Goal: Task Accomplishment & Management: Manage account settings

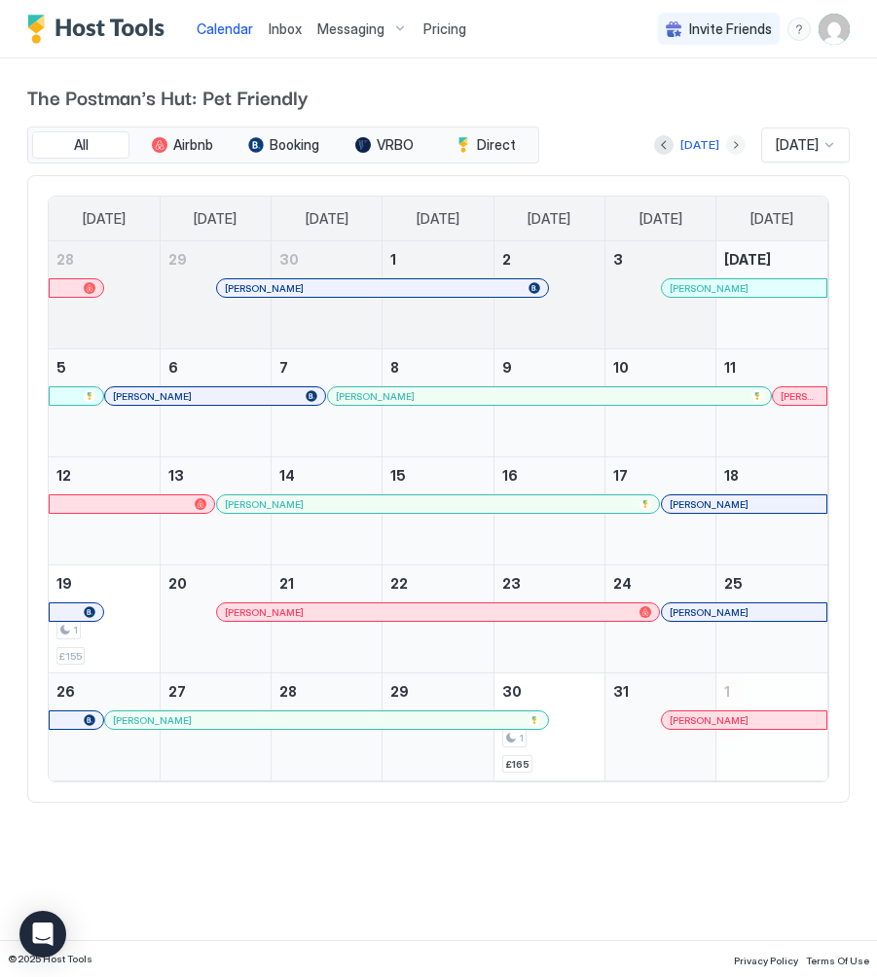
click at [726, 146] on button "Next month" at bounding box center [735, 144] width 19 height 19
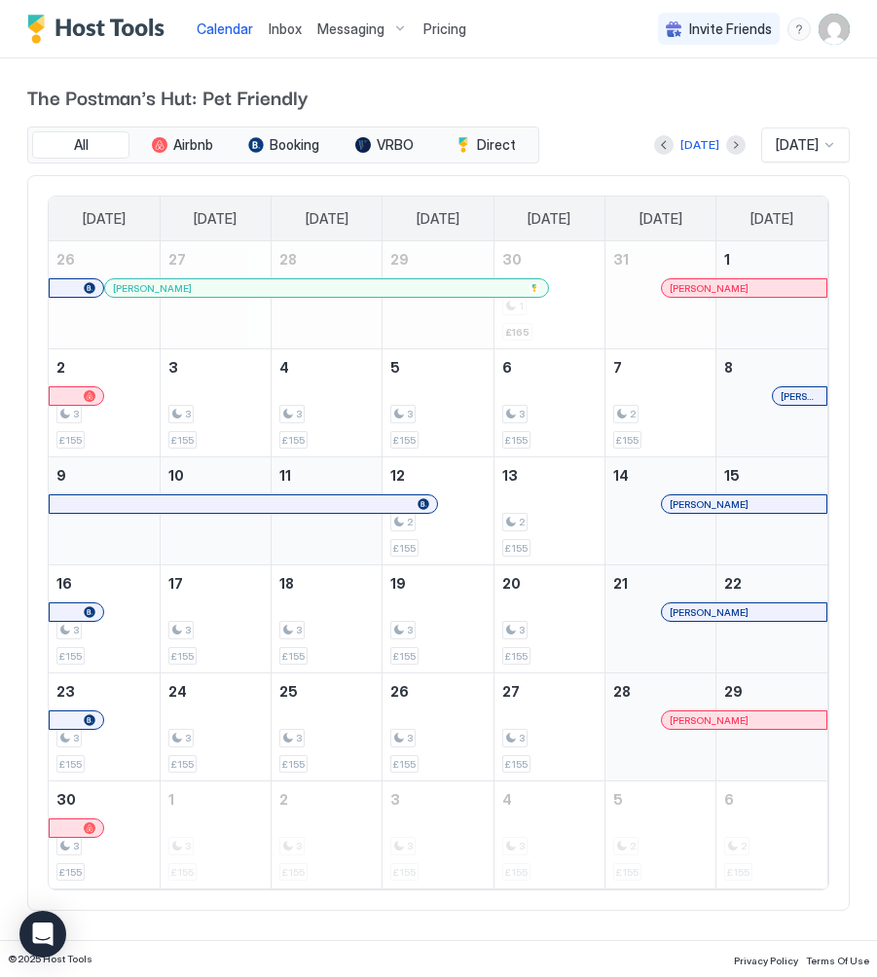
click at [696, 290] on div at bounding box center [696, 288] width 16 height 16
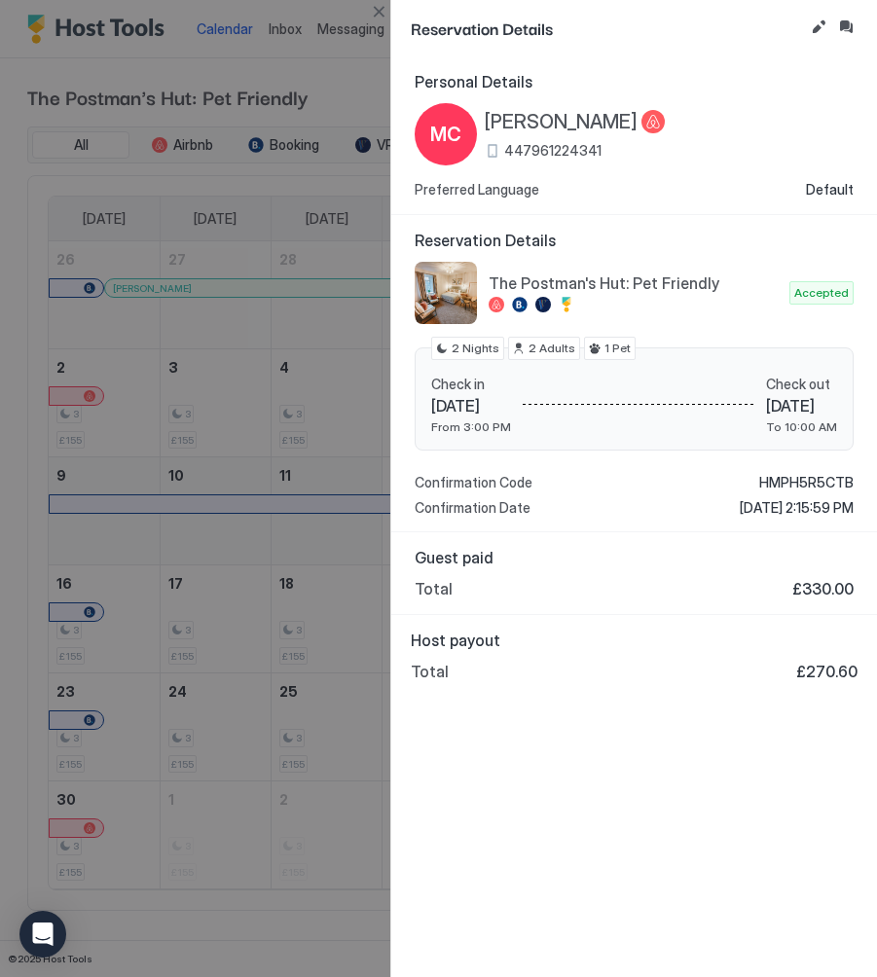
click at [855, 23] on button "Inbox" at bounding box center [845, 27] width 23 height 23
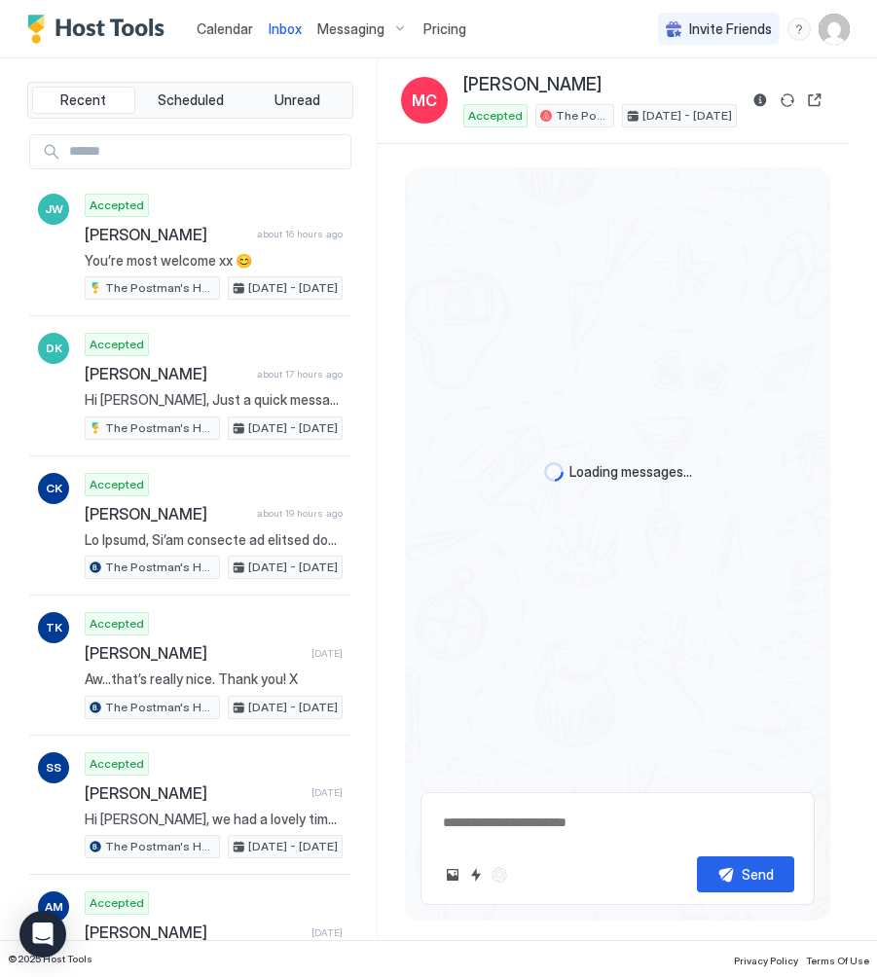
scroll to position [1167, 0]
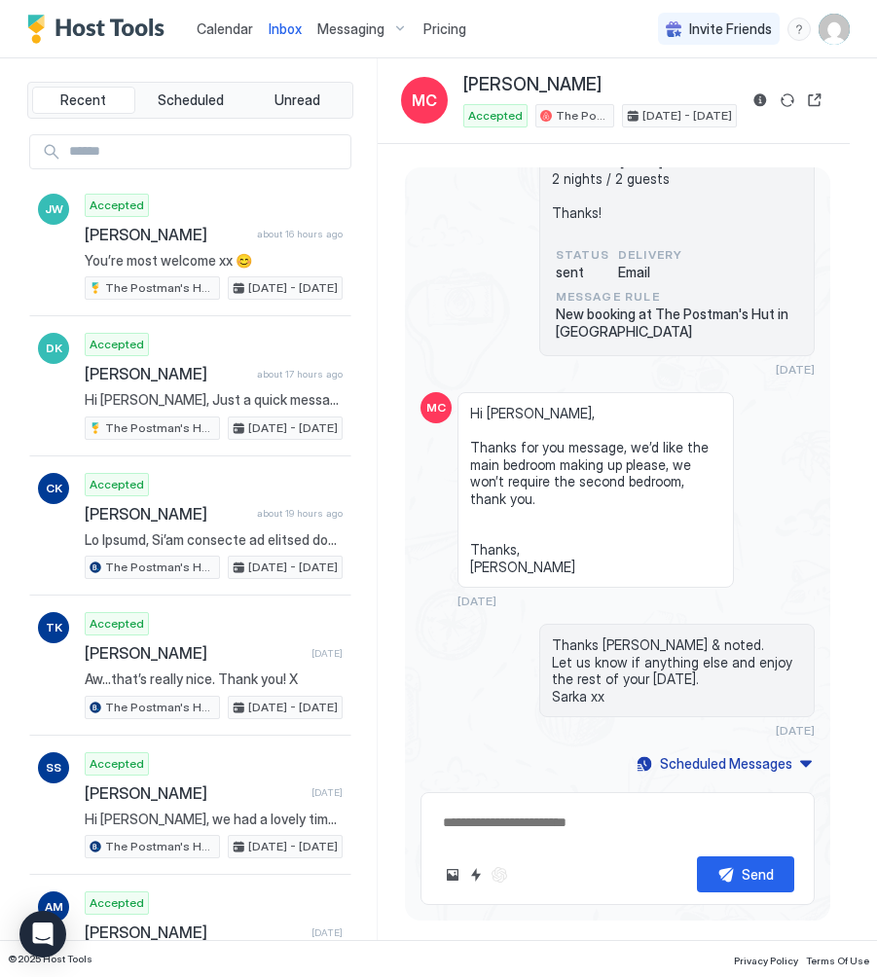
click at [212, 23] on span "Calendar" at bounding box center [225, 28] width 56 height 17
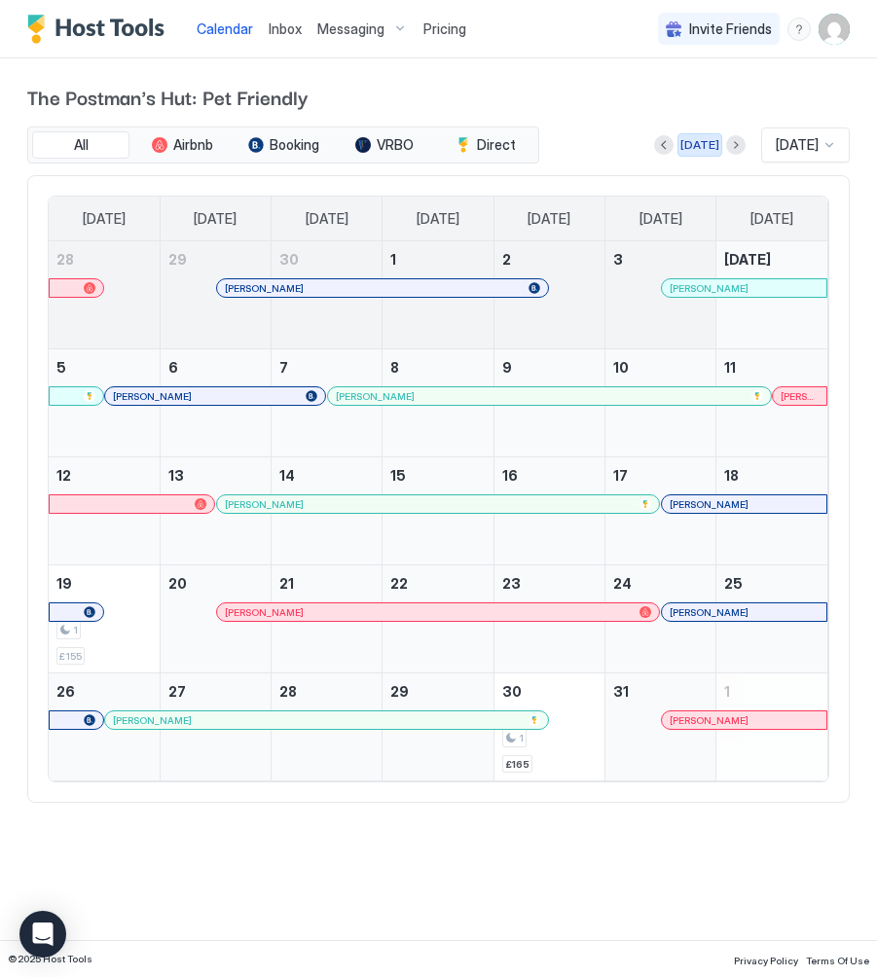
click at [689, 149] on div "[DATE]" at bounding box center [699, 145] width 39 height 18
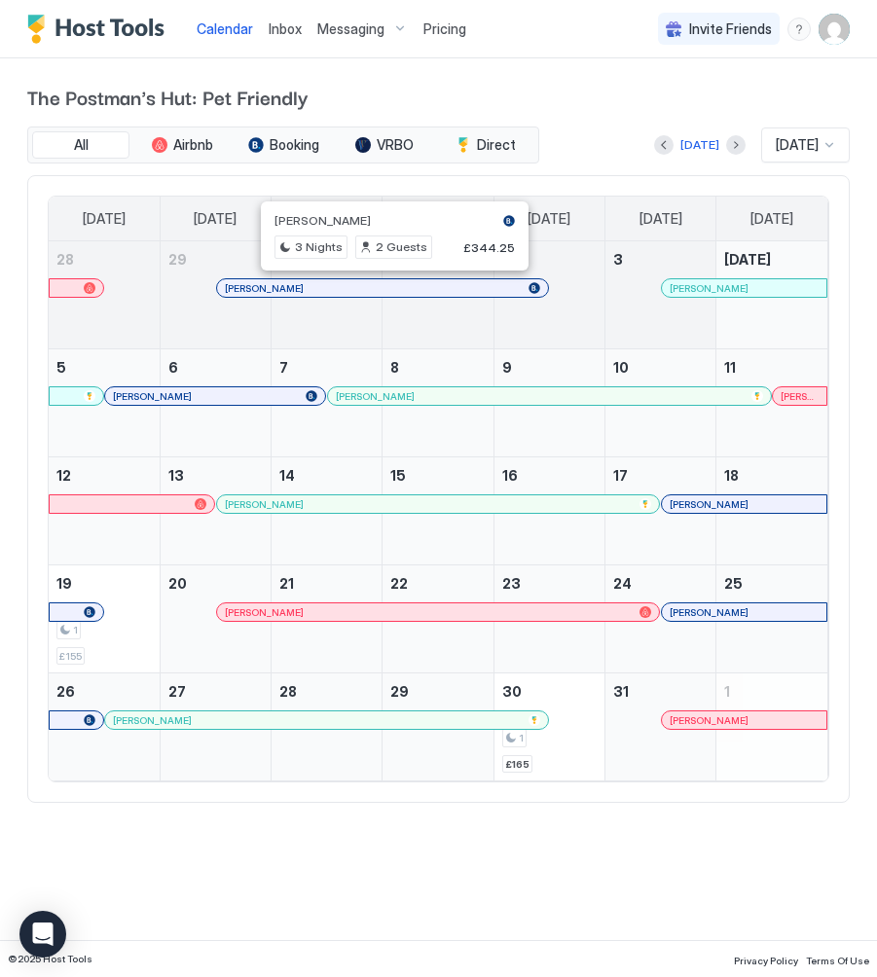
click at [388, 293] on div at bounding box center [388, 288] width 16 height 16
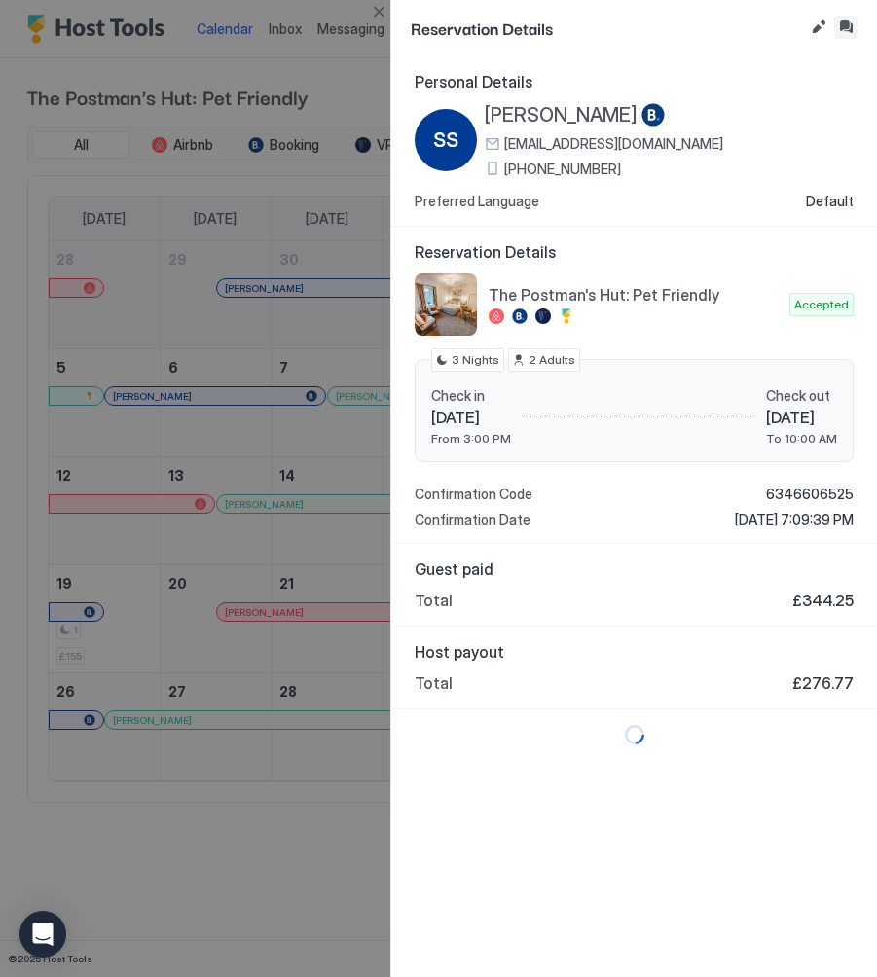
click at [853, 25] on button "Inbox" at bounding box center [845, 27] width 23 height 23
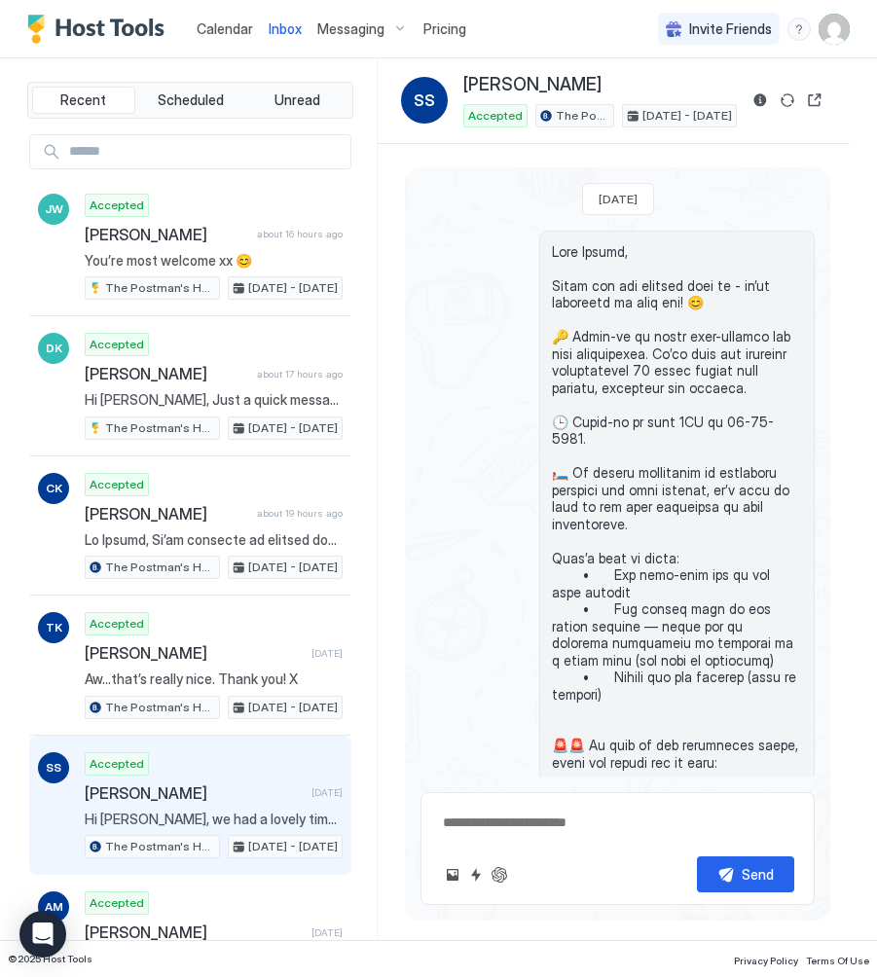
click at [212, 26] on span "Calendar" at bounding box center [225, 28] width 56 height 17
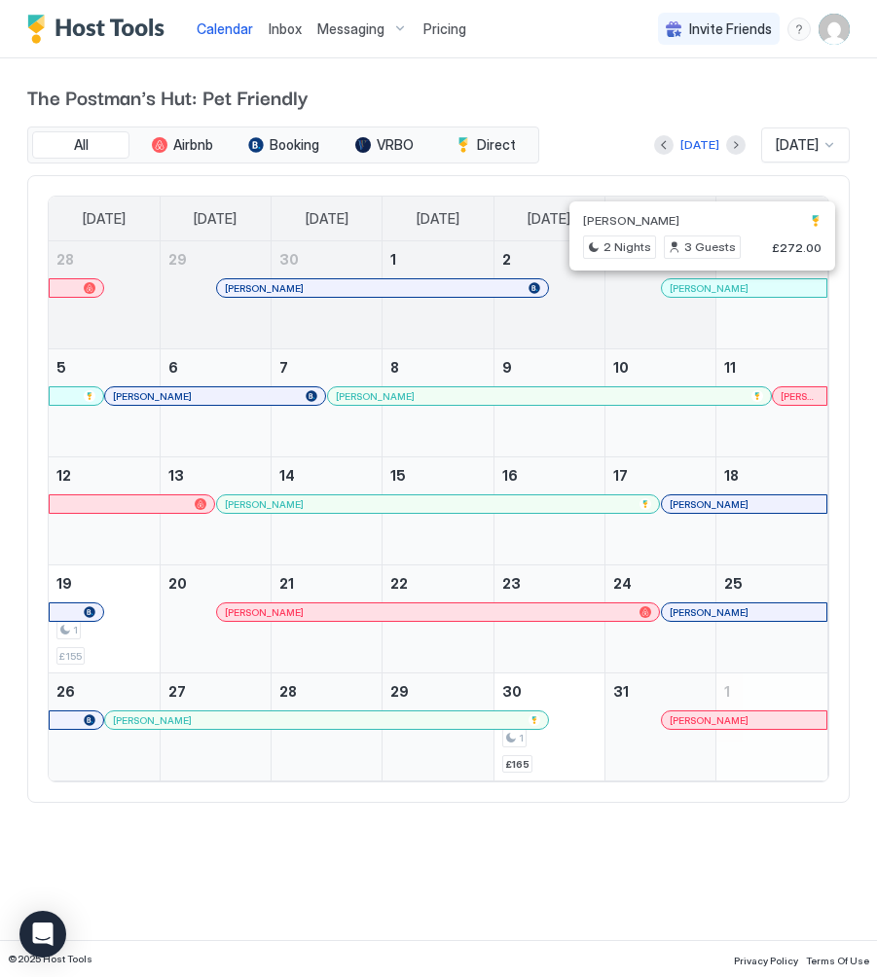
click at [694, 285] on div at bounding box center [694, 288] width 16 height 16
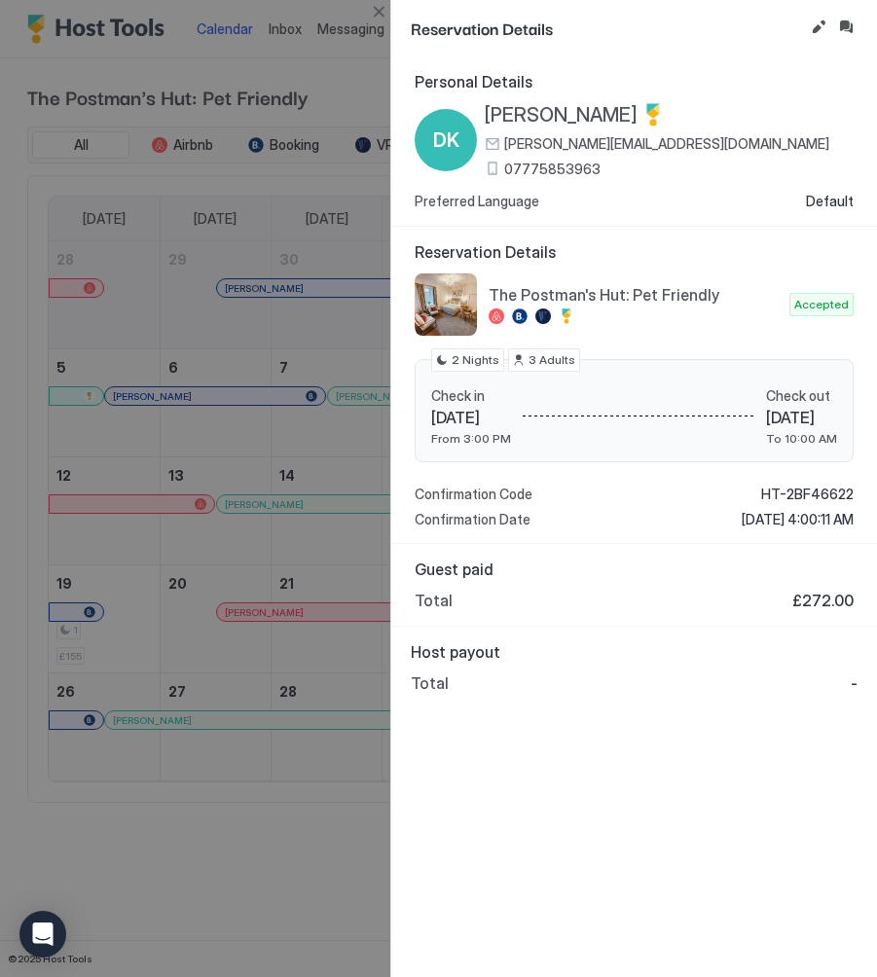
click at [832, 29] on div at bounding box center [832, 27] width 51 height 23
click at [848, 28] on button "Inbox" at bounding box center [845, 27] width 23 height 23
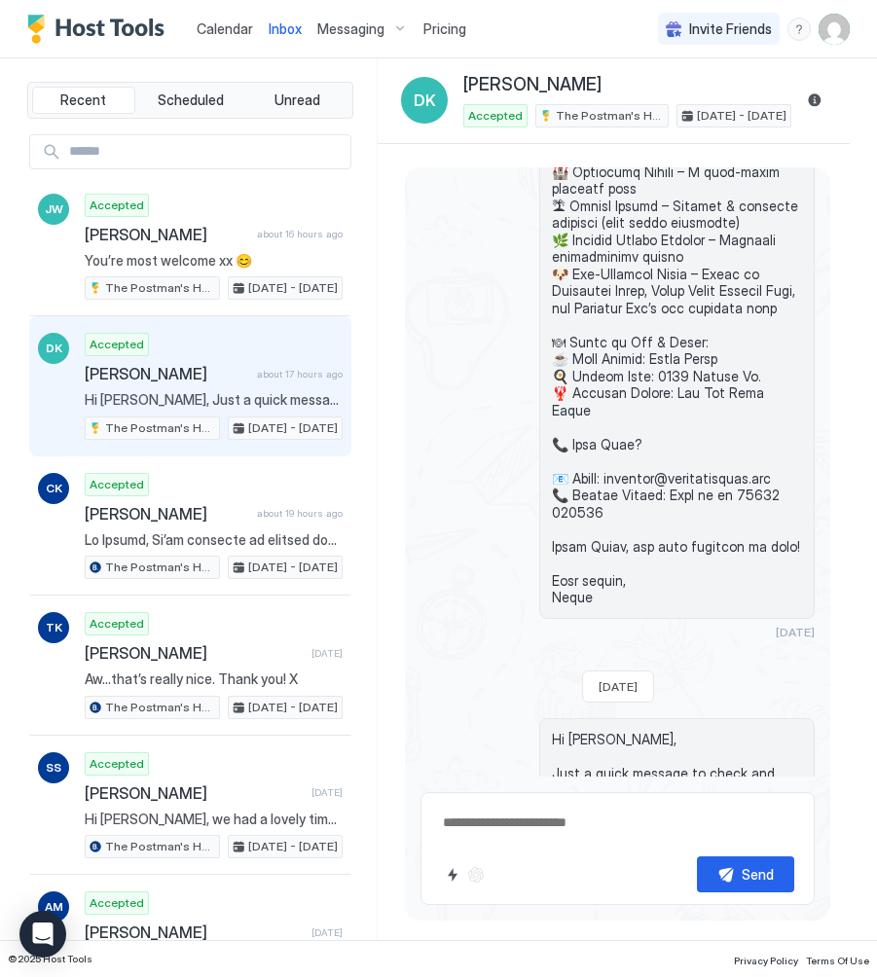
scroll to position [2344, 0]
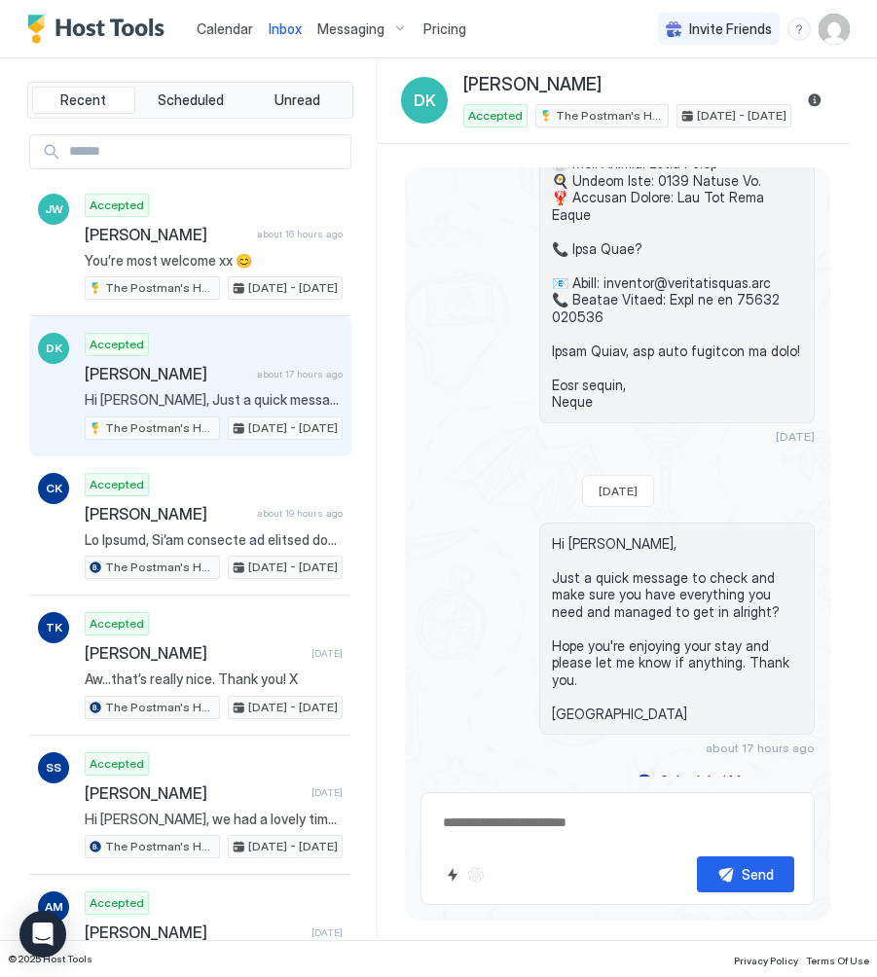
click at [223, 27] on span "Calendar" at bounding box center [225, 28] width 56 height 17
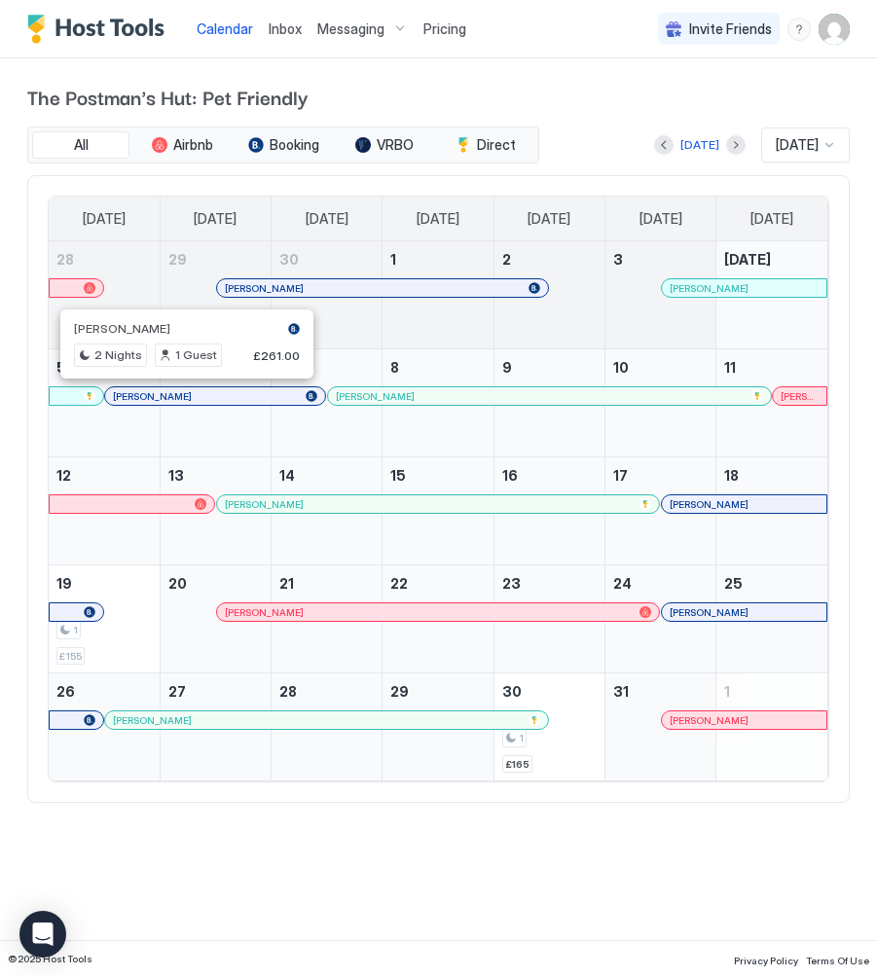
click at [190, 400] on div at bounding box center [190, 396] width 16 height 16
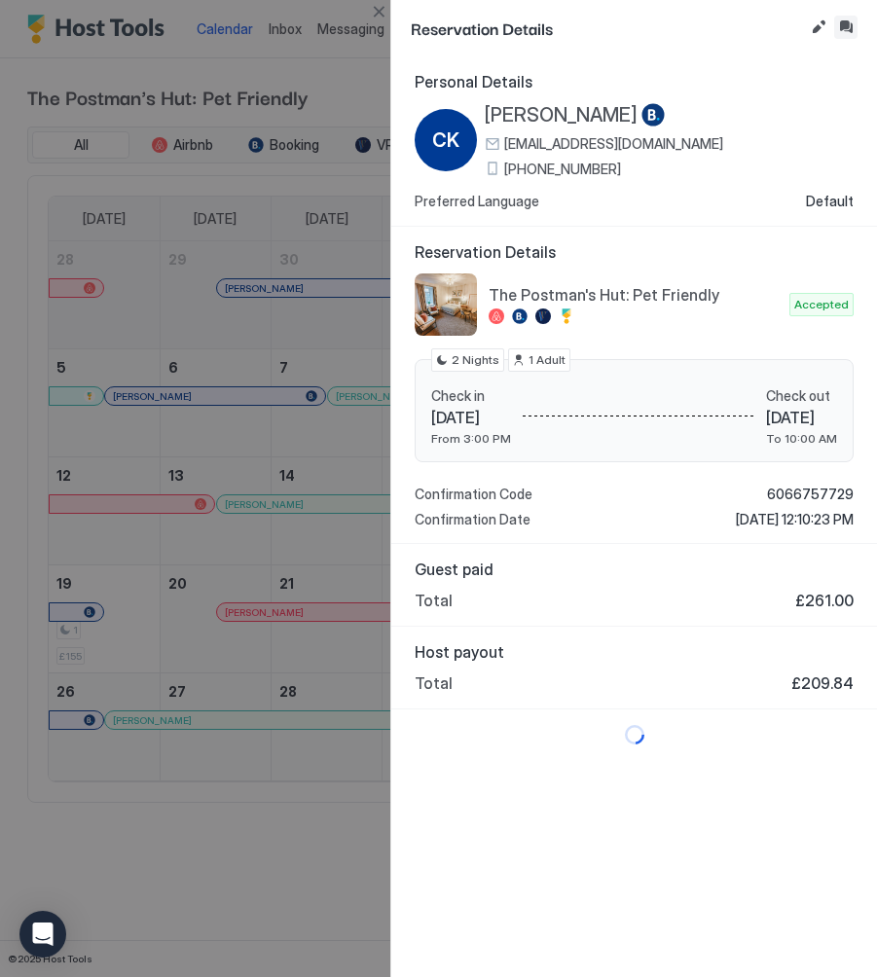
click at [848, 28] on button "Inbox" at bounding box center [845, 27] width 23 height 23
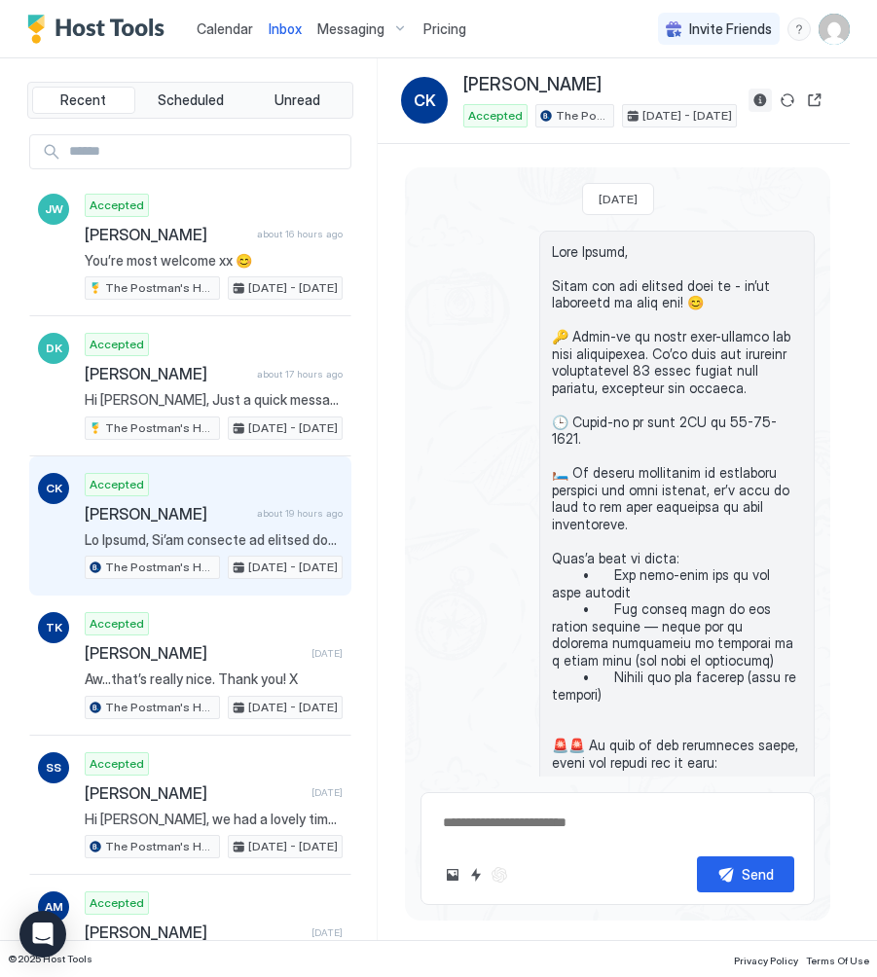
click at [756, 98] on button "Reservation information" at bounding box center [759, 100] width 23 height 23
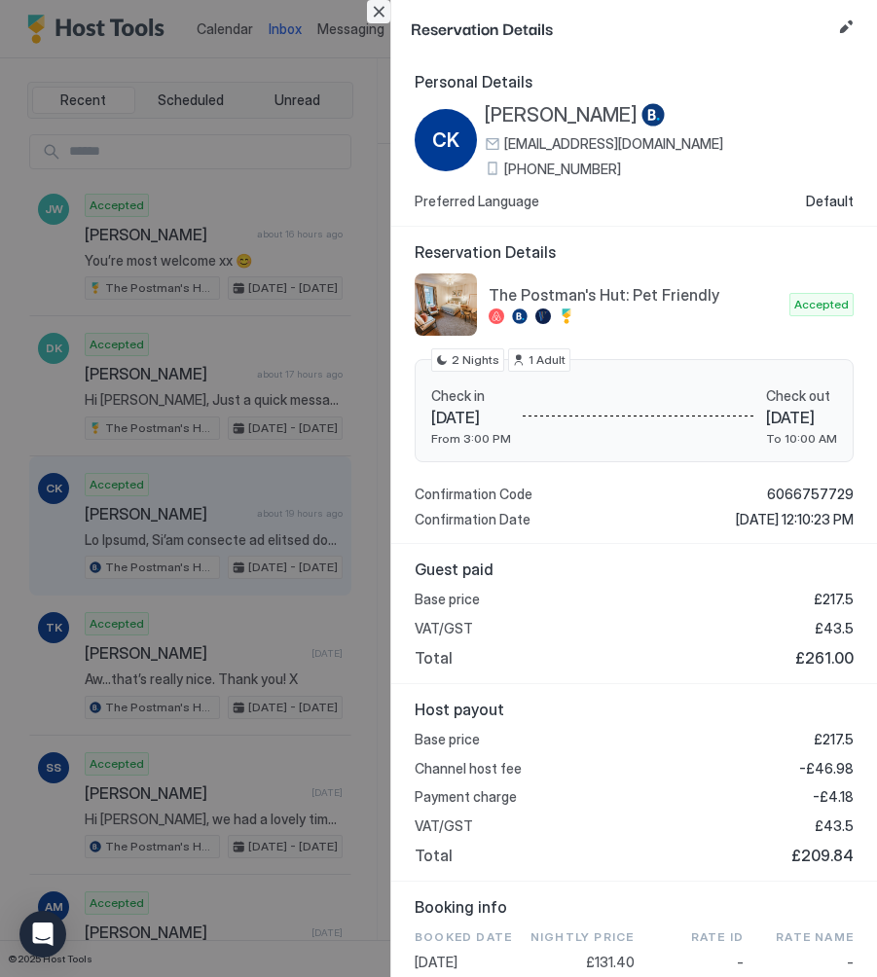
click at [383, 13] on button "Close" at bounding box center [378, 11] width 23 height 23
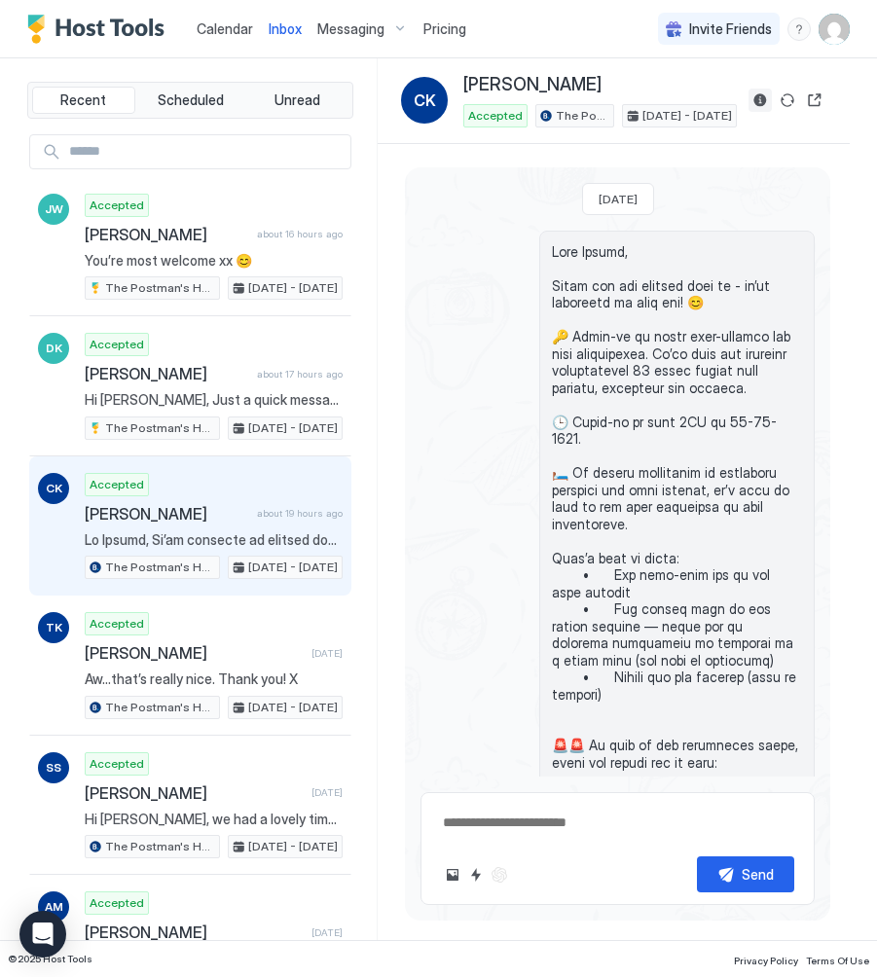
click at [760, 95] on button "Reservation information" at bounding box center [759, 100] width 23 height 23
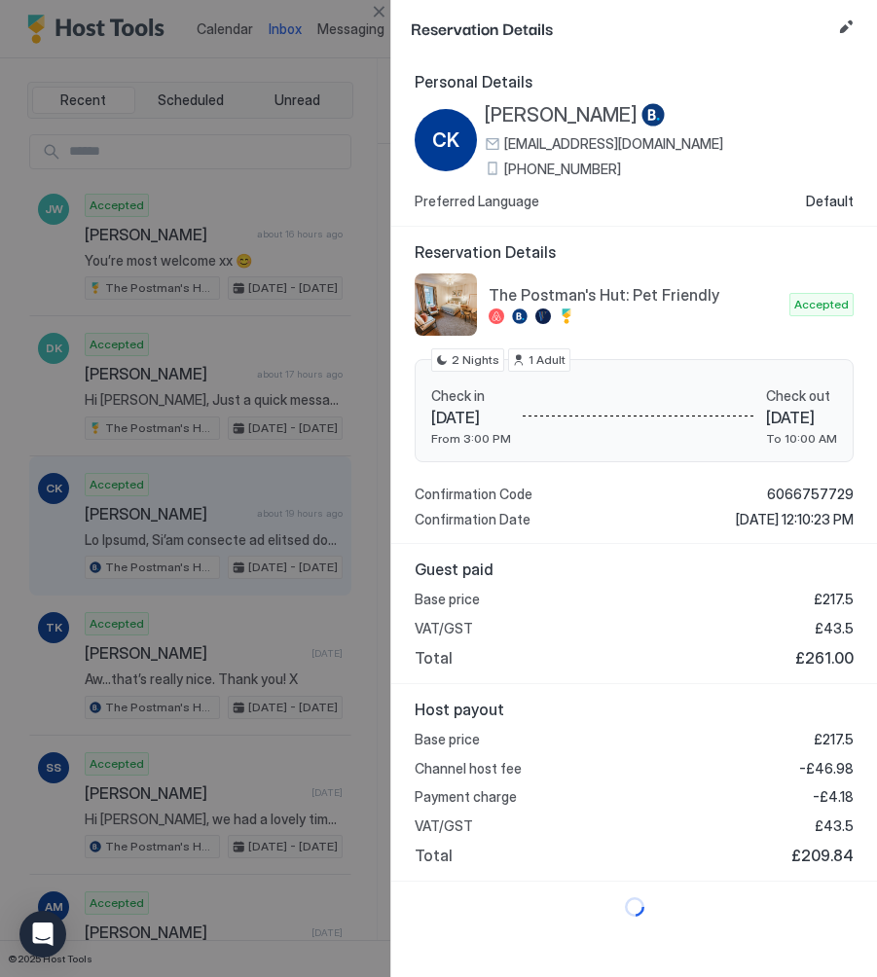
click at [549, 169] on span "[PHONE_NUMBER]" at bounding box center [562, 170] width 117 height 18
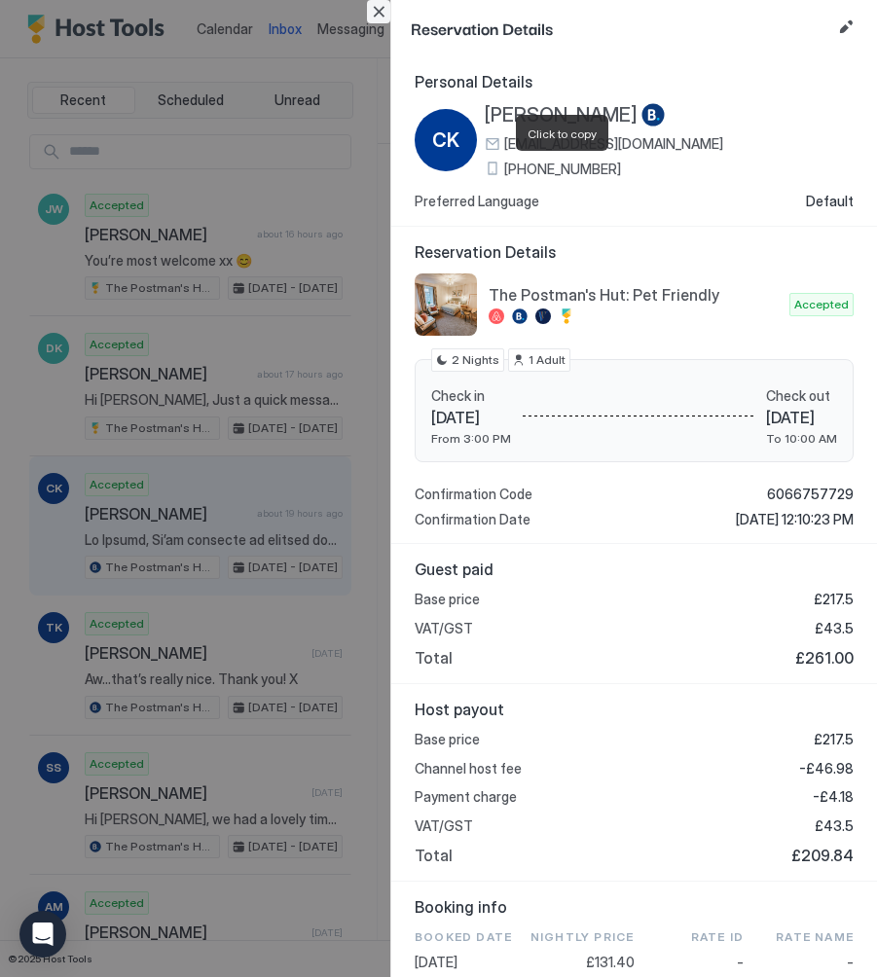
click at [377, 6] on button "Close" at bounding box center [378, 11] width 23 height 23
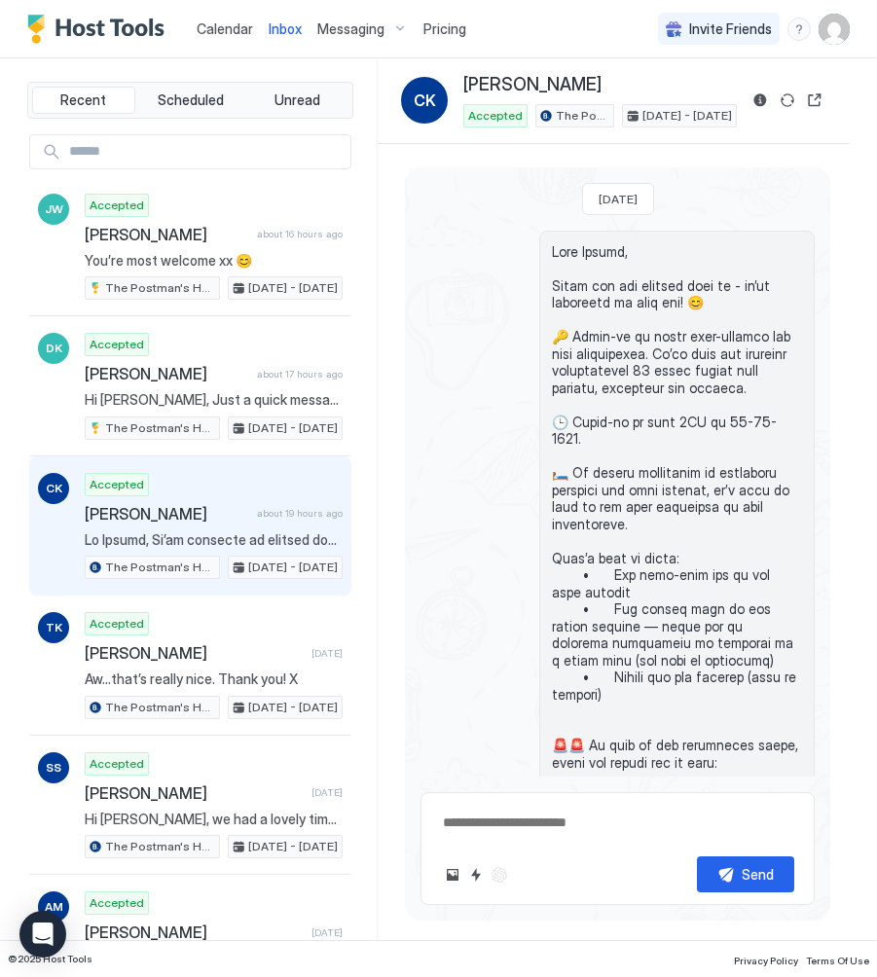
click at [227, 28] on span "Calendar" at bounding box center [225, 28] width 56 height 17
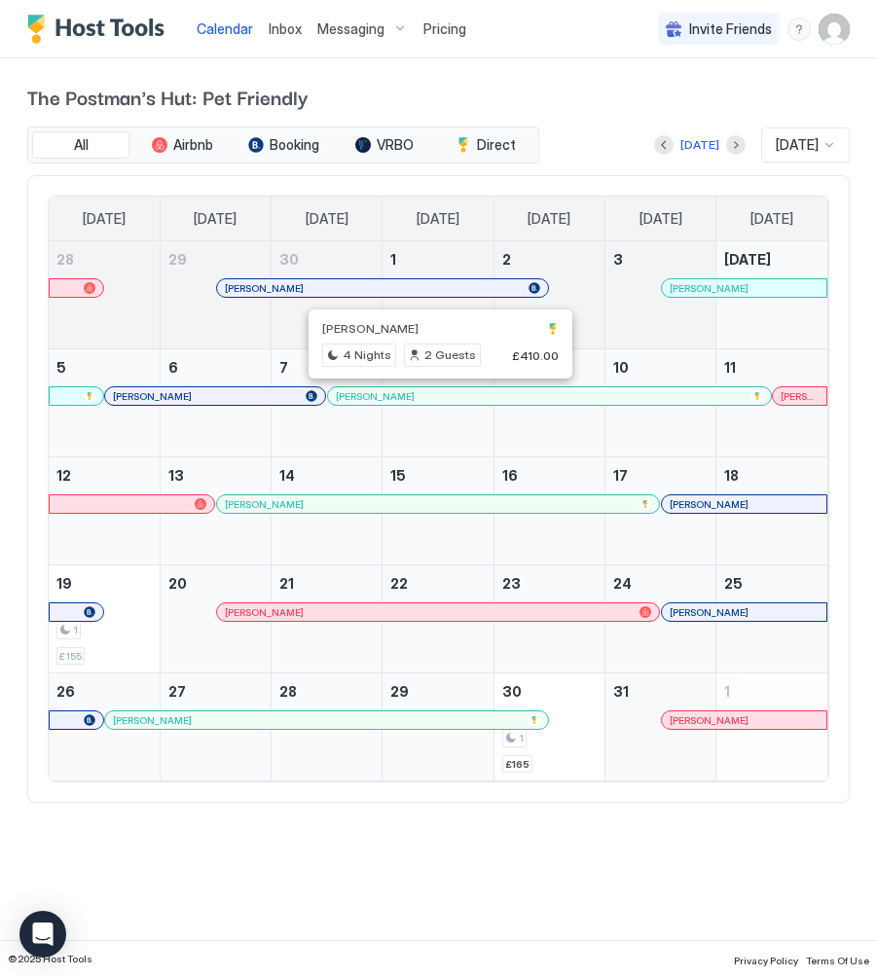
click at [434, 396] on div at bounding box center [434, 396] width 16 height 16
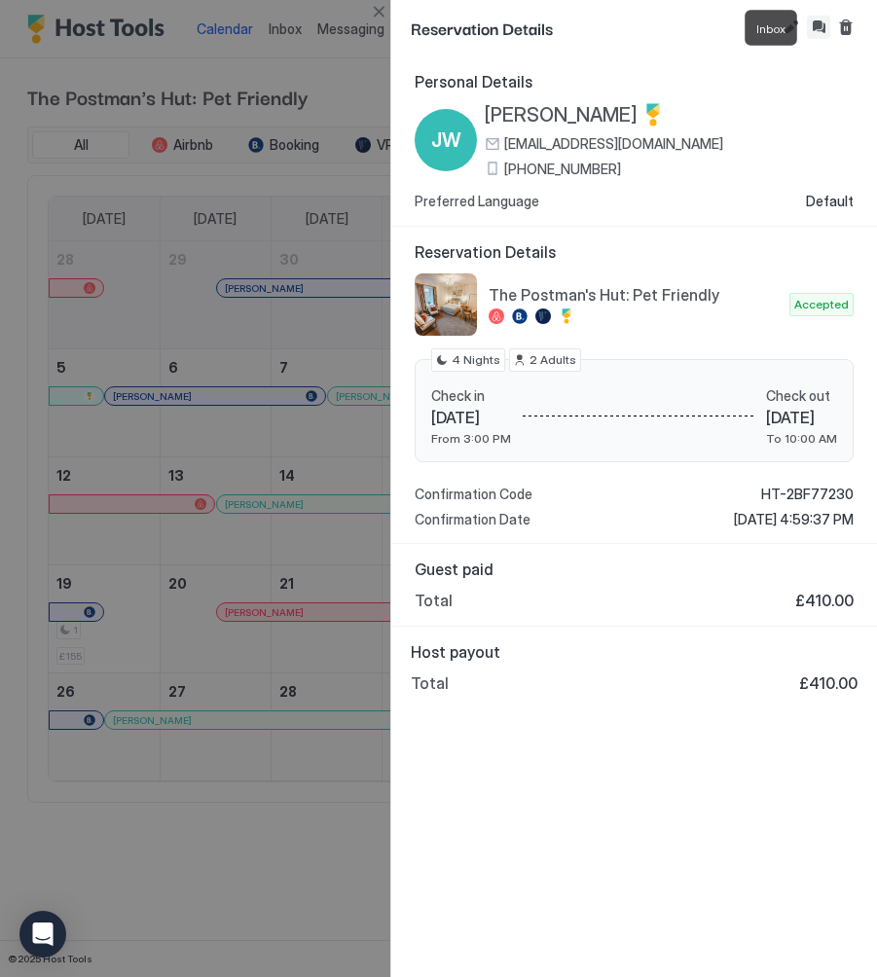
click at [823, 27] on button "Inbox" at bounding box center [818, 27] width 23 height 23
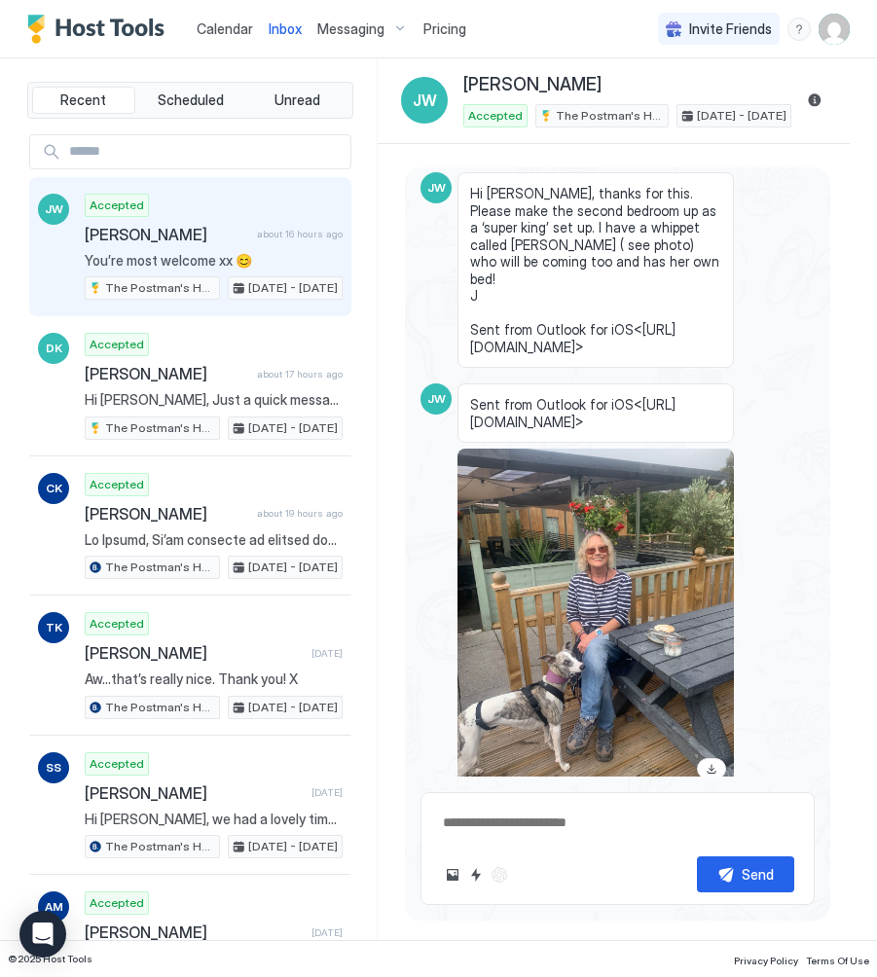
scroll to position [1293, 0]
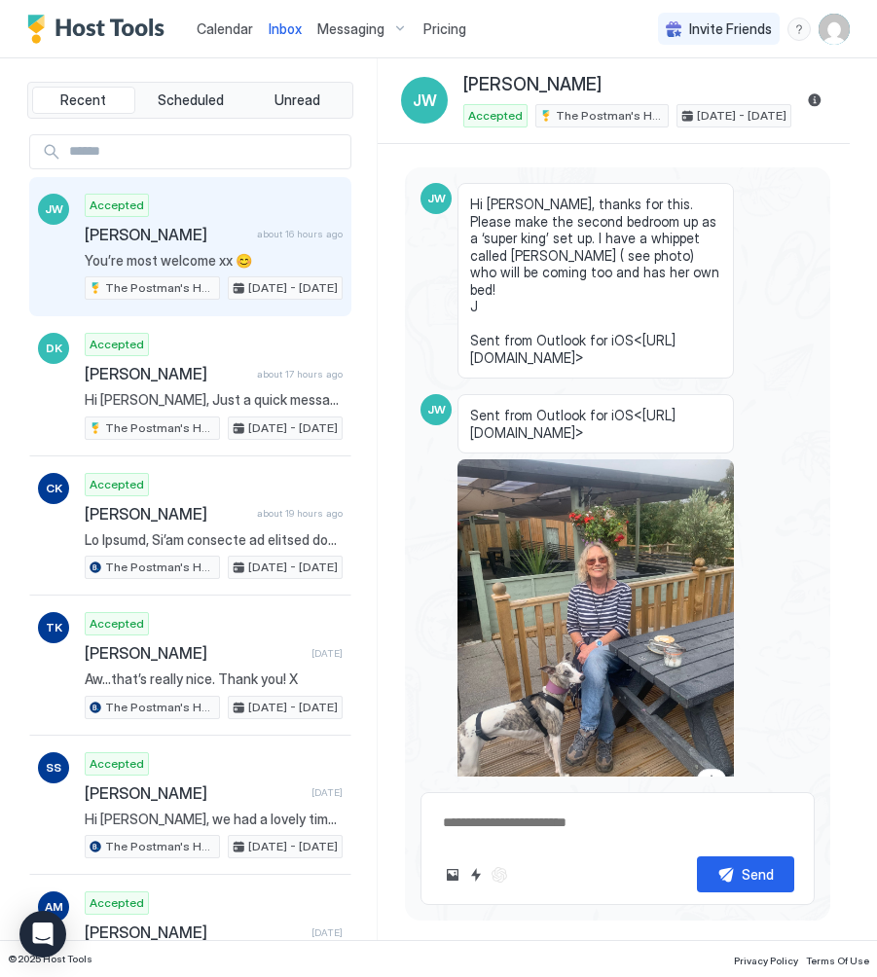
click at [655, 252] on span "Hi [PERSON_NAME], thanks for this. Please make the second bedroom up as a ‘supe…" at bounding box center [595, 281] width 251 height 170
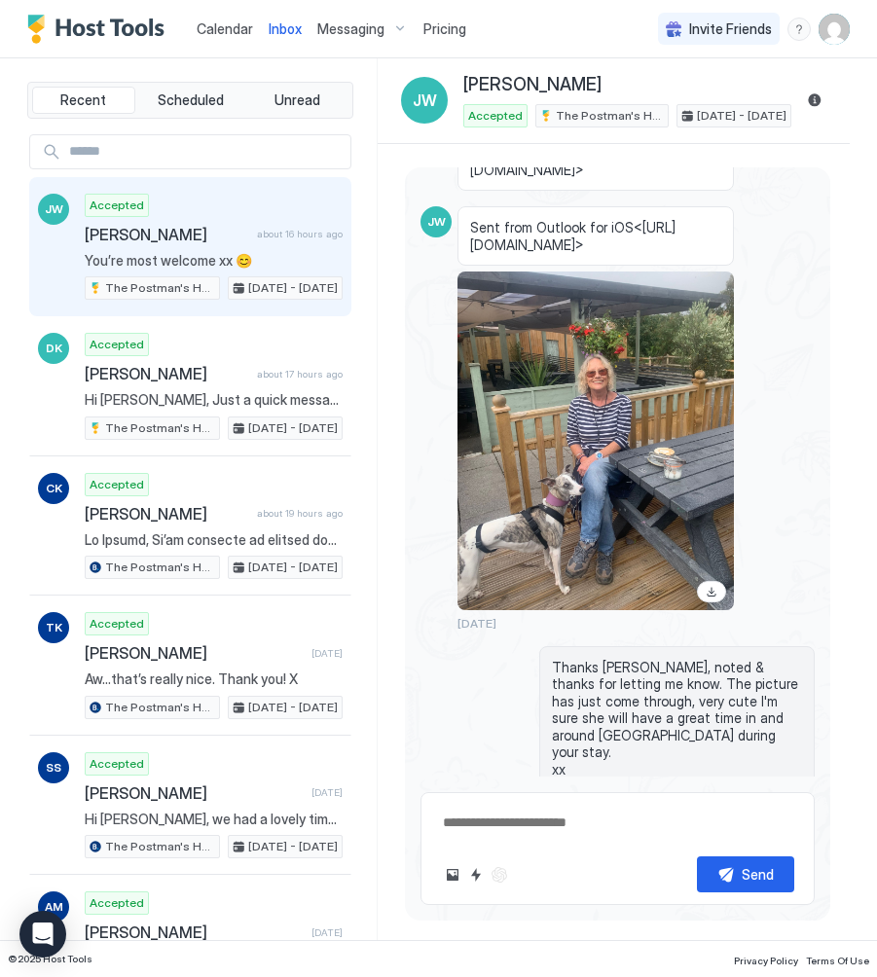
scroll to position [1493, 0]
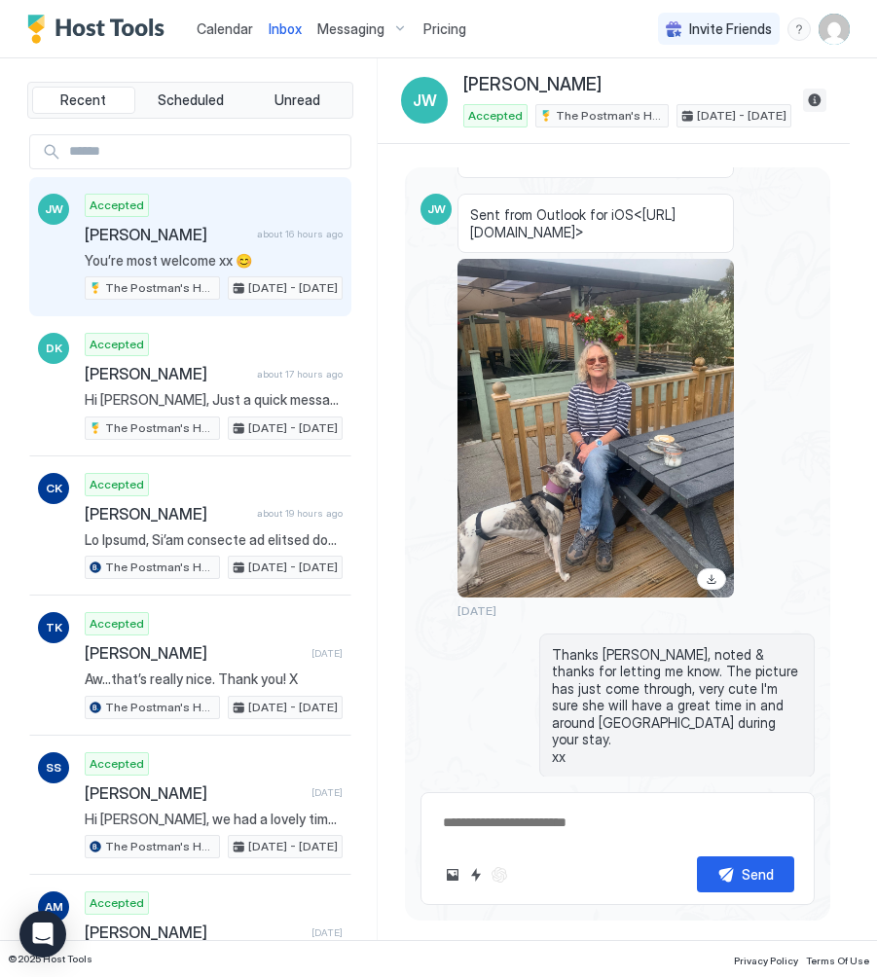
click at [812, 97] on button "Reservation information" at bounding box center [814, 100] width 23 height 23
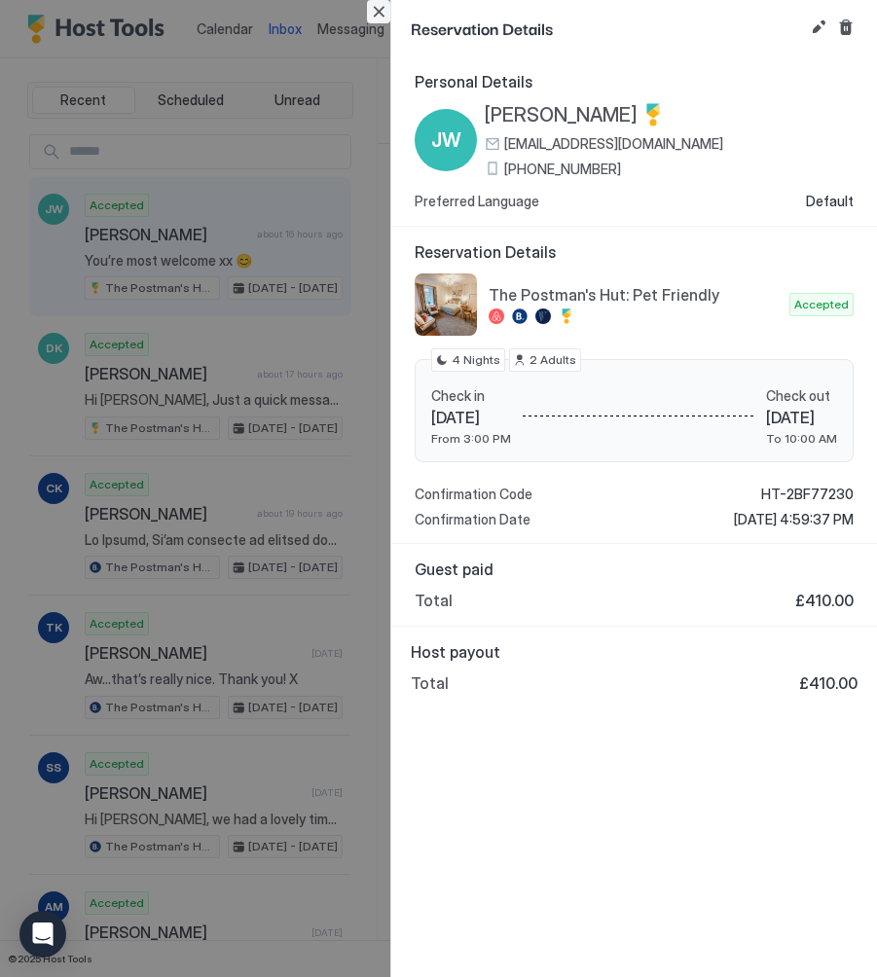
click at [377, 17] on button "Close" at bounding box center [378, 11] width 23 height 23
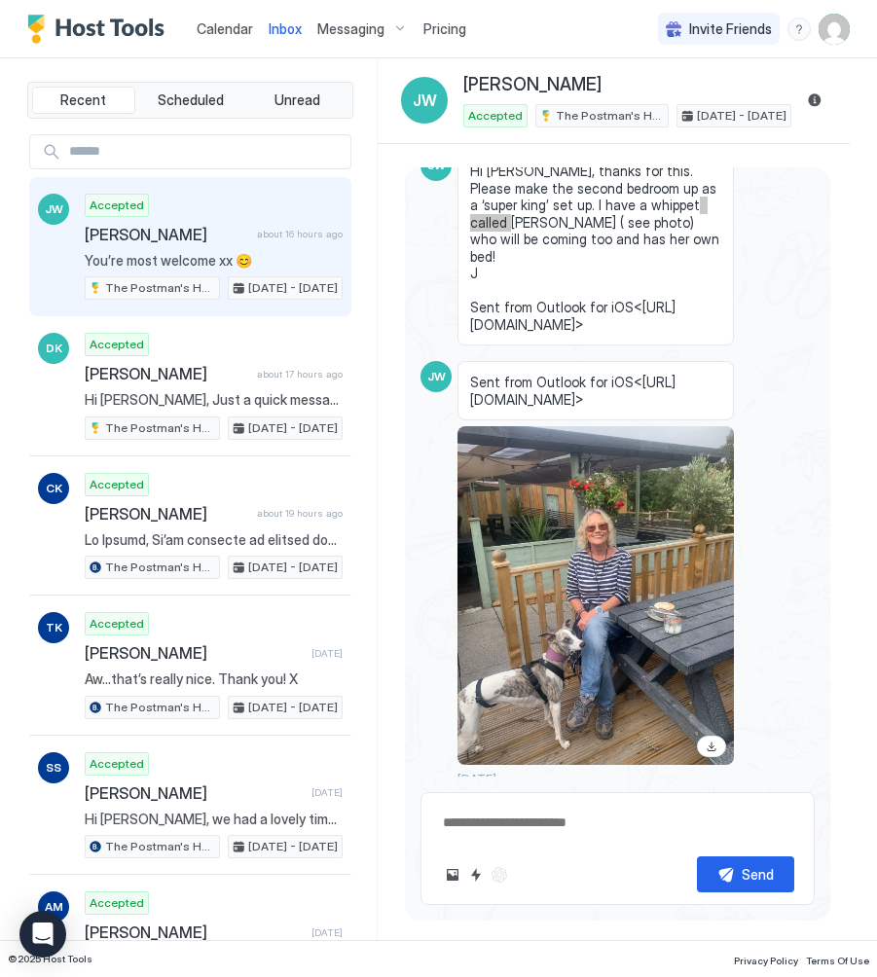
scroll to position [1322, 0]
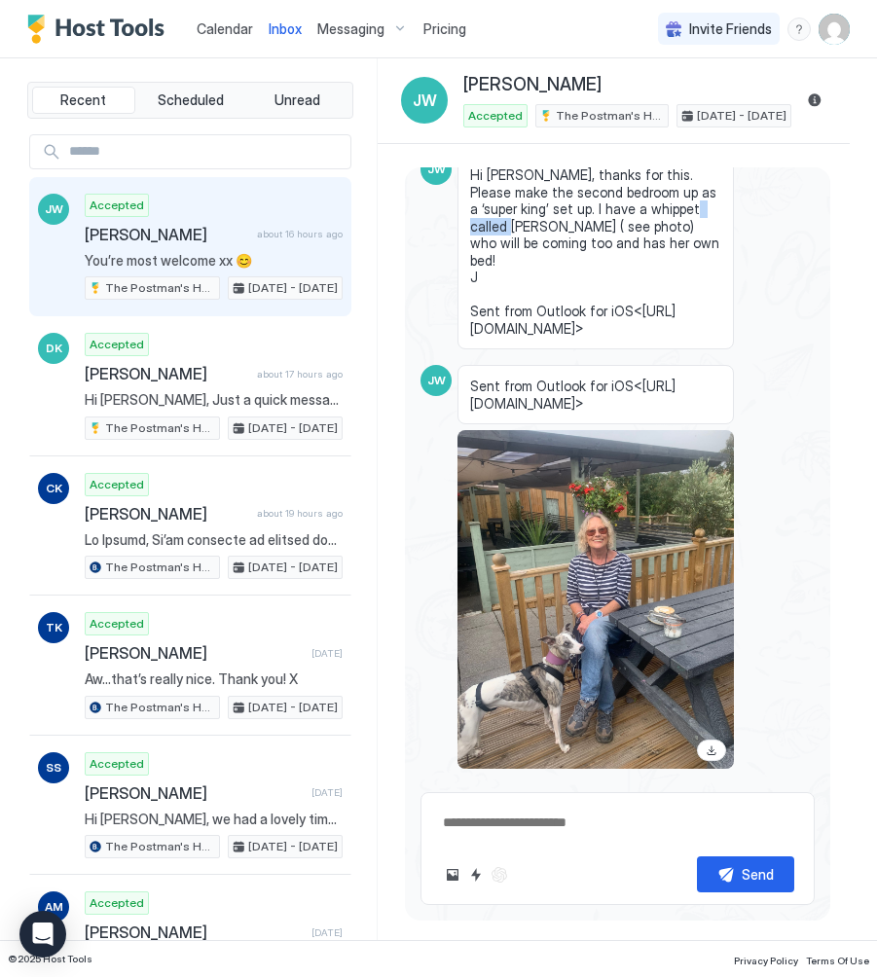
click at [204, 35] on span "Calendar" at bounding box center [225, 28] width 56 height 17
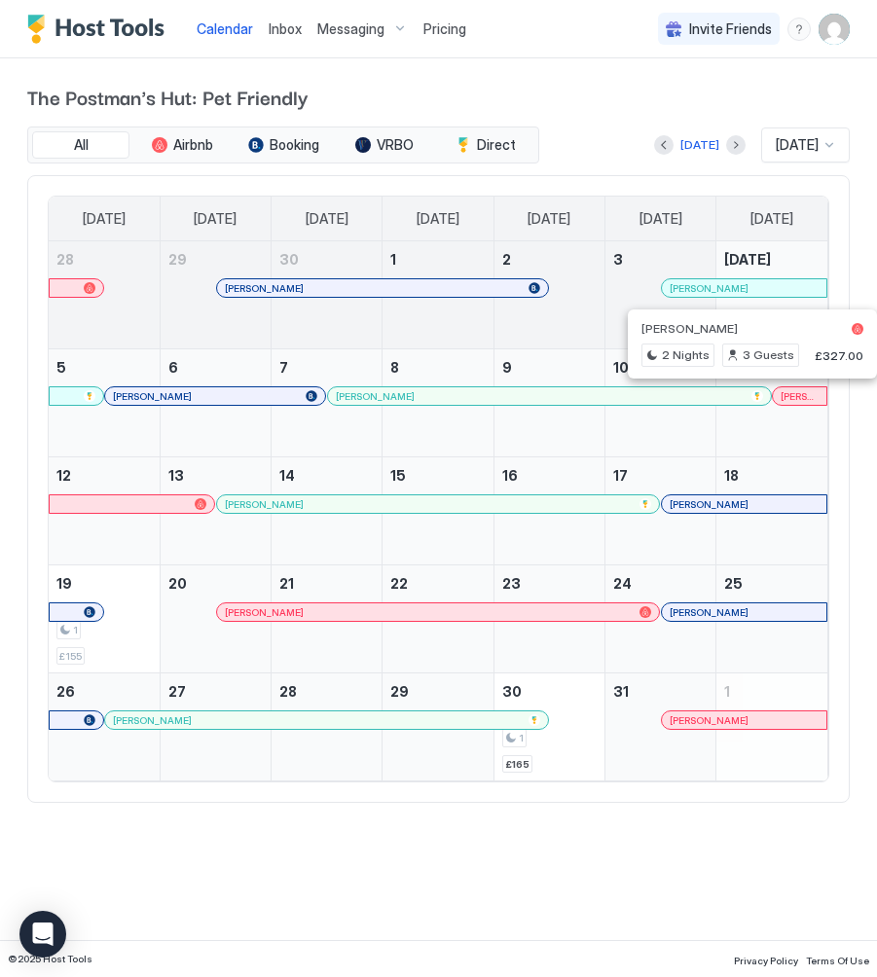
click at [807, 390] on div at bounding box center [807, 396] width 16 height 16
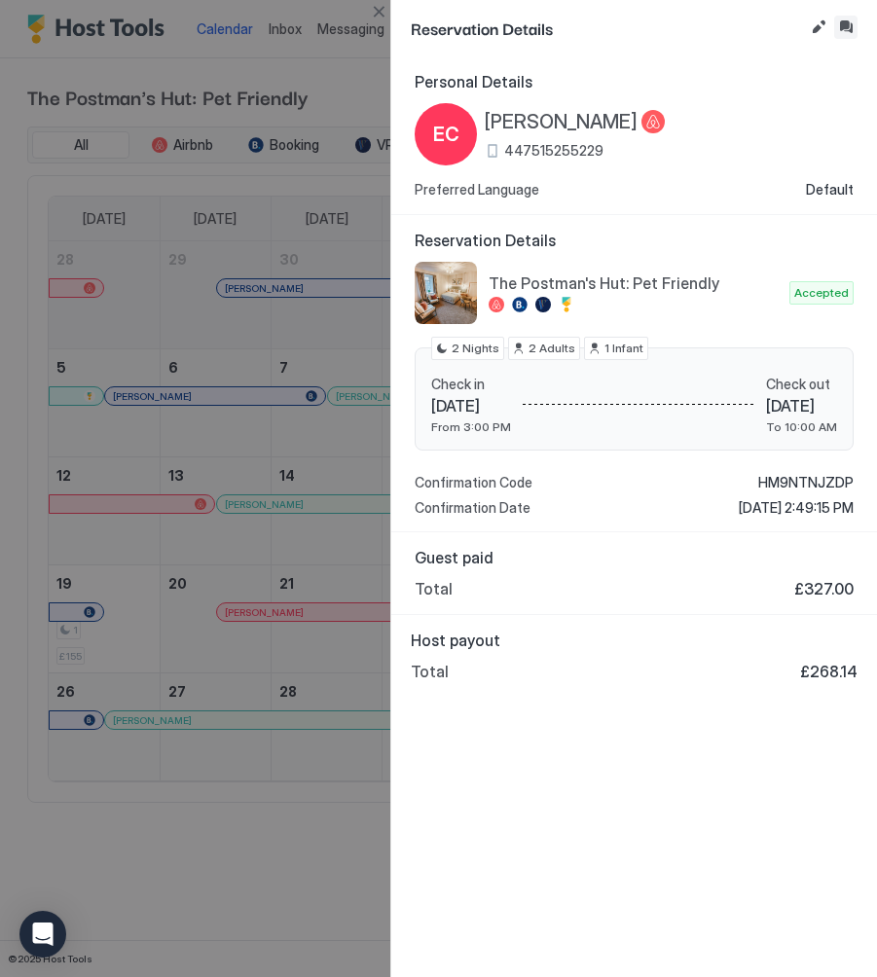
click at [848, 30] on button "Inbox" at bounding box center [845, 27] width 23 height 23
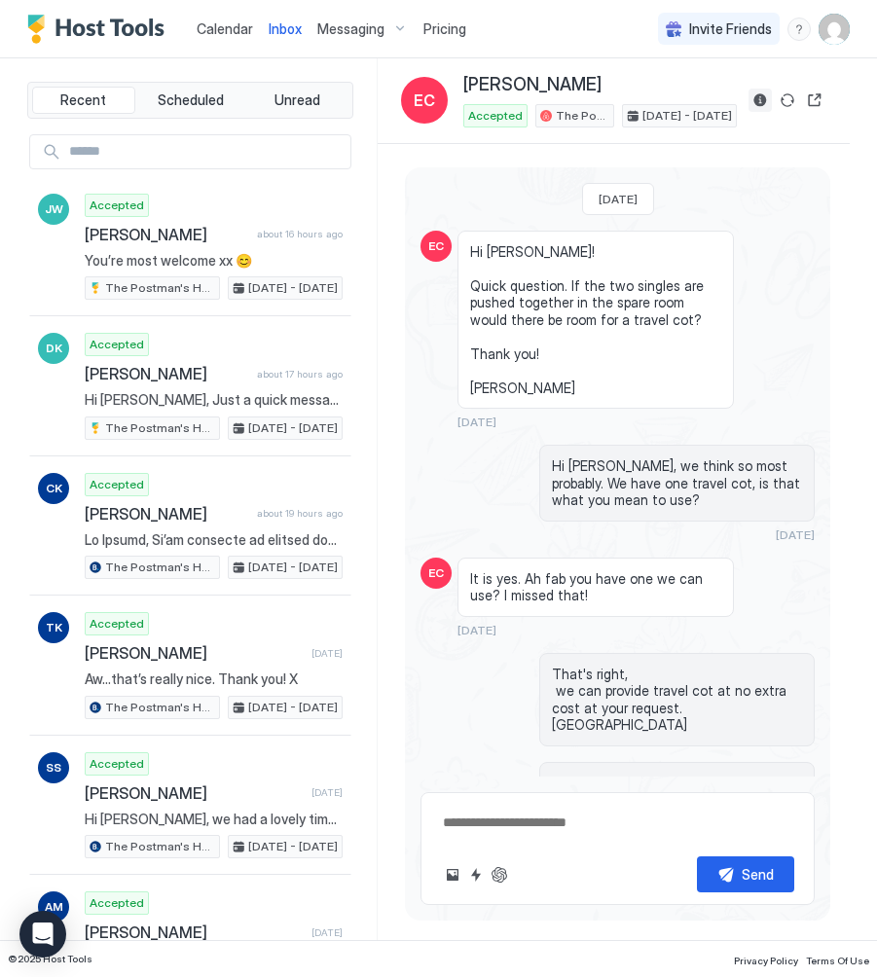
click at [757, 106] on button "Reservation information" at bounding box center [759, 100] width 23 height 23
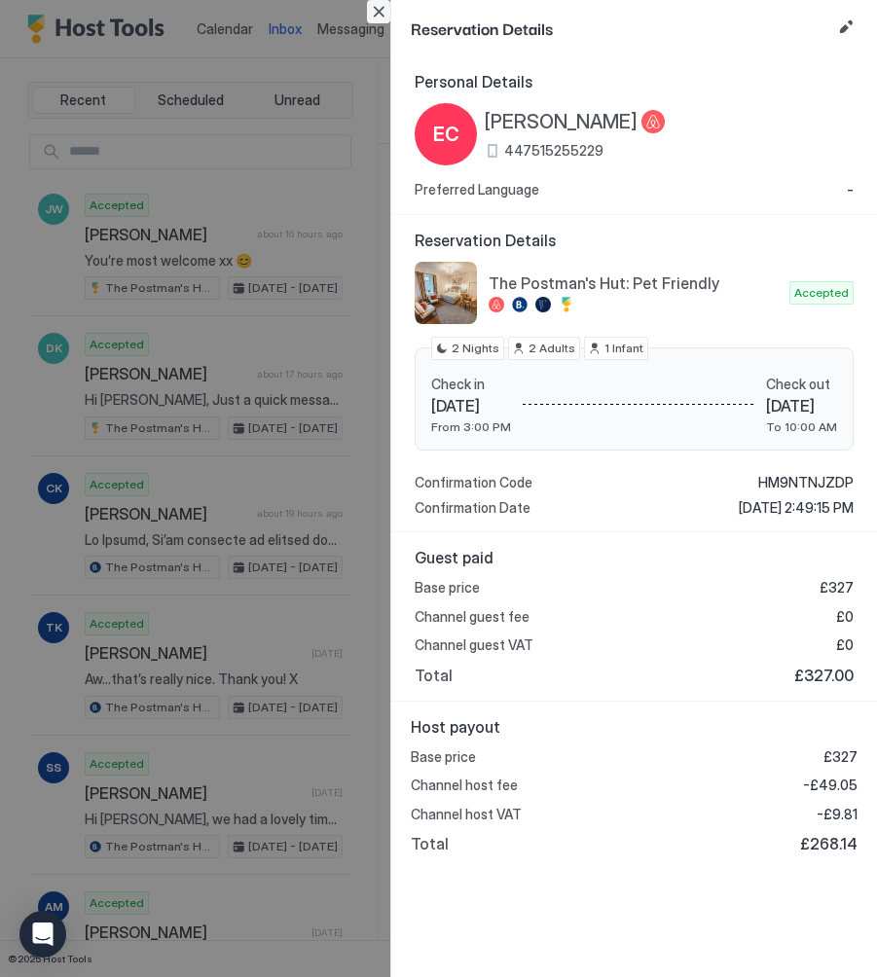
click at [379, 14] on button "Close" at bounding box center [378, 11] width 23 height 23
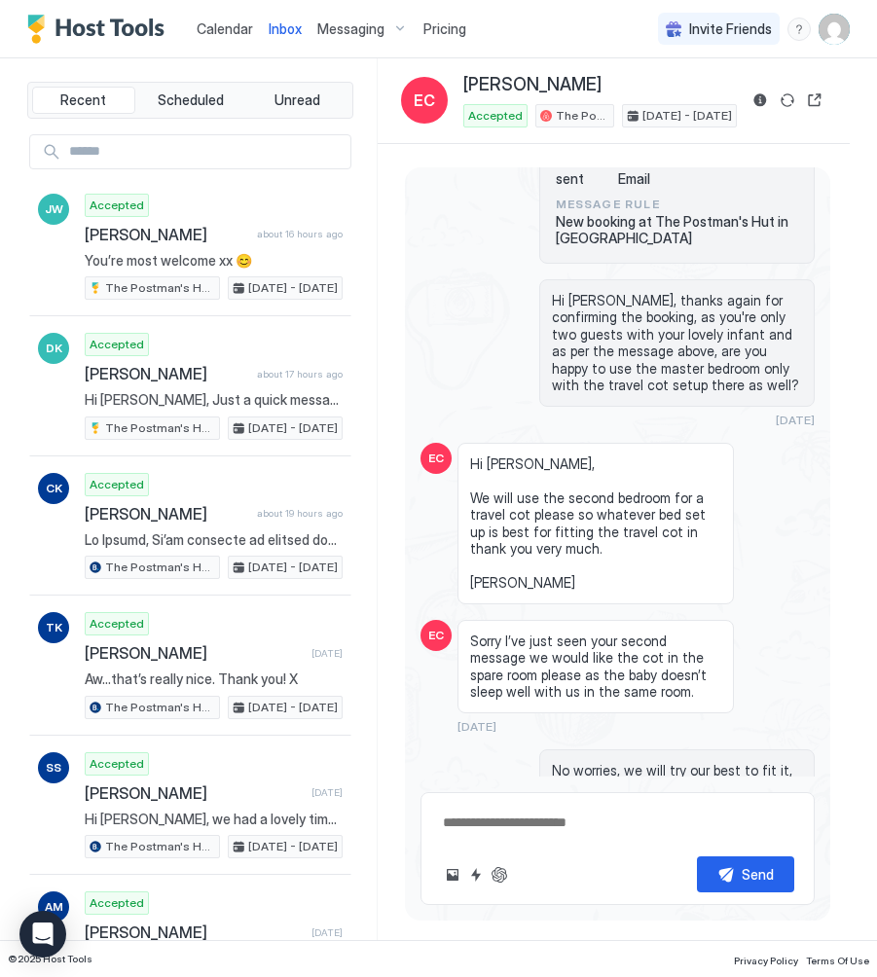
scroll to position [1829, 0]
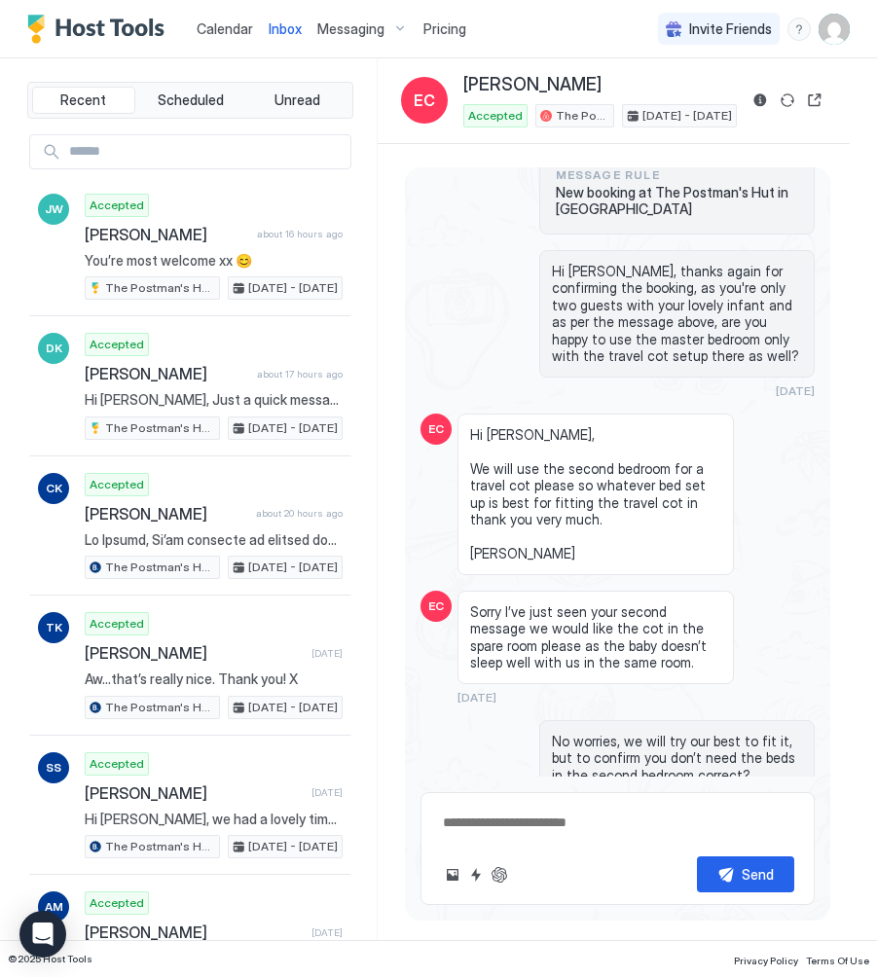
click at [223, 20] on span "Calendar" at bounding box center [225, 28] width 56 height 17
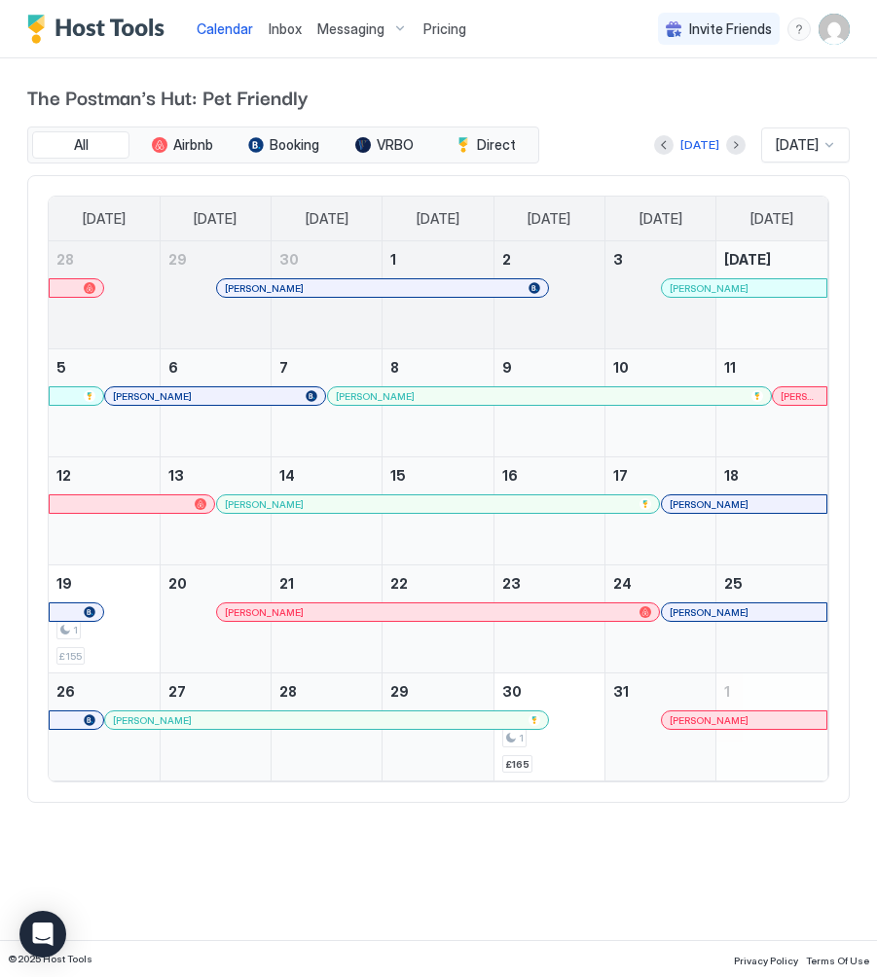
click at [295, 507] on div at bounding box center [295, 504] width 16 height 16
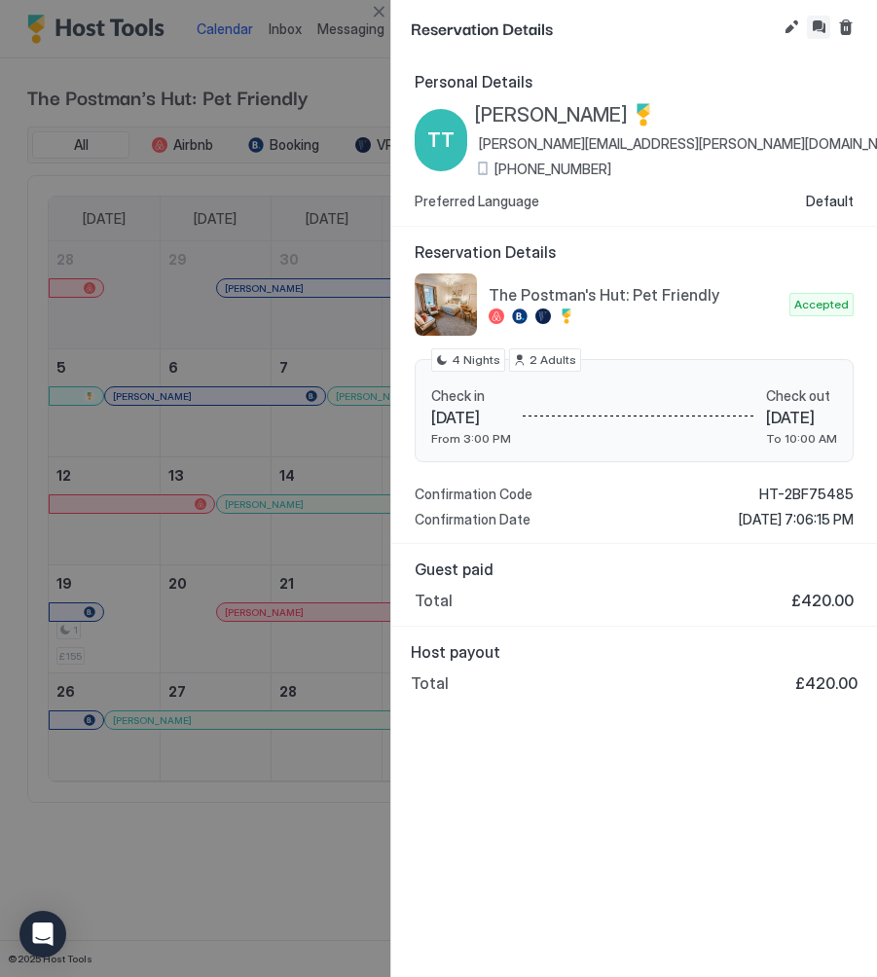
click at [821, 25] on button "Inbox" at bounding box center [818, 27] width 23 height 23
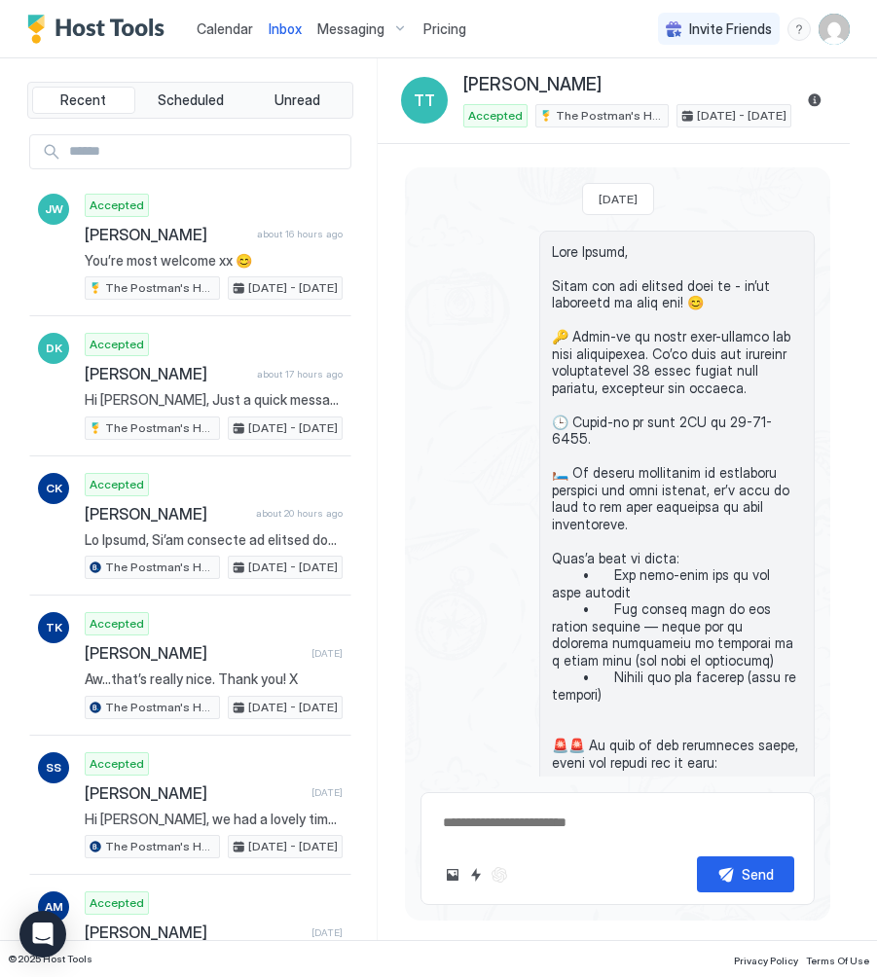
click at [810, 98] on button "Reservation information" at bounding box center [814, 100] width 23 height 23
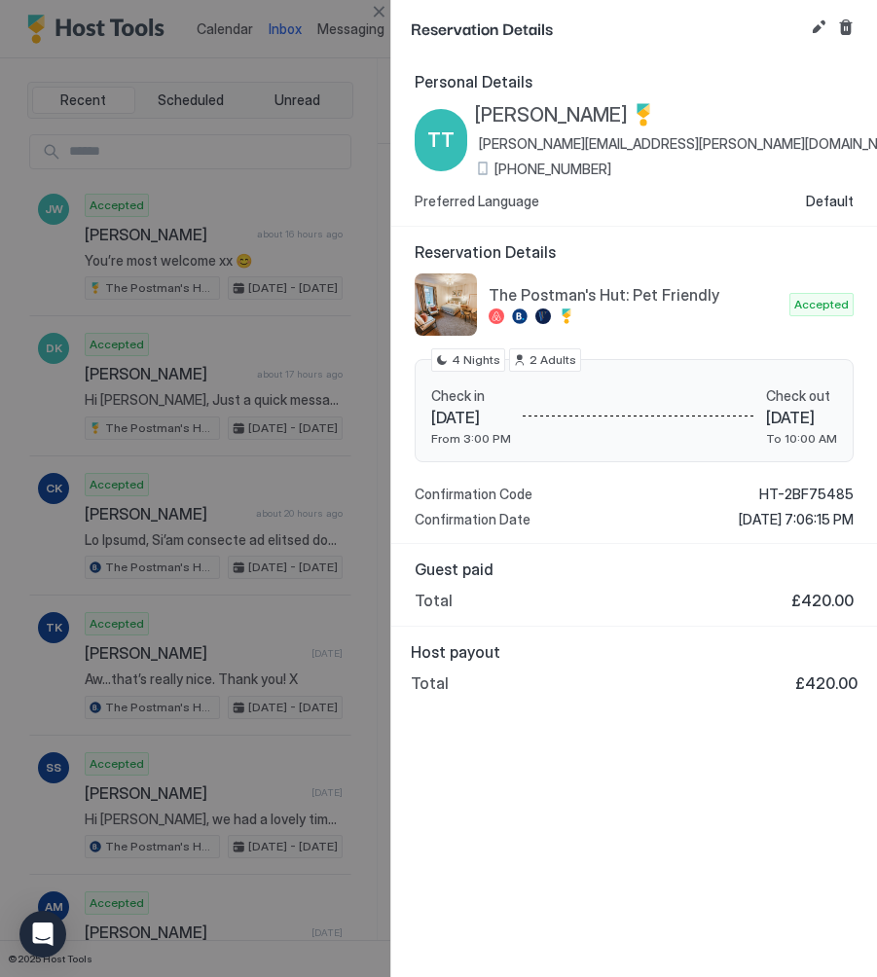
click at [578, 166] on span "[PHONE_NUMBER]" at bounding box center [552, 170] width 117 height 18
click at [386, 14] on button "Close" at bounding box center [378, 11] width 23 height 23
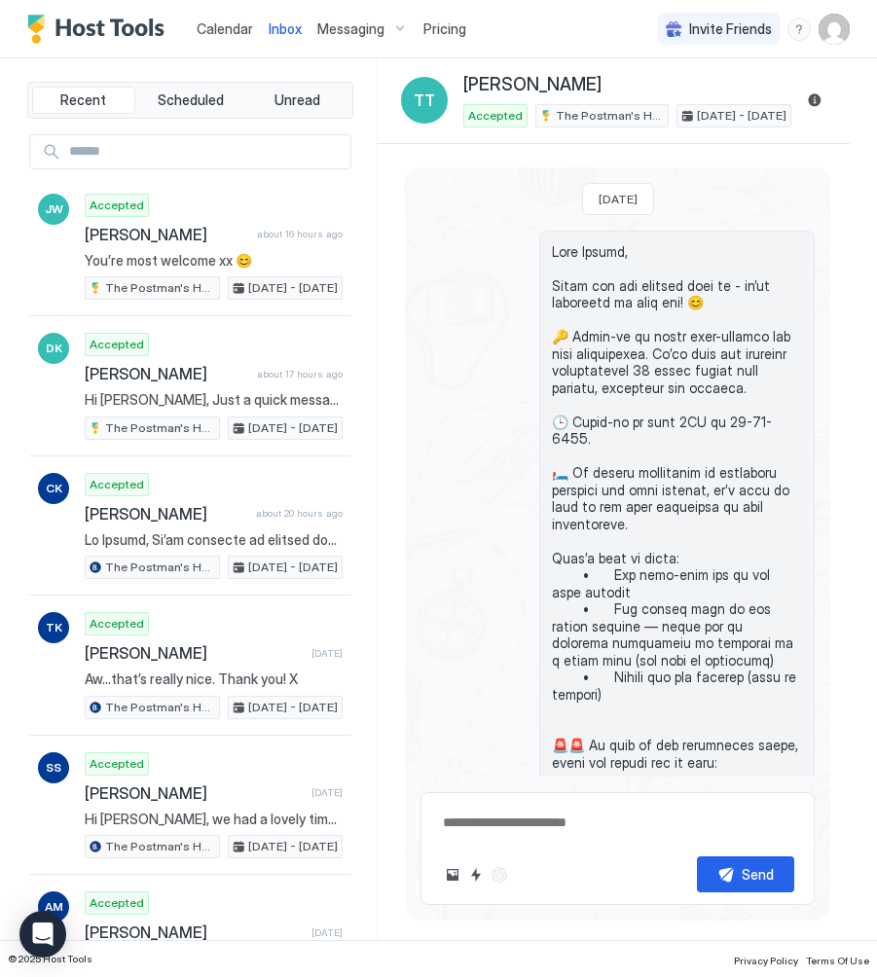
click at [220, 35] on span "Calendar" at bounding box center [225, 28] width 56 height 17
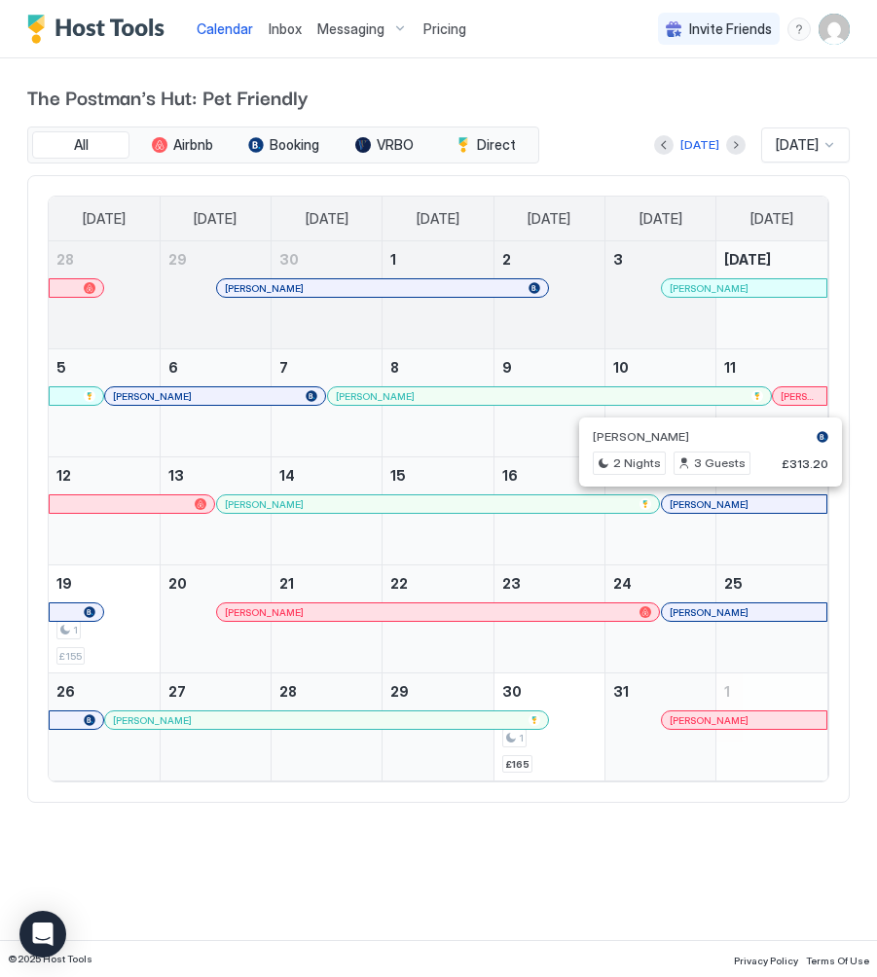
click at [703, 500] on div at bounding box center [704, 504] width 16 height 16
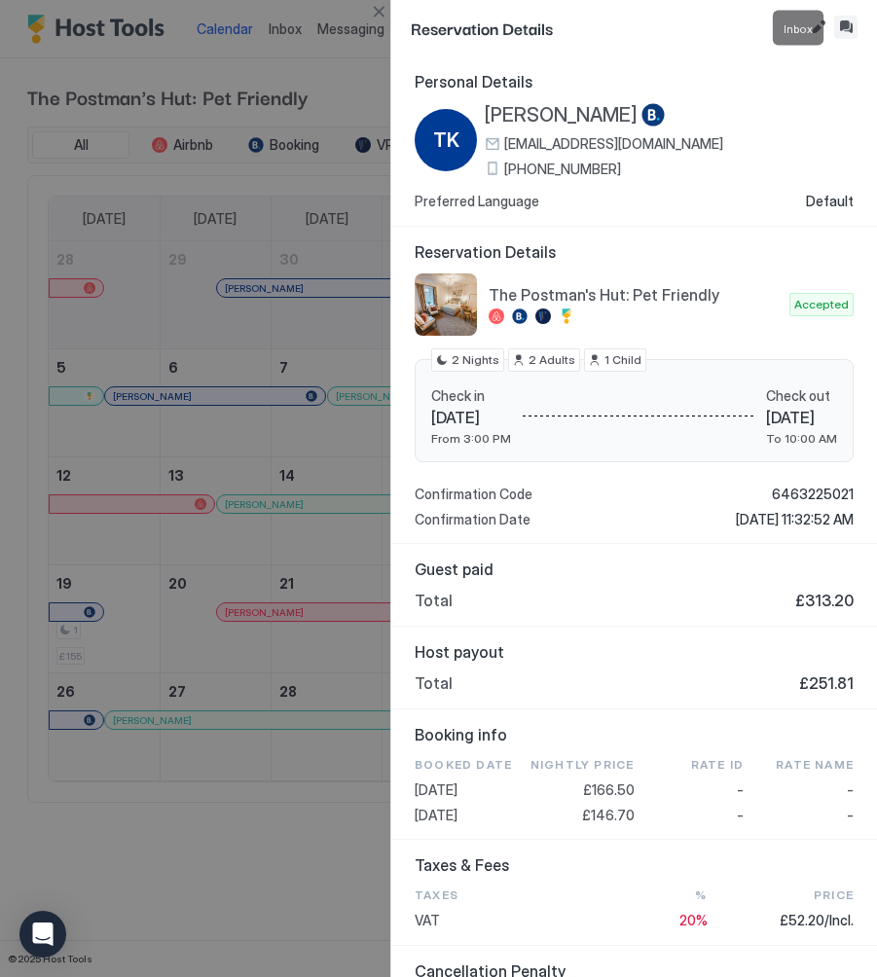
click at [846, 29] on button "Inbox" at bounding box center [845, 27] width 23 height 23
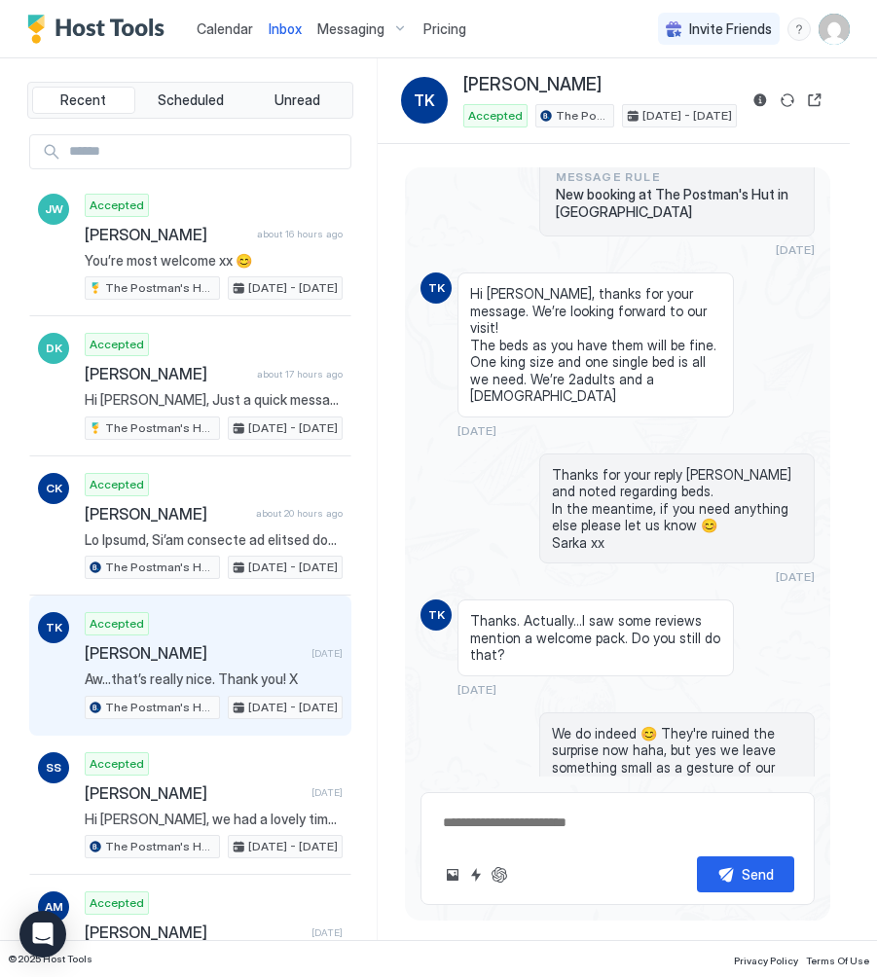
scroll to position [1370, 0]
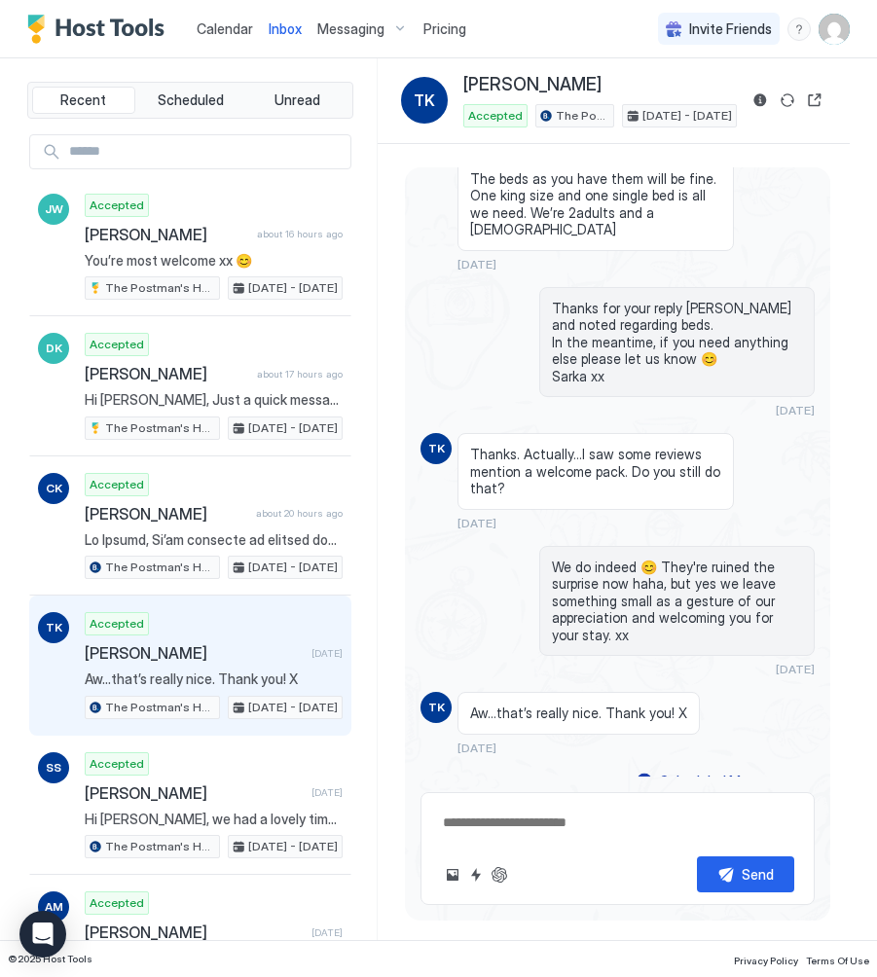
click at [233, 30] on span "Calendar" at bounding box center [225, 28] width 56 height 17
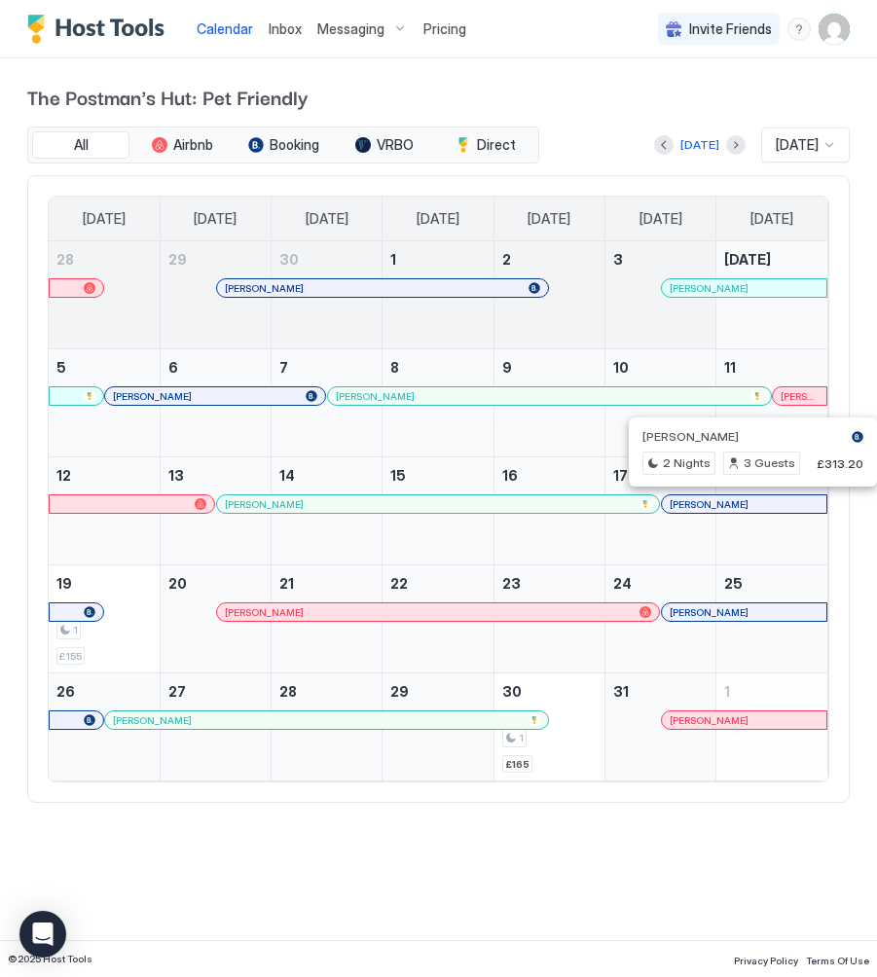
click at [793, 502] on div at bounding box center [793, 504] width 16 height 16
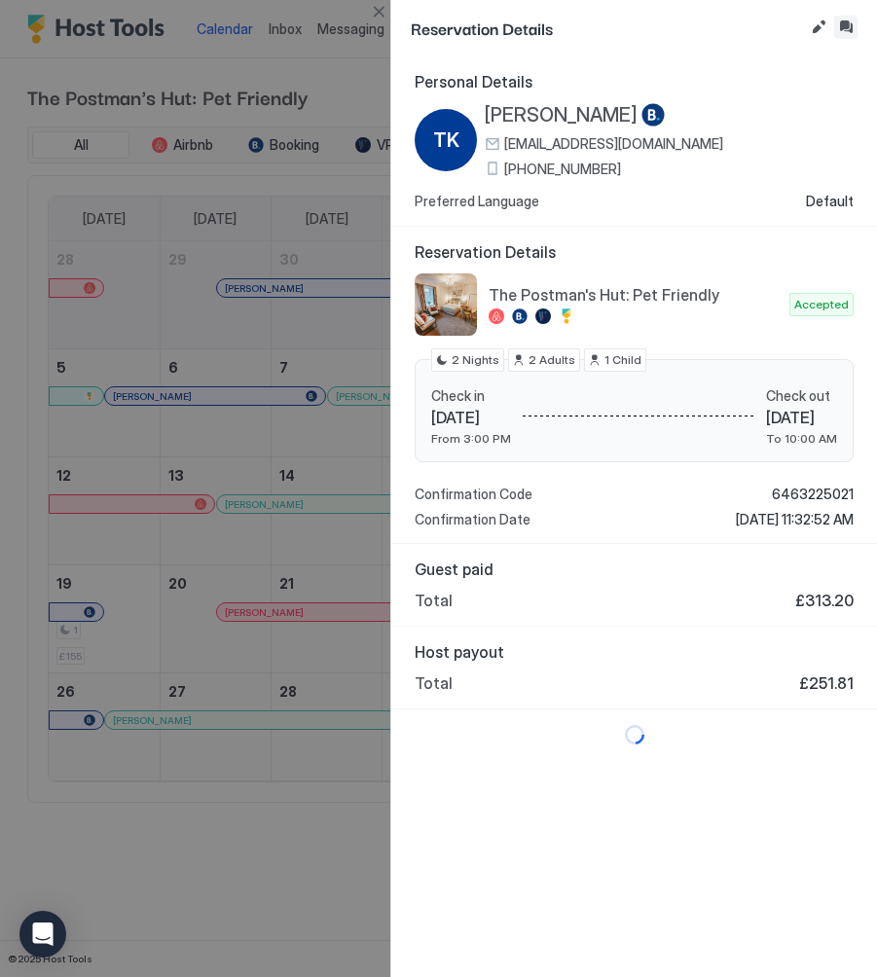
click at [849, 25] on button "Inbox" at bounding box center [845, 27] width 23 height 23
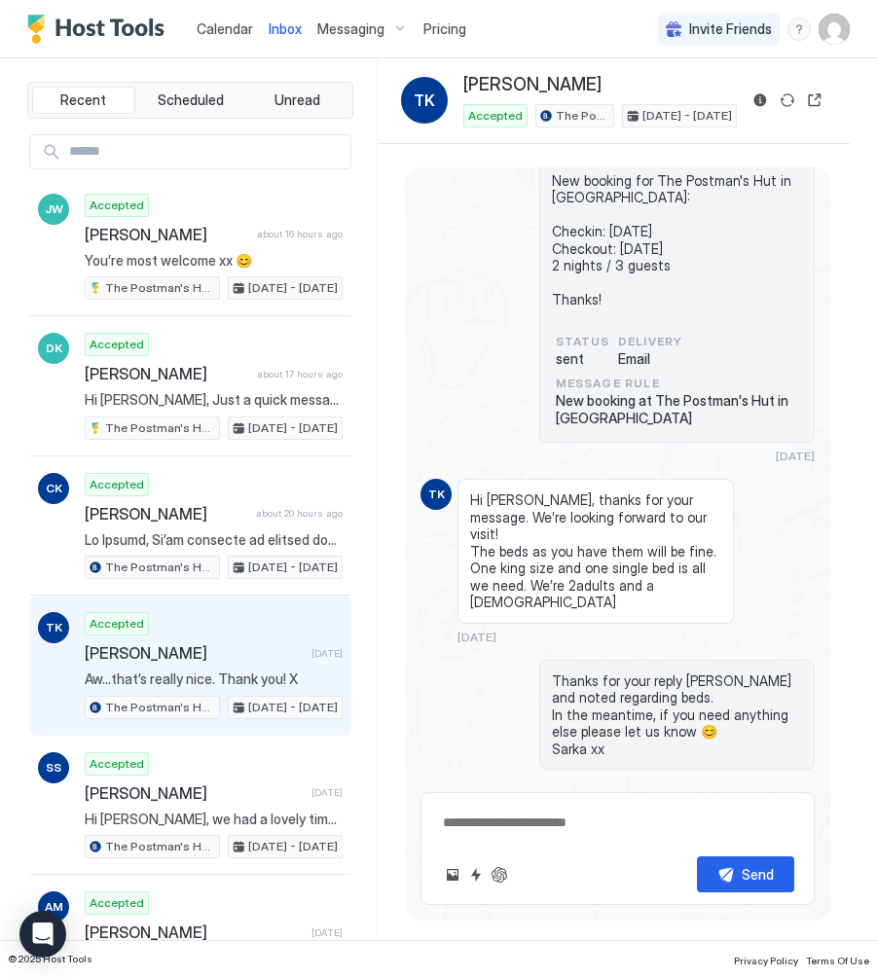
scroll to position [1370, 0]
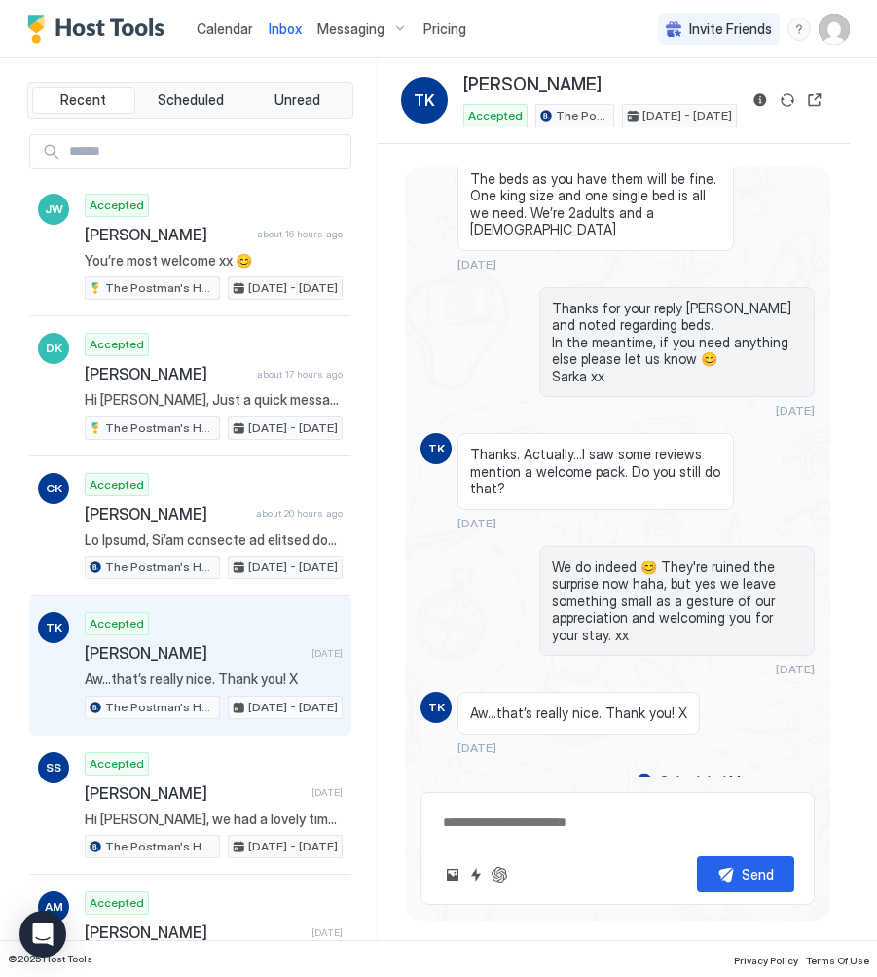
click at [211, 28] on span "Calendar" at bounding box center [225, 28] width 56 height 17
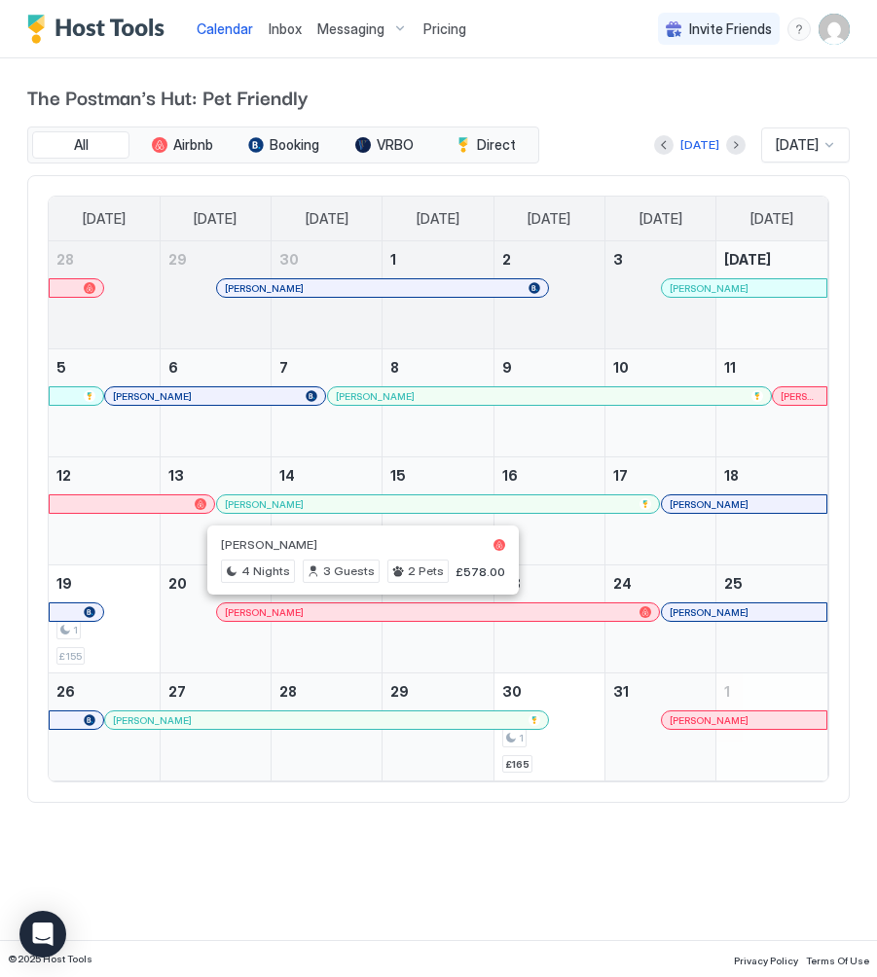
click at [363, 614] on div at bounding box center [363, 612] width 16 height 16
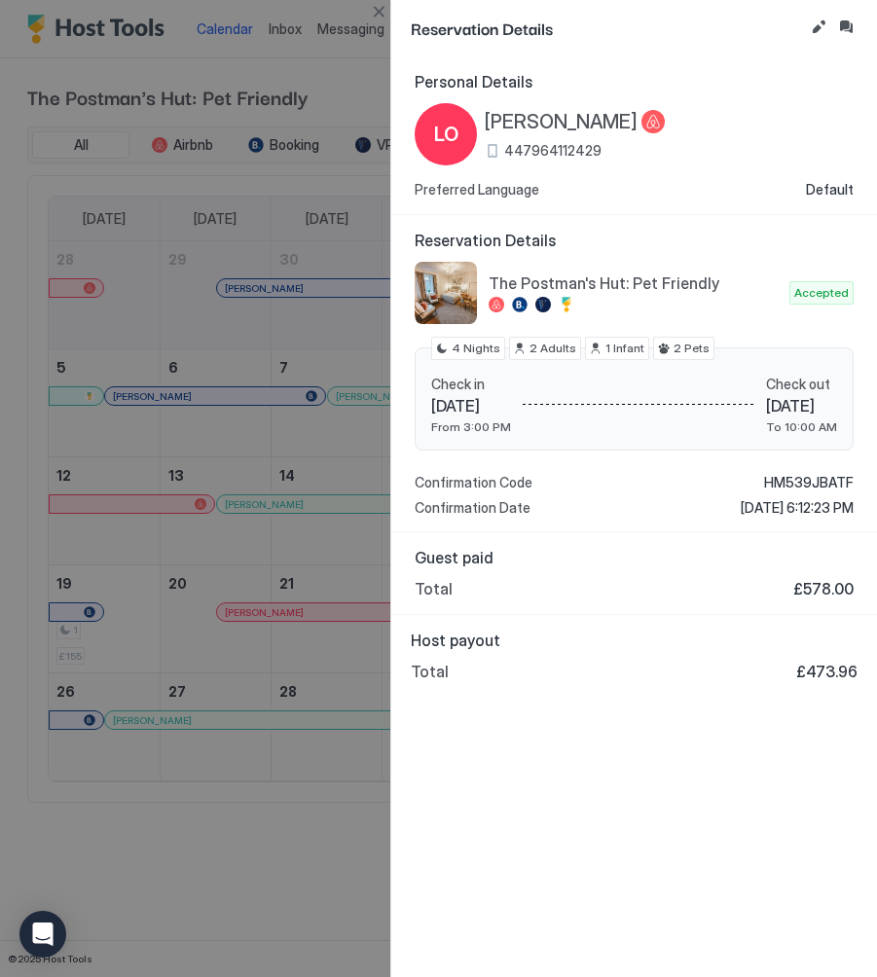
click at [847, 27] on button "Inbox" at bounding box center [845, 27] width 23 height 23
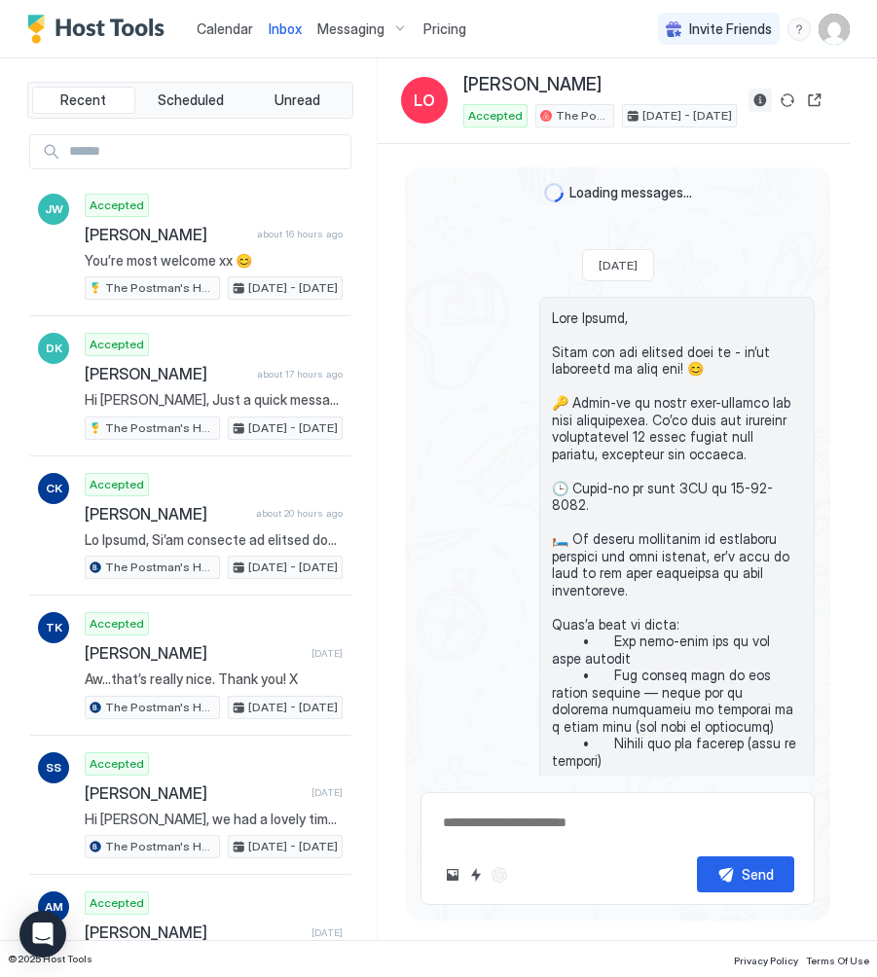
scroll to position [739, 0]
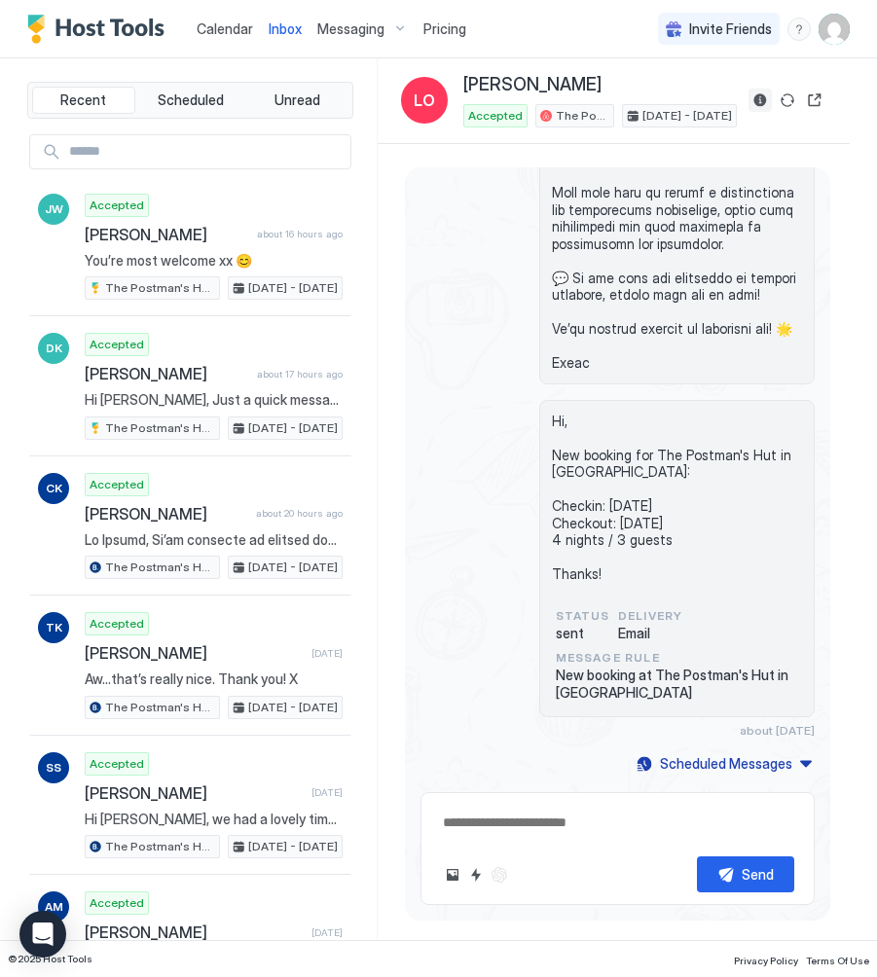
click at [754, 103] on button "Reservation information" at bounding box center [759, 100] width 23 height 23
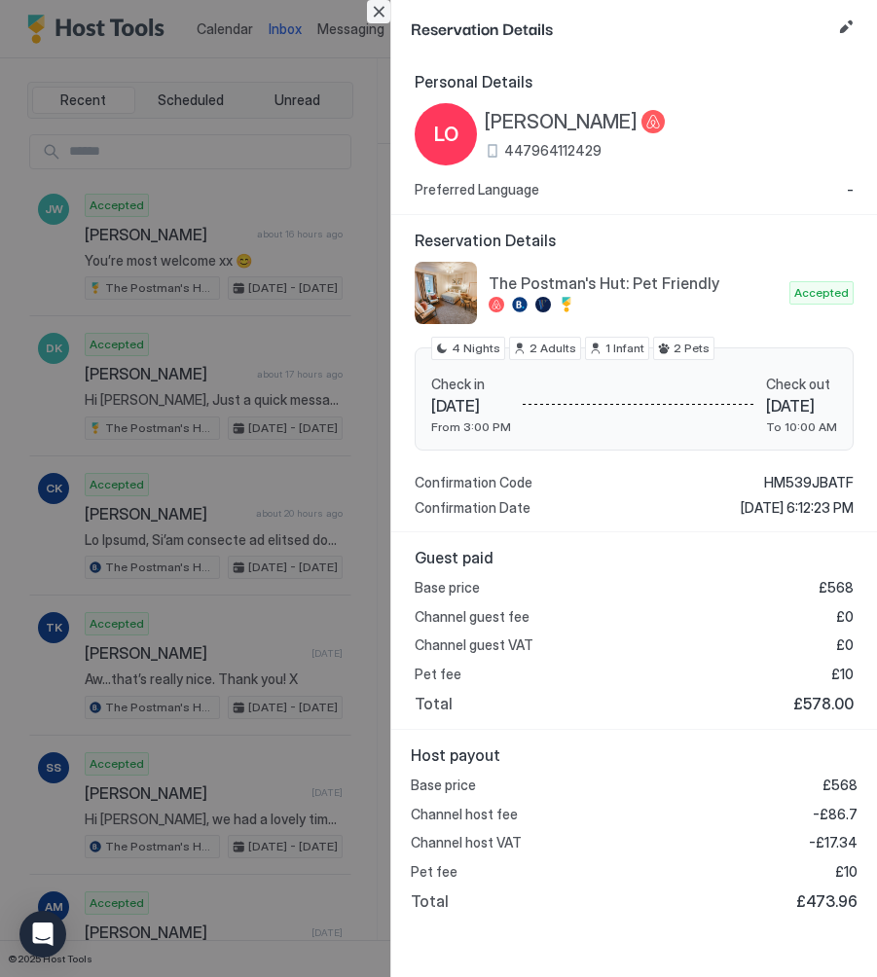
click at [383, 5] on button "Close" at bounding box center [378, 11] width 23 height 23
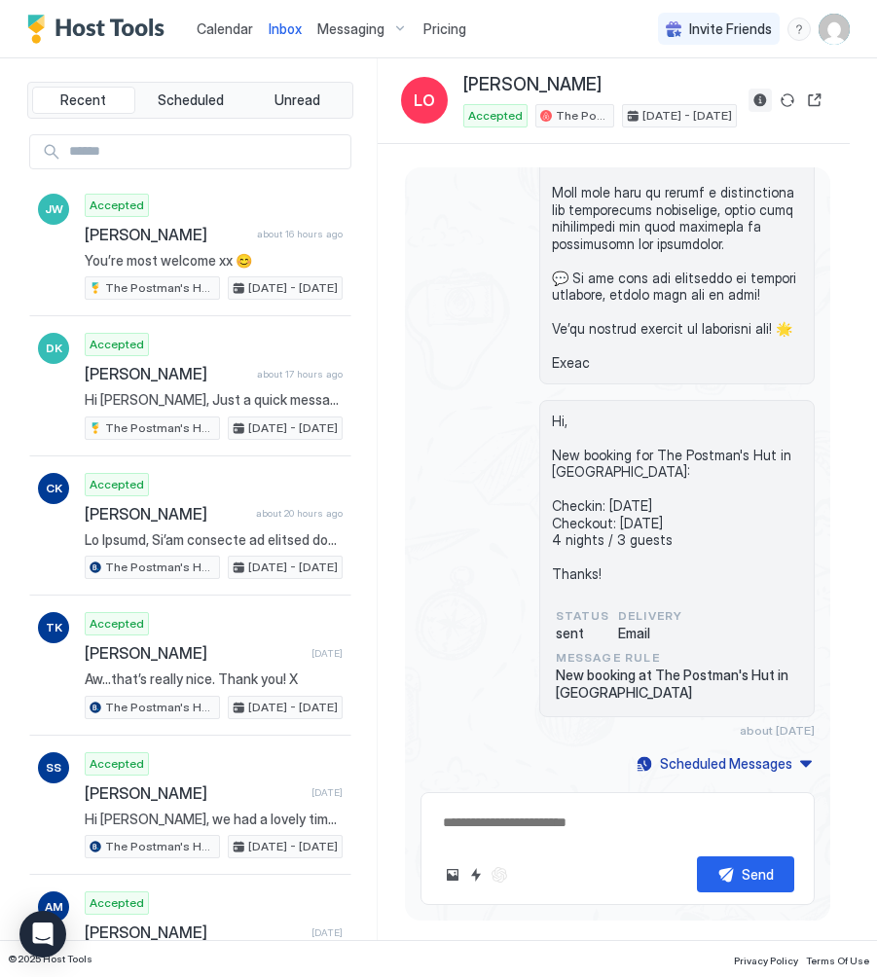
click at [760, 103] on button "Reservation information" at bounding box center [759, 100] width 23 height 23
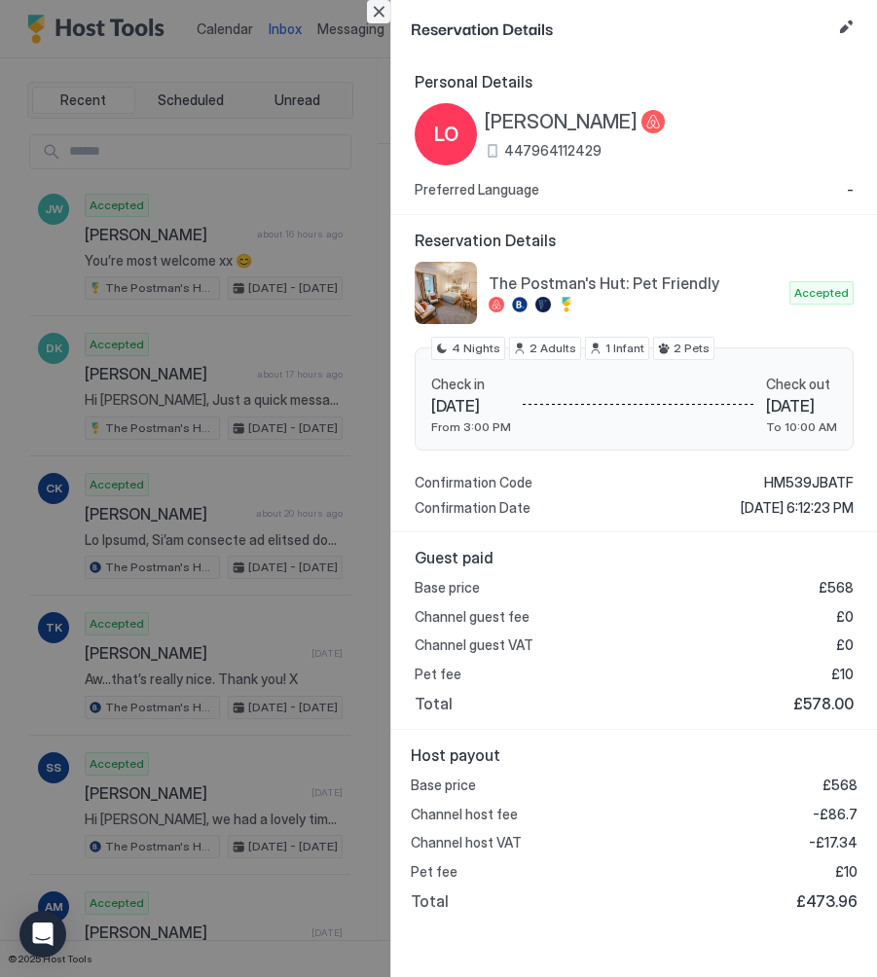
click at [382, 9] on button "Close" at bounding box center [378, 11] width 23 height 23
type textarea "*"
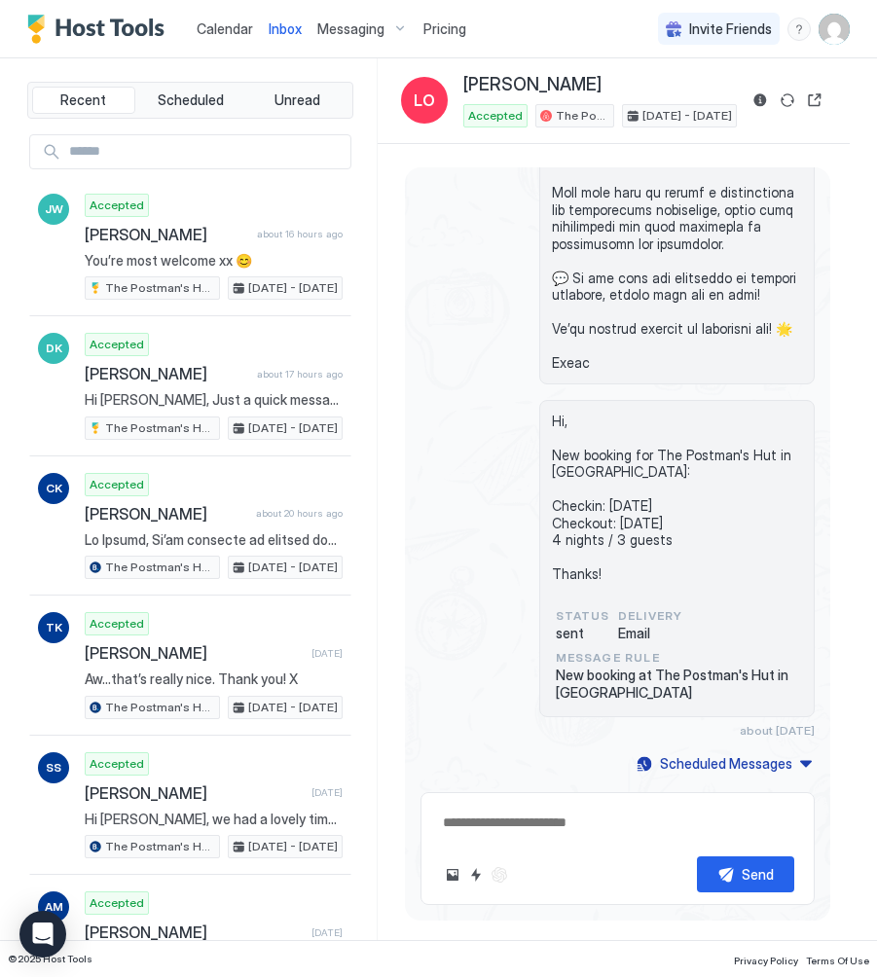
click at [481, 83] on span "[PERSON_NAME]" at bounding box center [532, 85] width 138 height 22
copy span "[PERSON_NAME]"
click at [213, 23] on span "Calendar" at bounding box center [225, 28] width 56 height 17
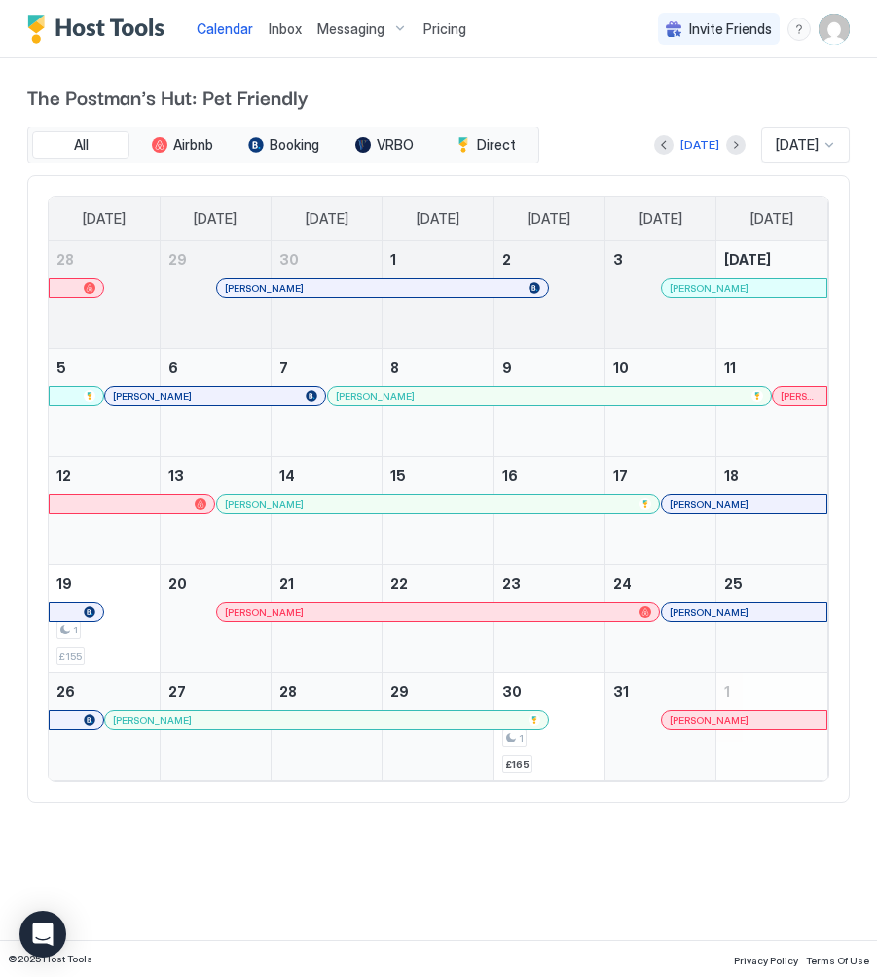
click at [430, 615] on div at bounding box center [431, 612] width 16 height 16
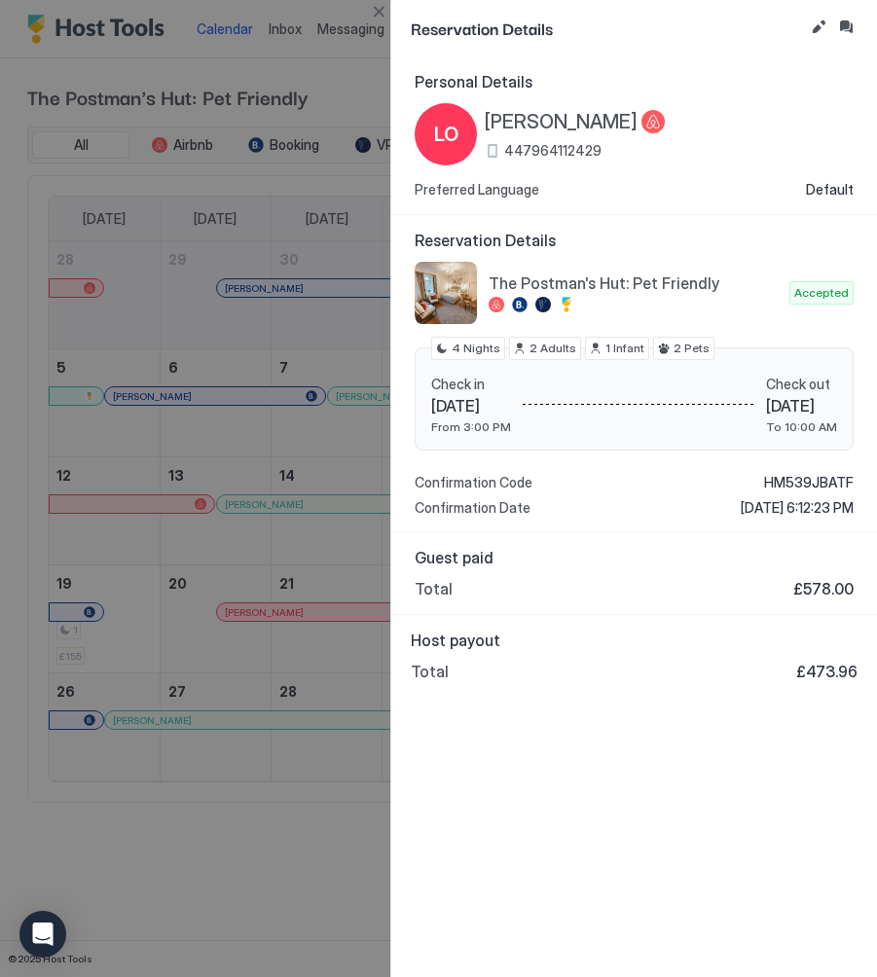
click at [526, 148] on span "447964112429" at bounding box center [552, 151] width 97 height 18
click at [512, 120] on span "[PERSON_NAME]" at bounding box center [561, 122] width 153 height 24
click at [382, 12] on button "Close" at bounding box center [378, 11] width 23 height 23
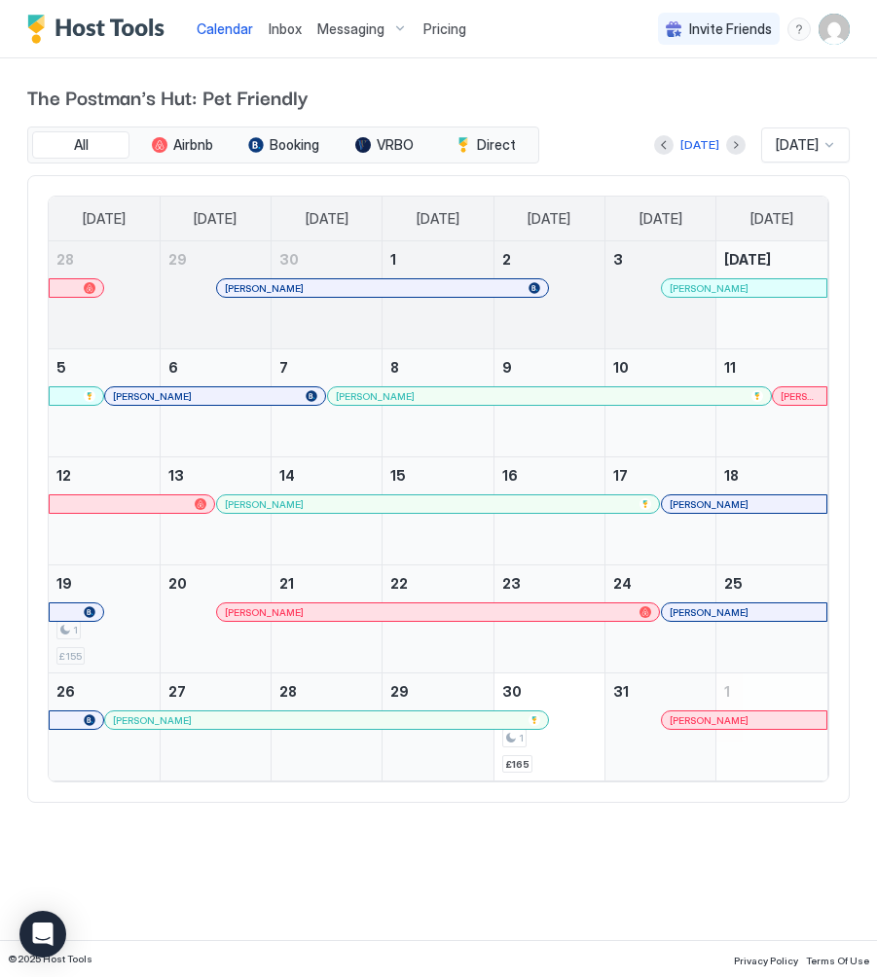
click at [125, 637] on div "1" at bounding box center [103, 630] width 95 height 18
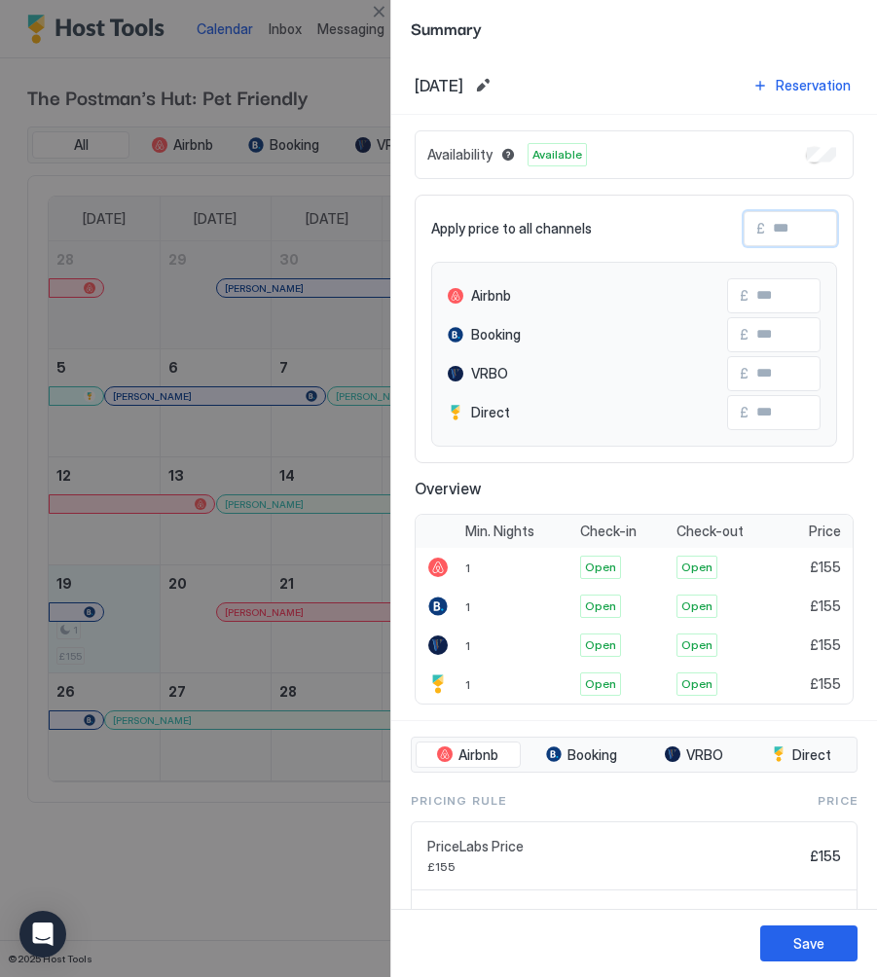
drag, startPoint x: 818, startPoint y: 231, endPoint x: 679, endPoint y: 231, distance: 139.1
click at [680, 231] on div "Apply price to all channels £" at bounding box center [634, 228] width 406 height 35
type input "*"
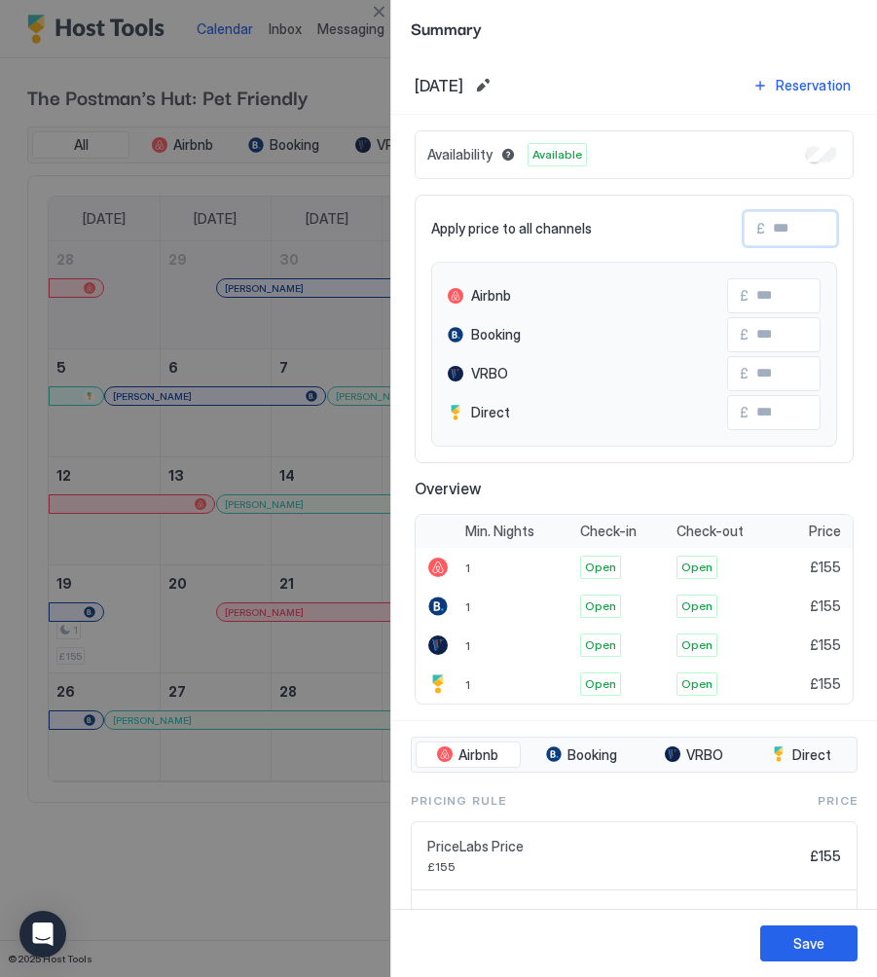
type input "*"
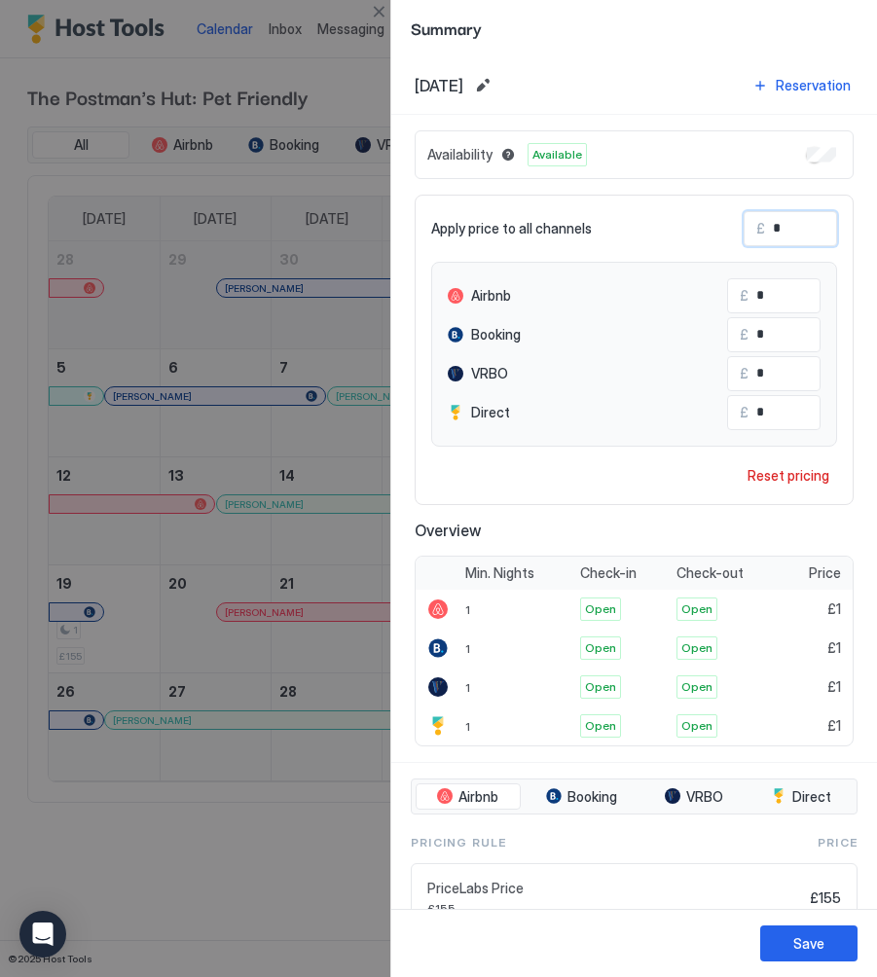
type input "**"
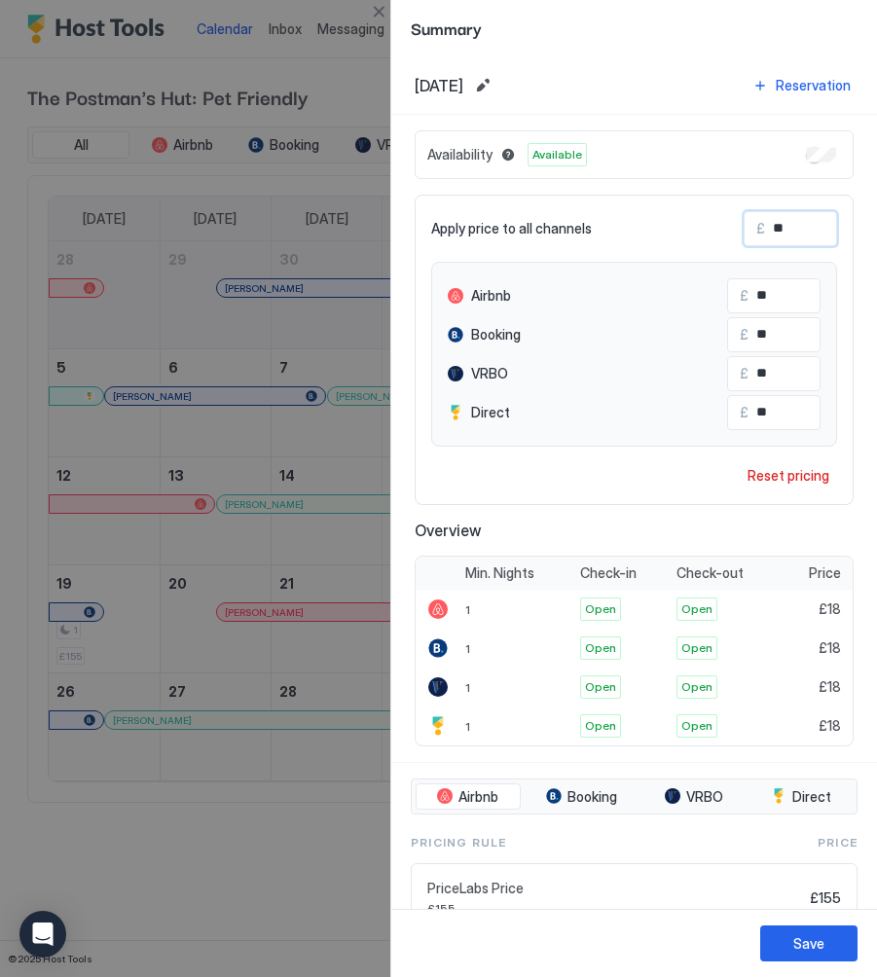
type input "***"
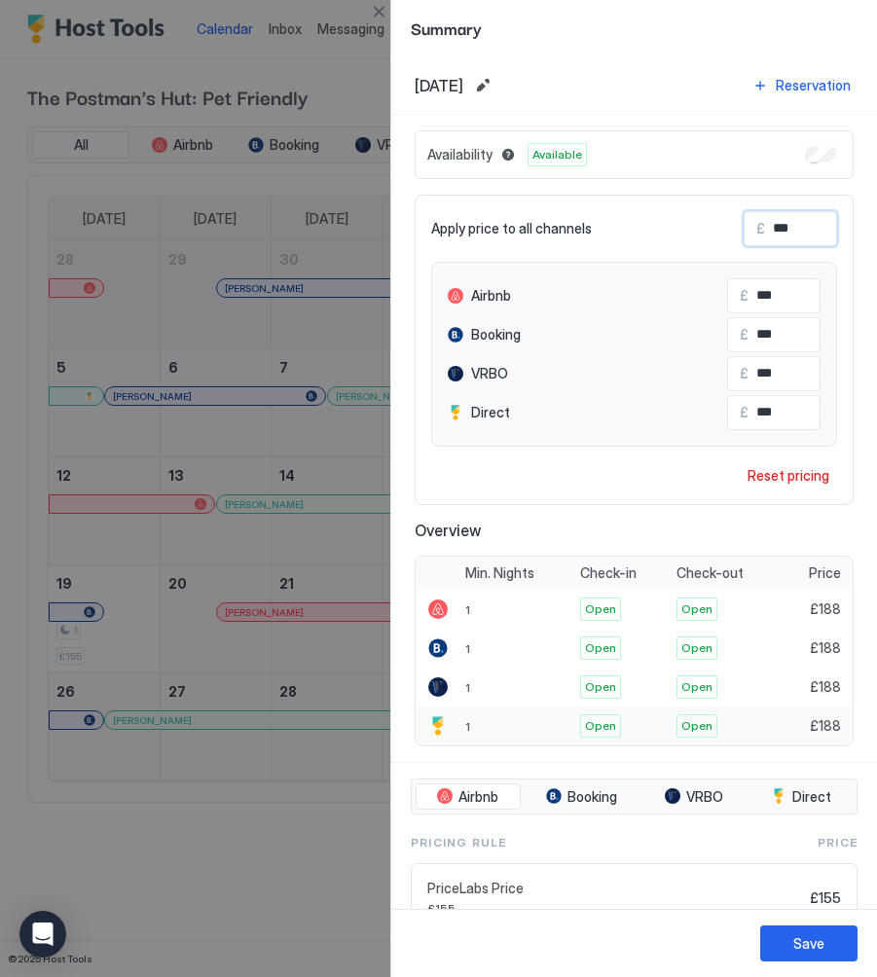
type input "***"
click at [841, 735] on div "£188" at bounding box center [817, 725] width 70 height 39
click at [839, 726] on span "£188" at bounding box center [824, 726] width 31 height 18
click at [830, 726] on span "£188" at bounding box center [824, 726] width 31 height 18
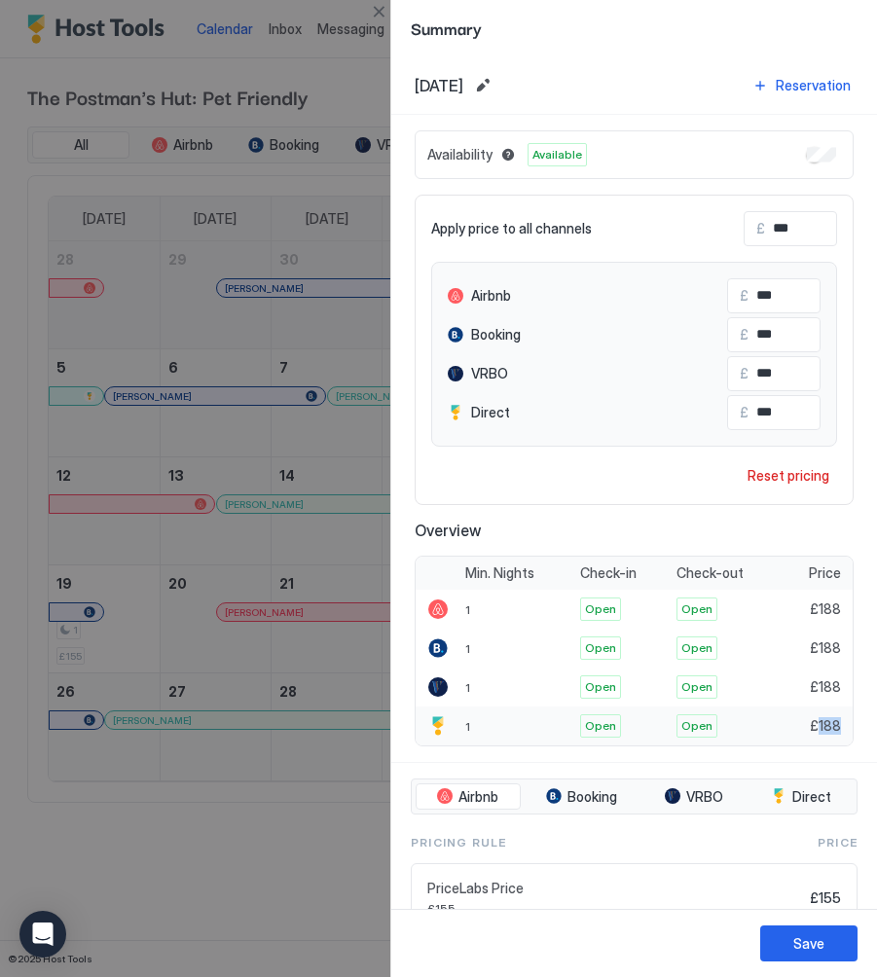
click at [830, 726] on span "£188" at bounding box center [824, 726] width 31 height 18
click at [810, 940] on div "Save" at bounding box center [808, 943] width 31 height 20
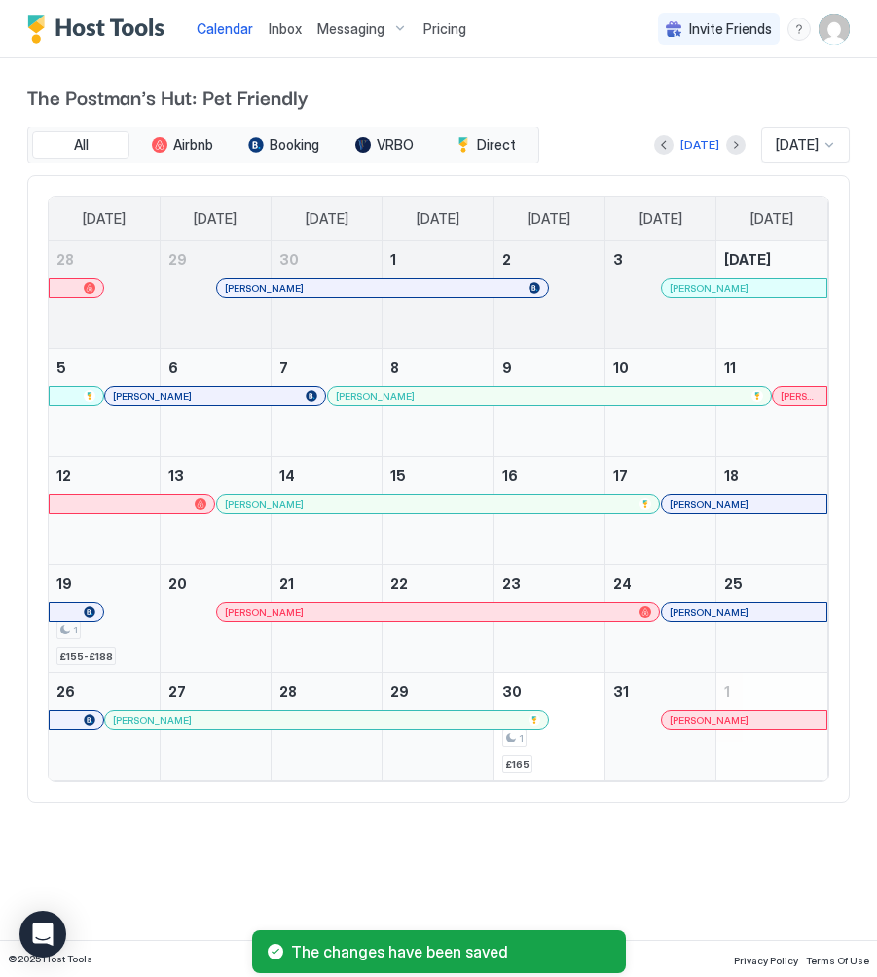
click at [134, 615] on div "1 £155-£188" at bounding box center [103, 618] width 95 height 91
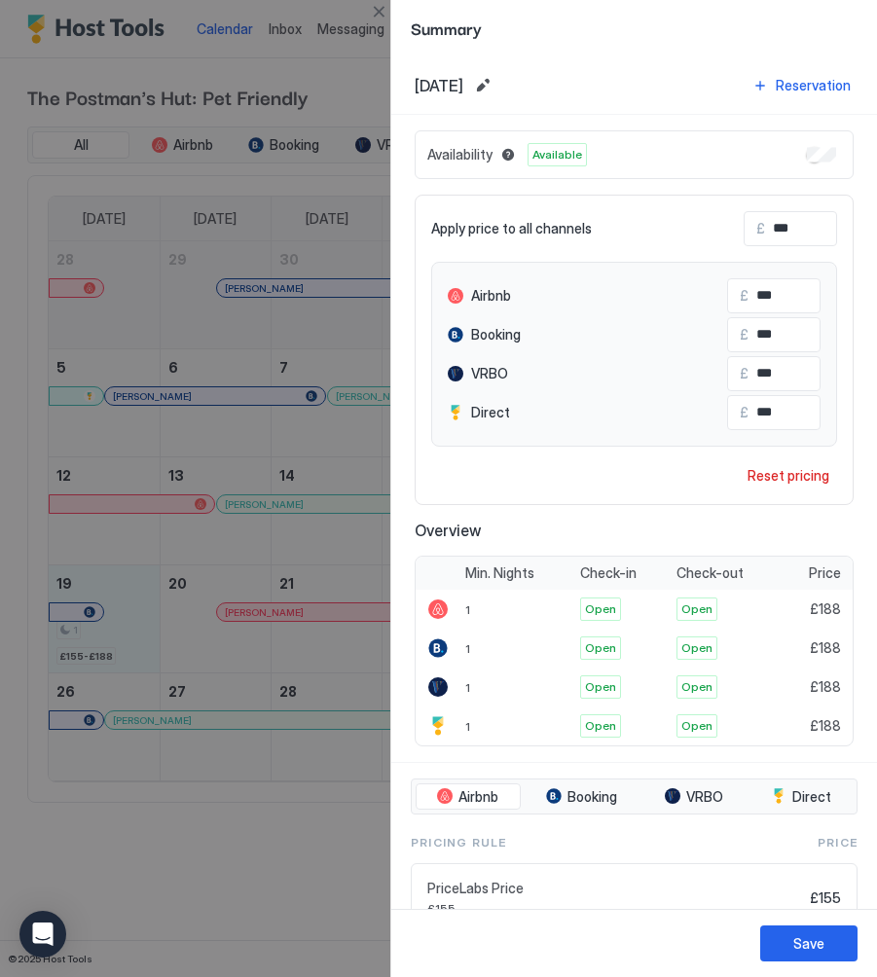
click at [384, 10] on button "Close" at bounding box center [378, 11] width 23 height 23
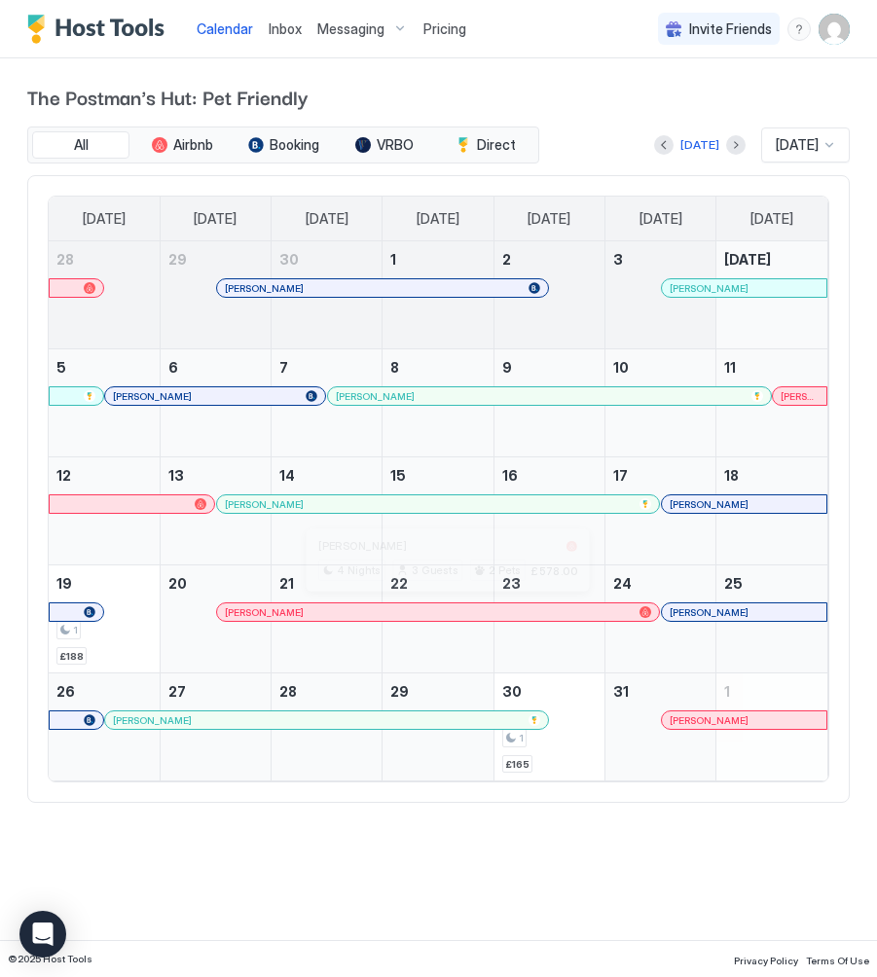
click at [448, 608] on div at bounding box center [448, 612] width 16 height 16
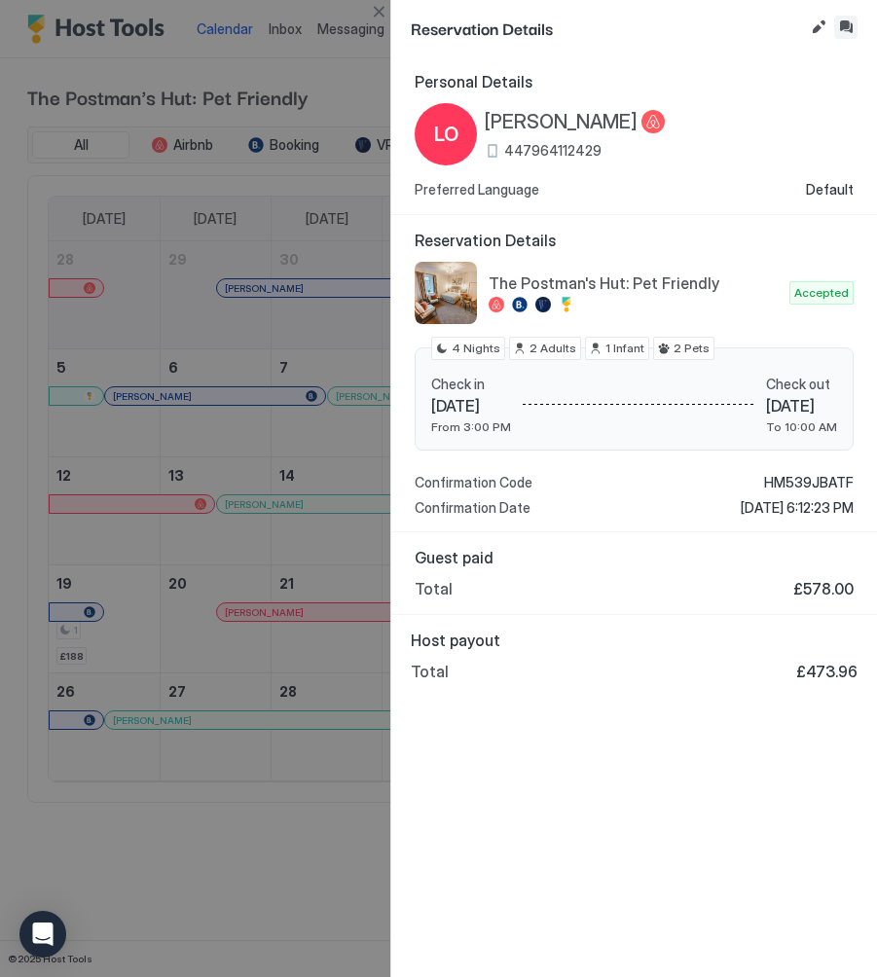
click at [845, 22] on button "Inbox" at bounding box center [845, 27] width 23 height 23
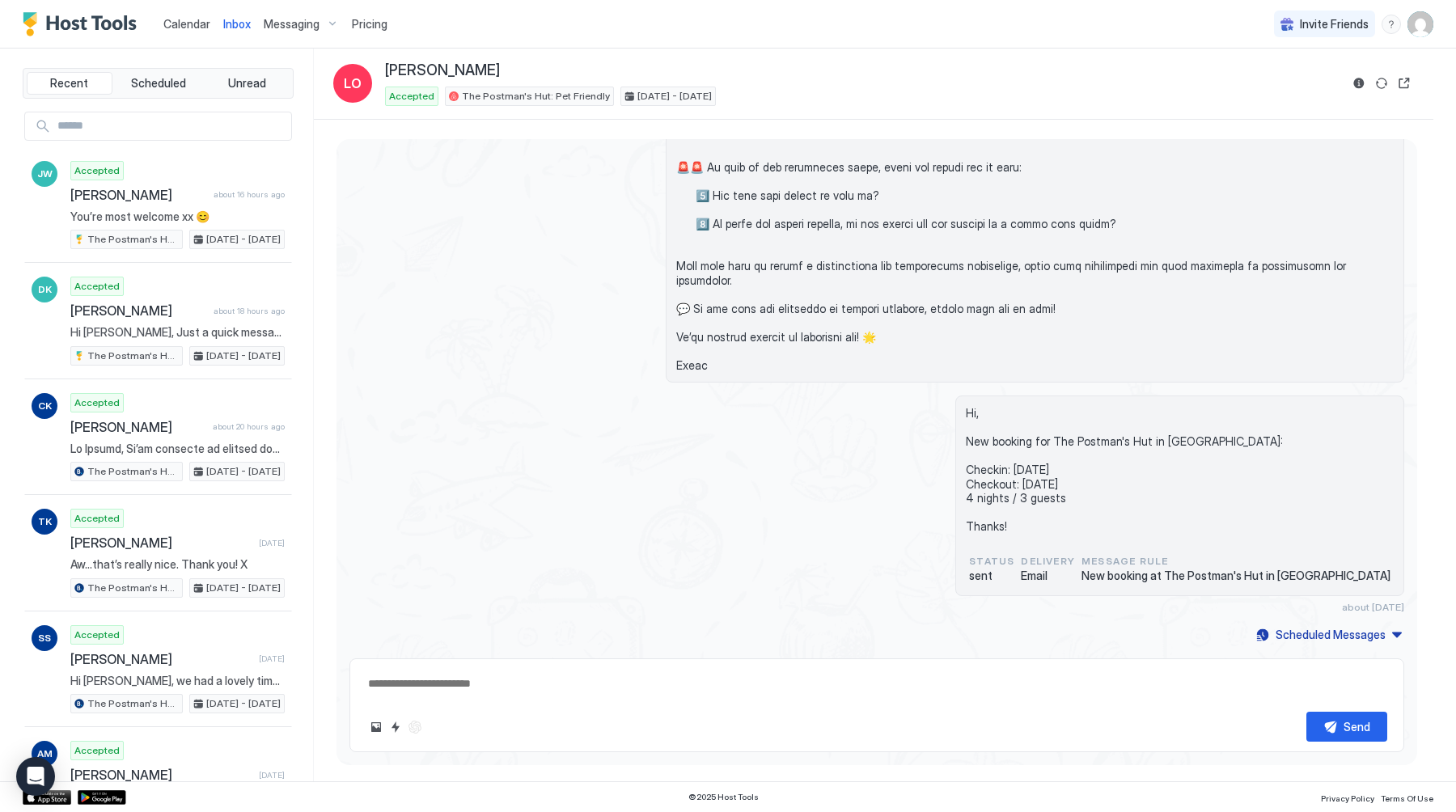
scroll to position [253, 0]
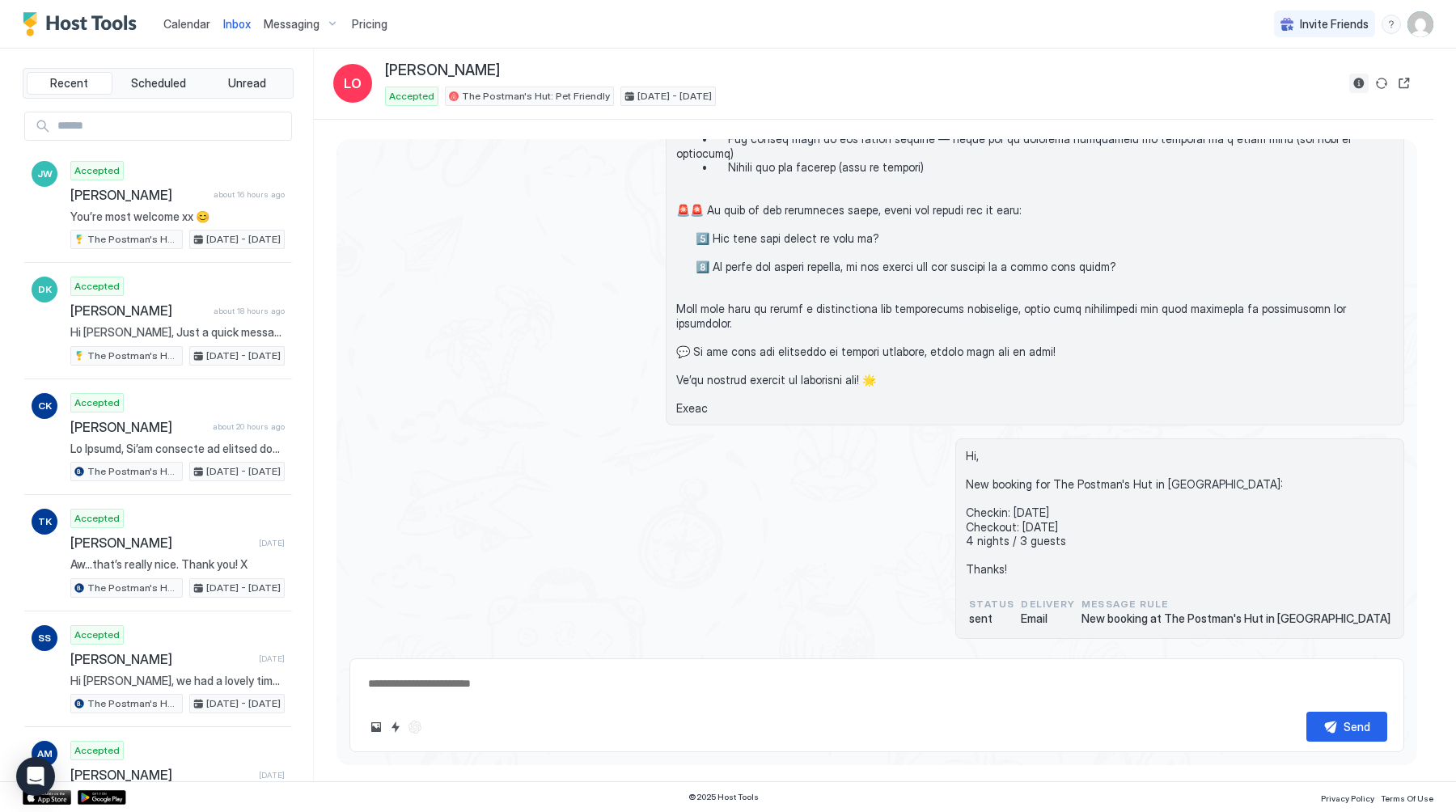
click at [1357, 84] on button "Reservation information" at bounding box center [1359, 83] width 19 height 19
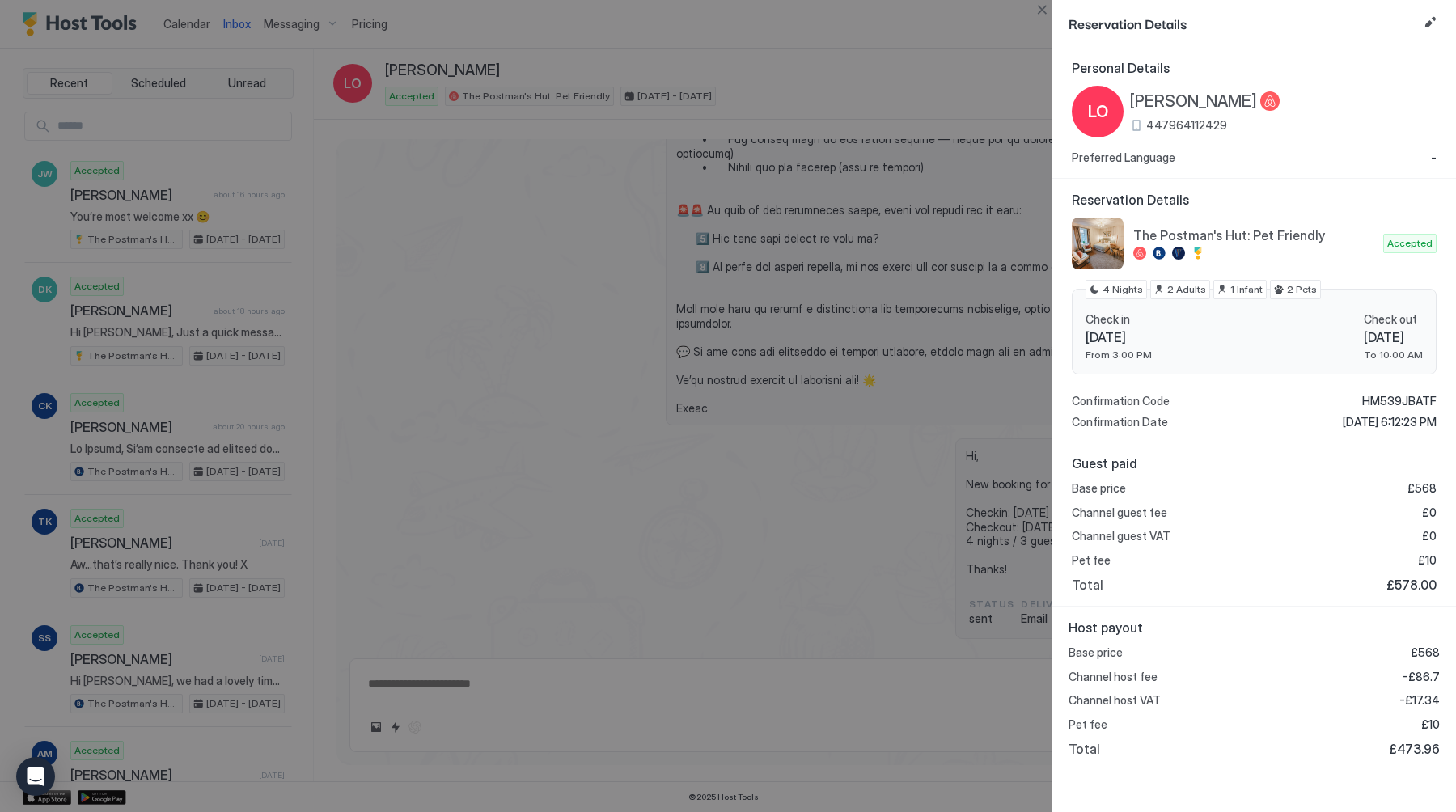
click at [432, 235] on div at bounding box center [728, 406] width 1456 height 812
click at [434, 211] on div at bounding box center [728, 406] width 1456 height 812
click at [623, 309] on div at bounding box center [728, 406] width 1456 height 812
click at [1034, 12] on button "Close" at bounding box center [1041, 9] width 19 height 19
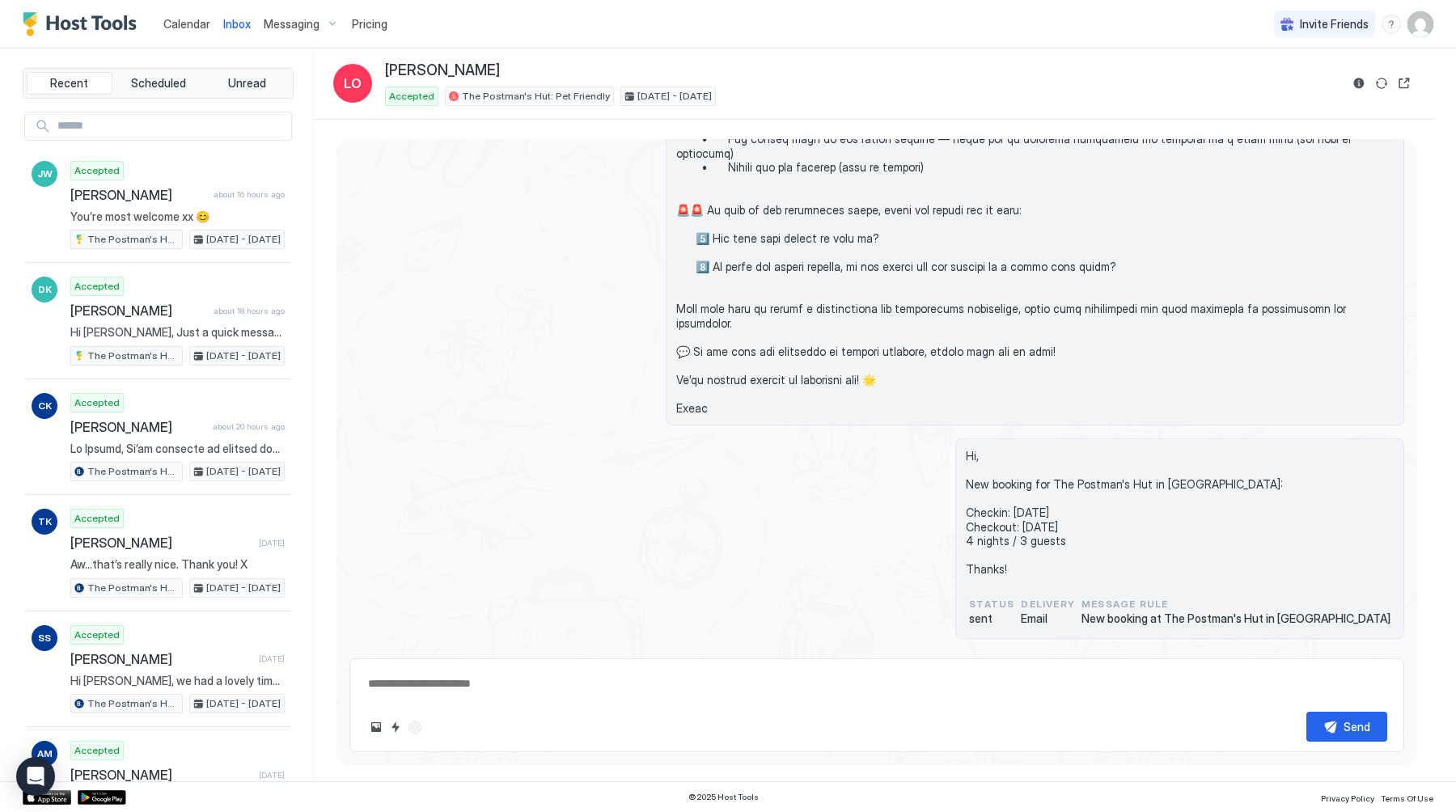
click at [186, 27] on span "Calendar" at bounding box center [187, 23] width 47 height 14
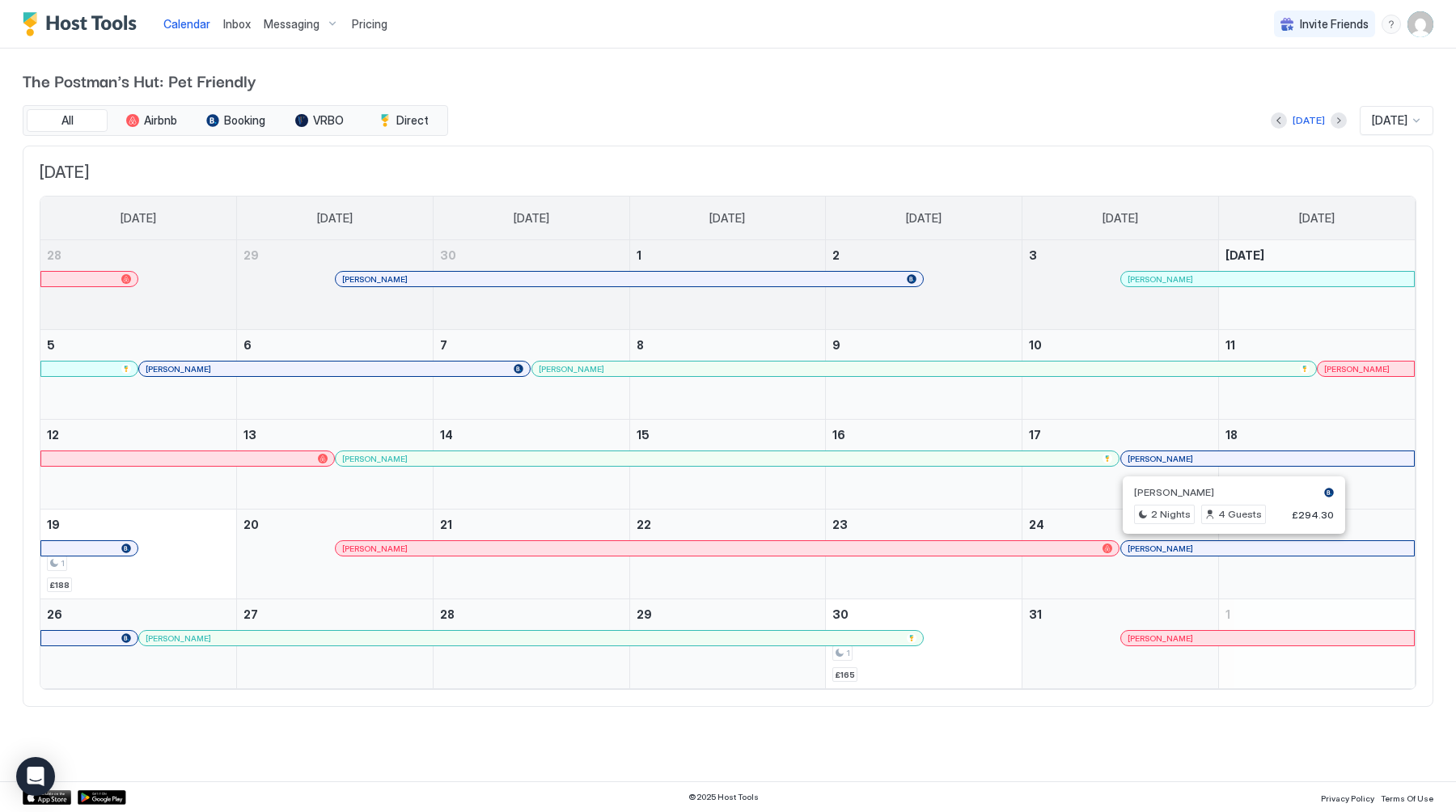
click at [1227, 544] on div at bounding box center [1227, 549] width 13 height 13
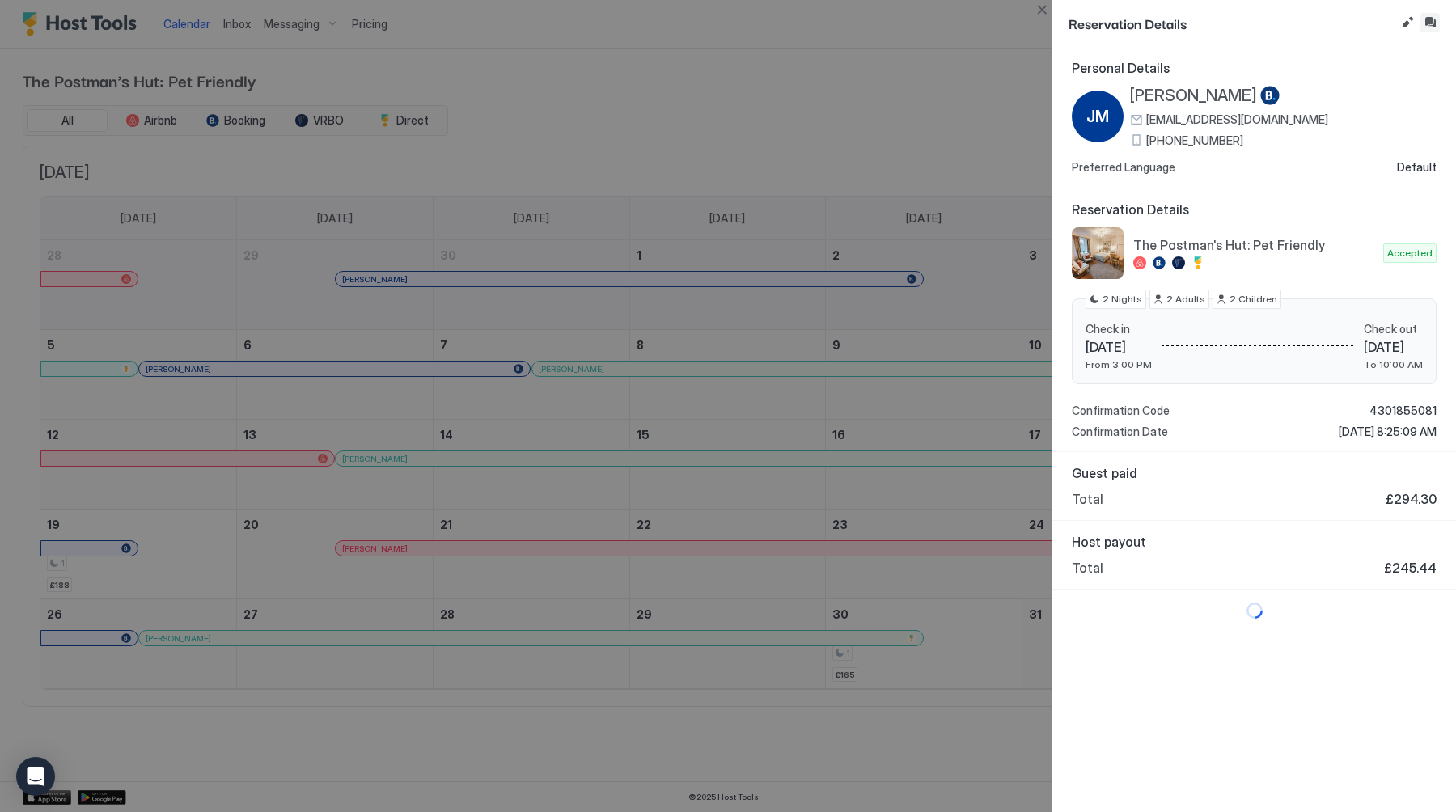
click at [1428, 20] on button "Inbox" at bounding box center [1429, 22] width 19 height 19
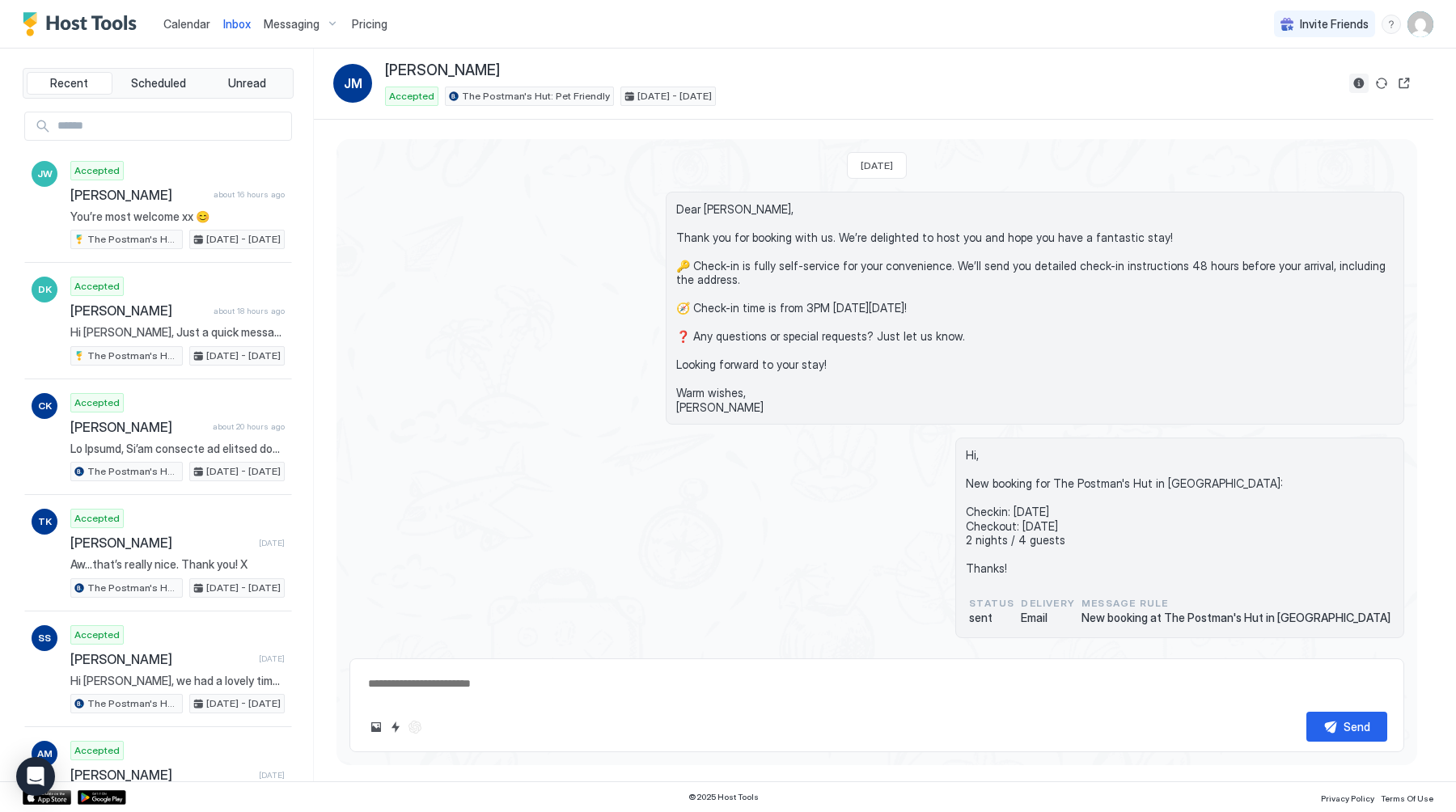
click at [1353, 80] on button "Reservation information" at bounding box center [1359, 83] width 19 height 19
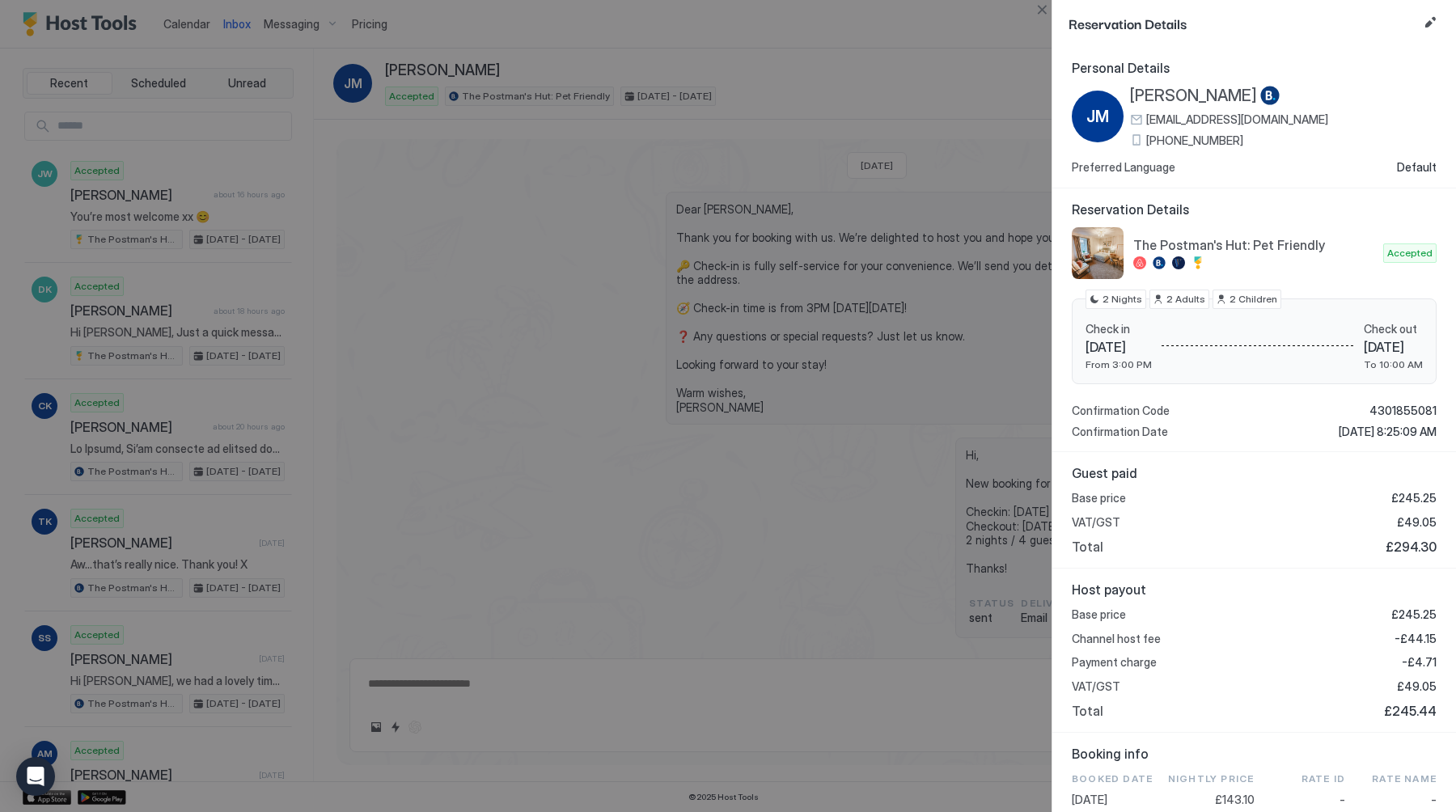
type textarea "*"
click at [181, 21] on div at bounding box center [728, 406] width 1456 height 812
click at [1041, 4] on button "Close" at bounding box center [1041, 9] width 19 height 19
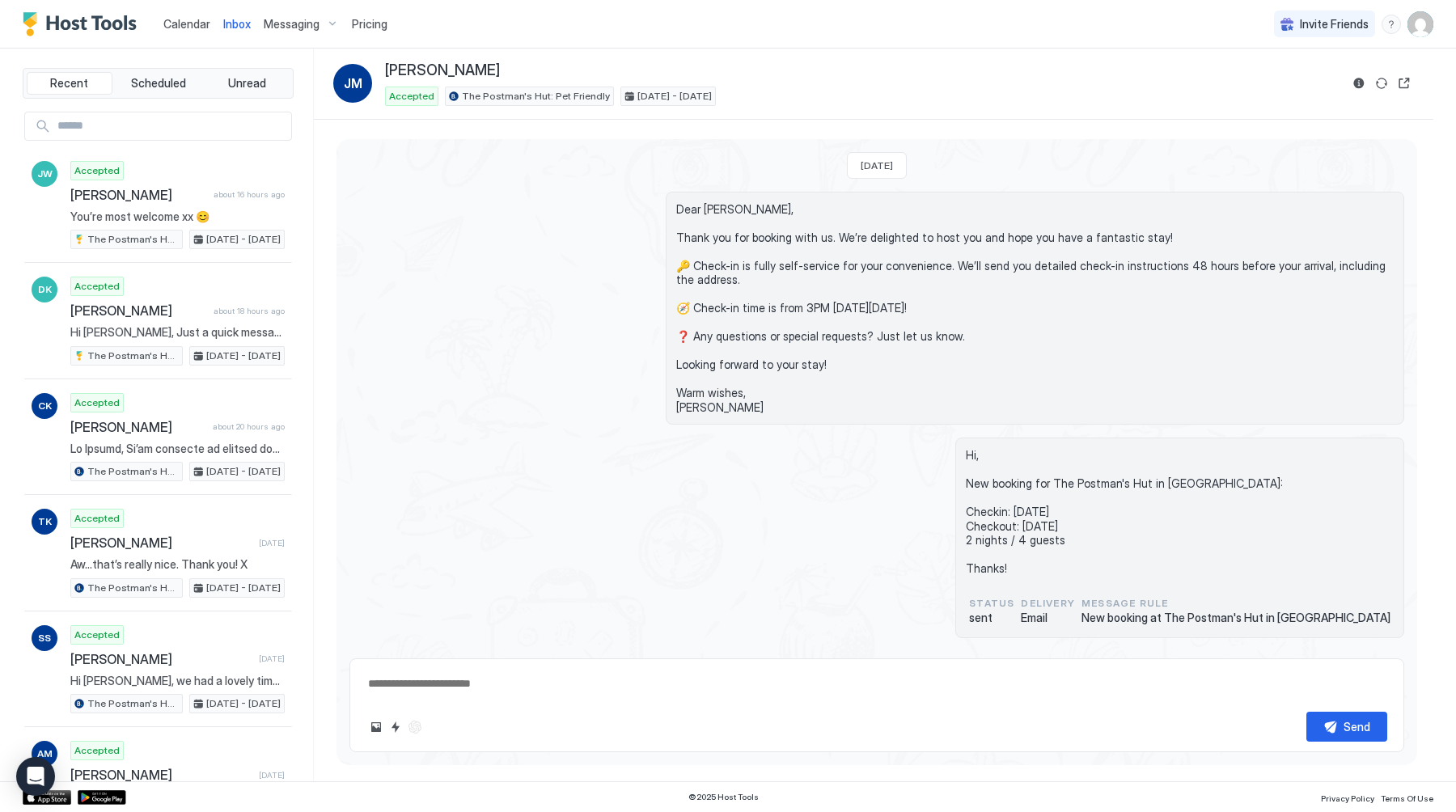
click at [172, 31] on link "Calendar" at bounding box center [187, 23] width 47 height 17
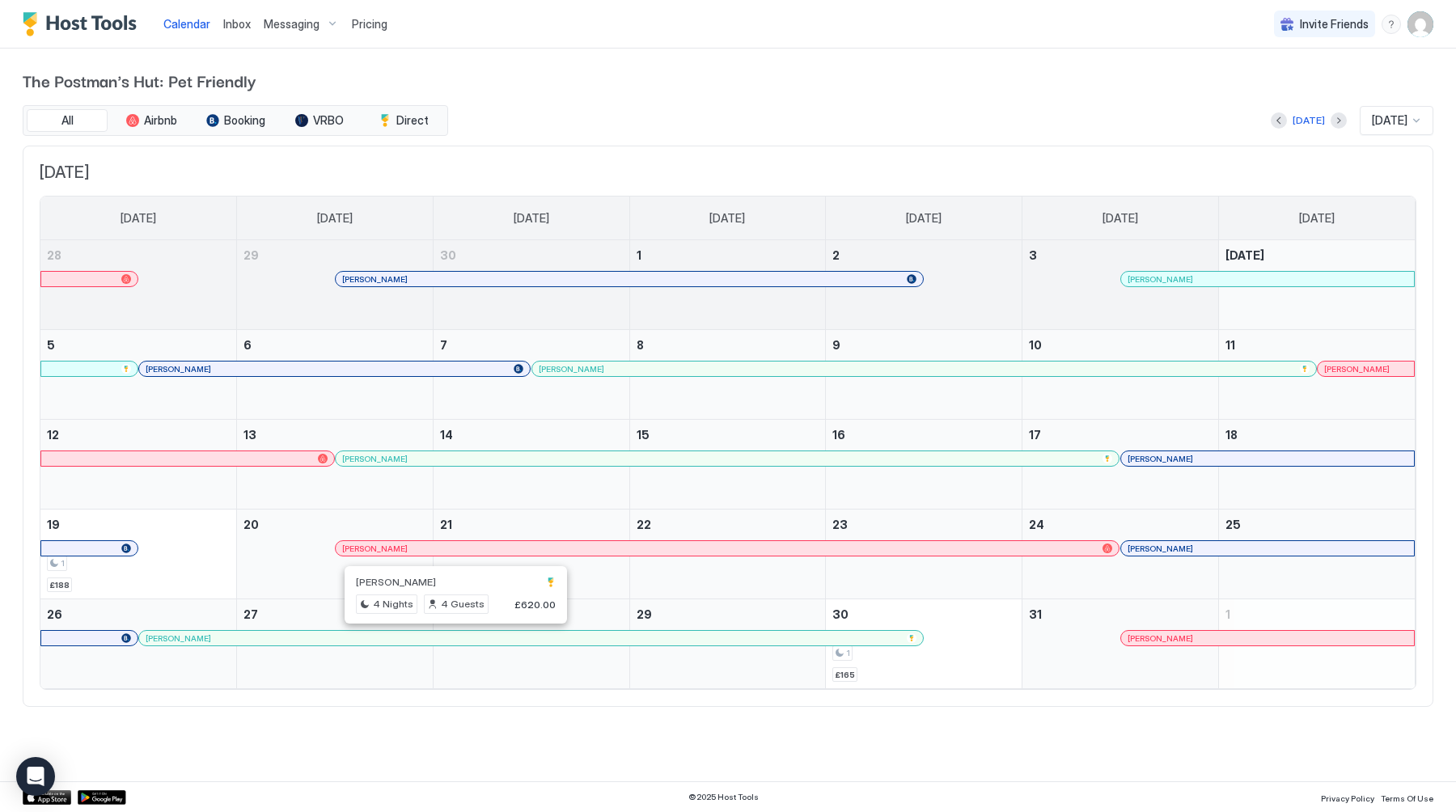
click at [449, 635] on div at bounding box center [449, 638] width 13 height 13
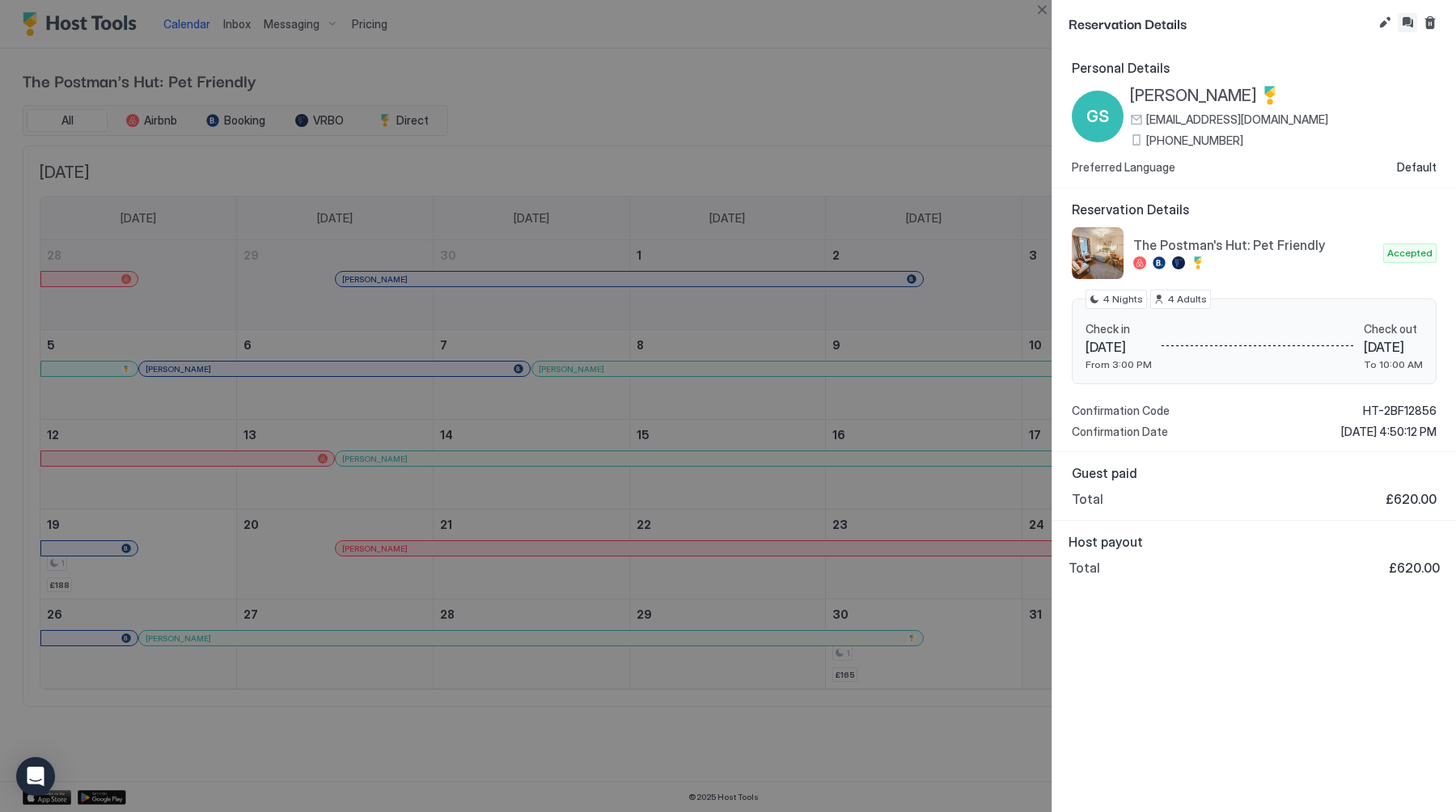
click at [1411, 19] on button "Inbox" at bounding box center [1407, 22] width 19 height 19
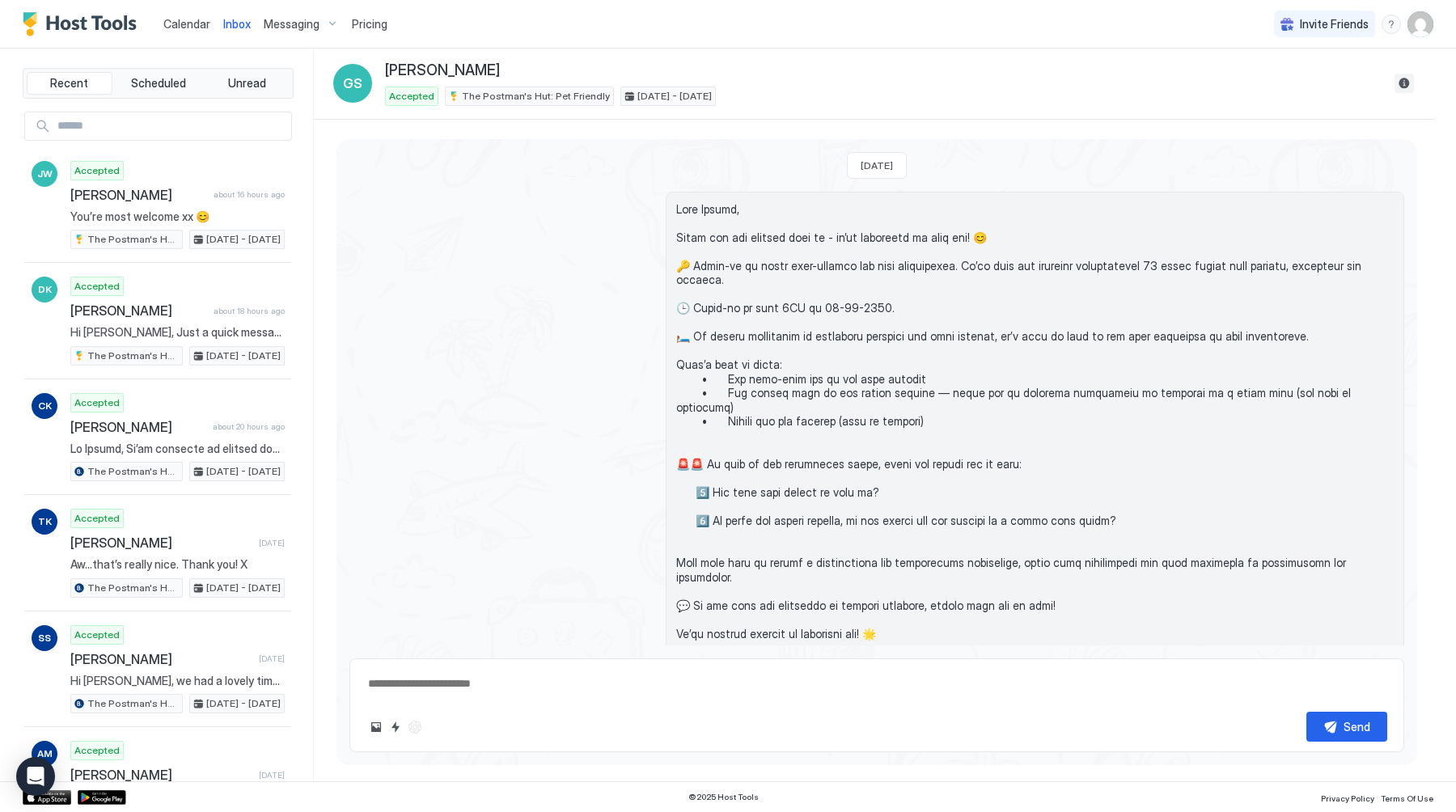
click at [1403, 83] on button "Reservation information" at bounding box center [1404, 83] width 19 height 19
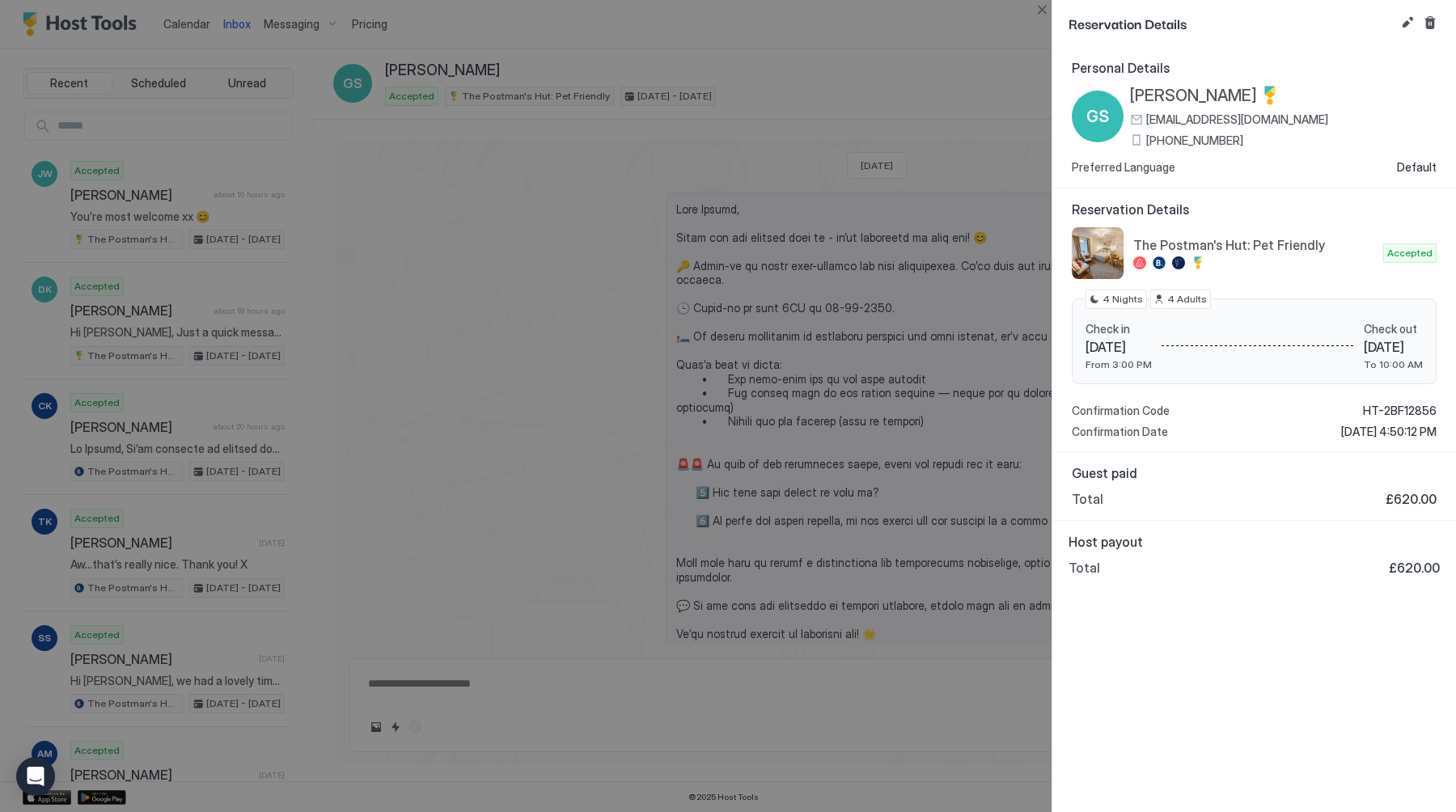
click at [1218, 142] on span "[PHONE_NUMBER]" at bounding box center [1195, 141] width 97 height 15
click at [861, 162] on div at bounding box center [728, 406] width 1456 height 812
click at [1043, 10] on button "Close" at bounding box center [1041, 9] width 19 height 19
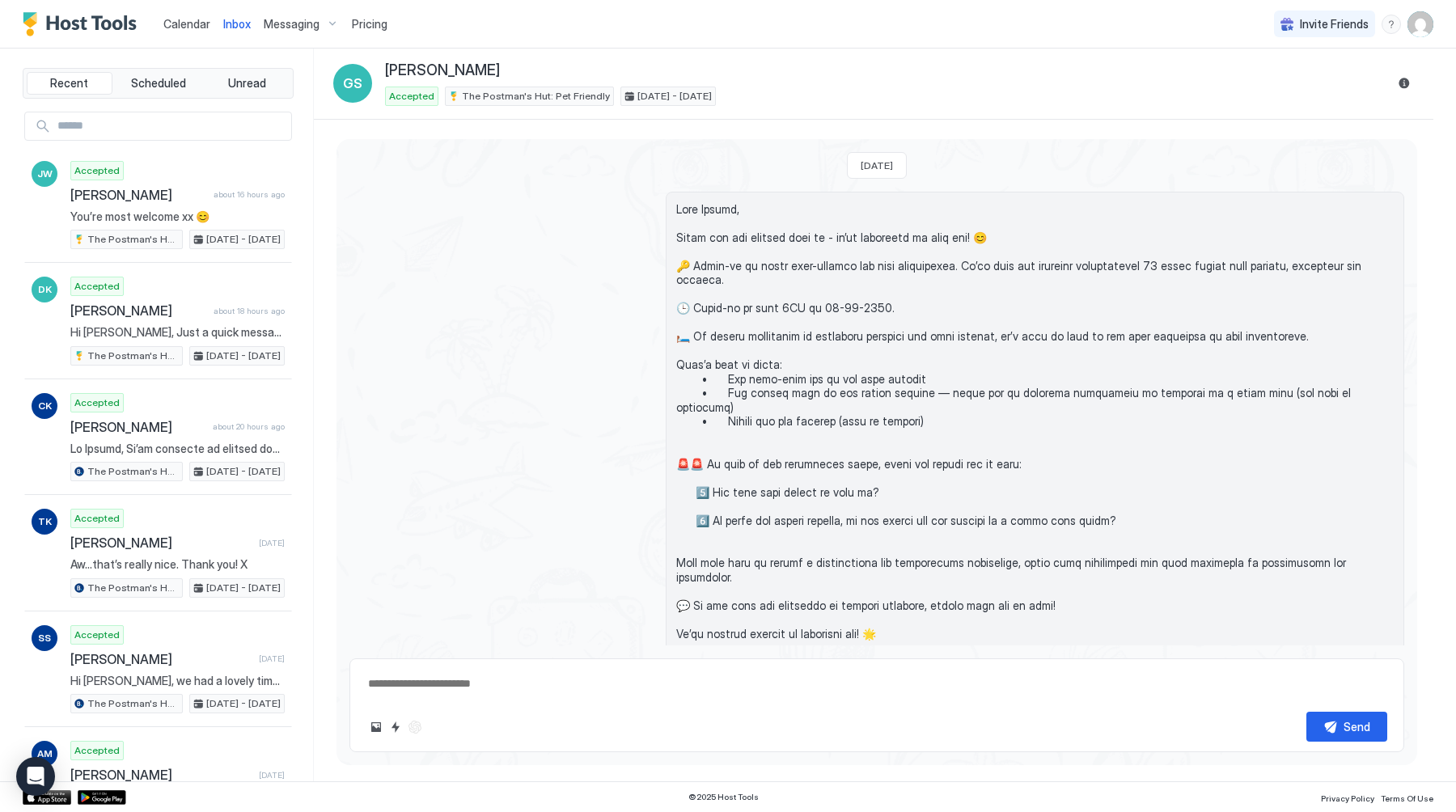
scroll to position [427, 0]
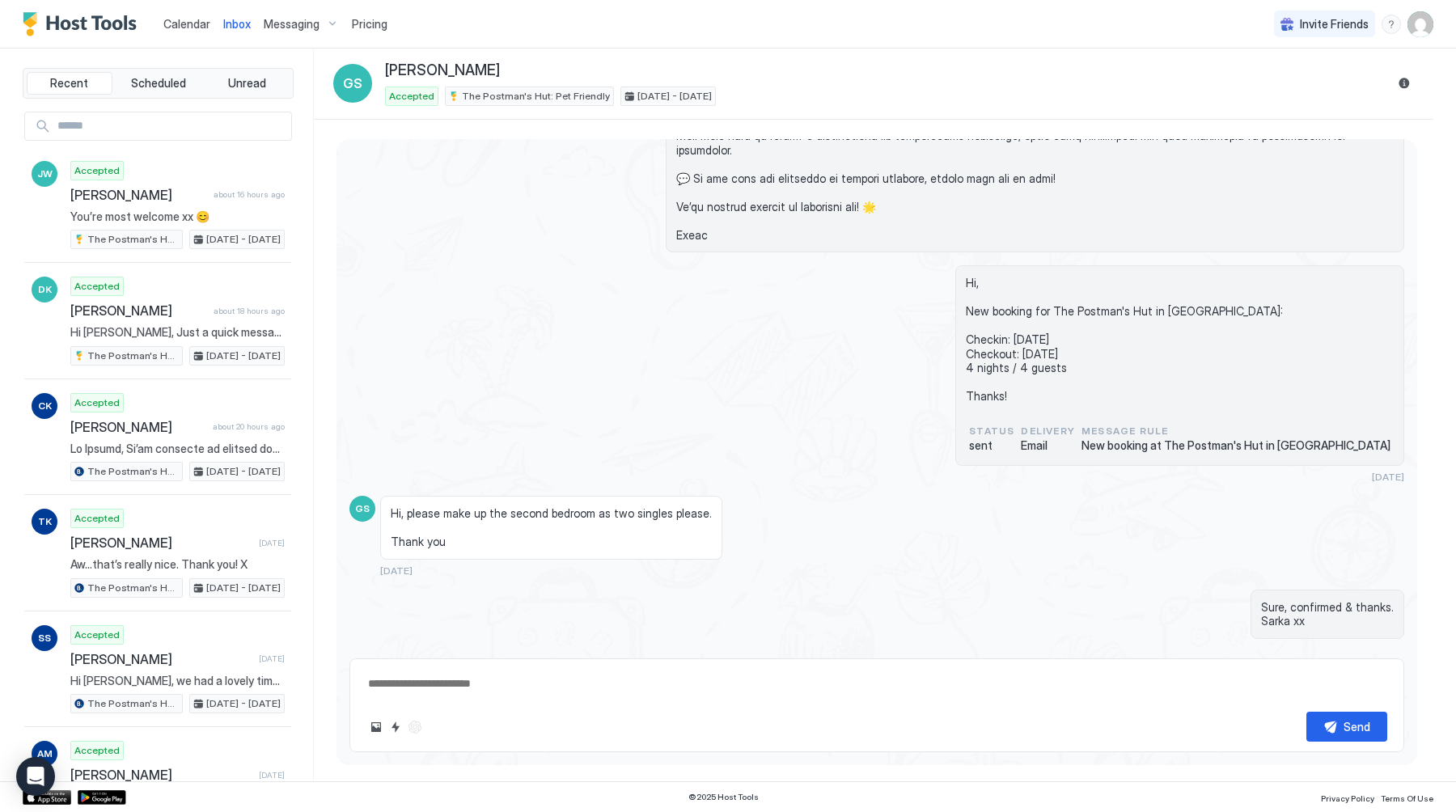
click at [172, 24] on span "Calendar" at bounding box center [187, 23] width 47 height 14
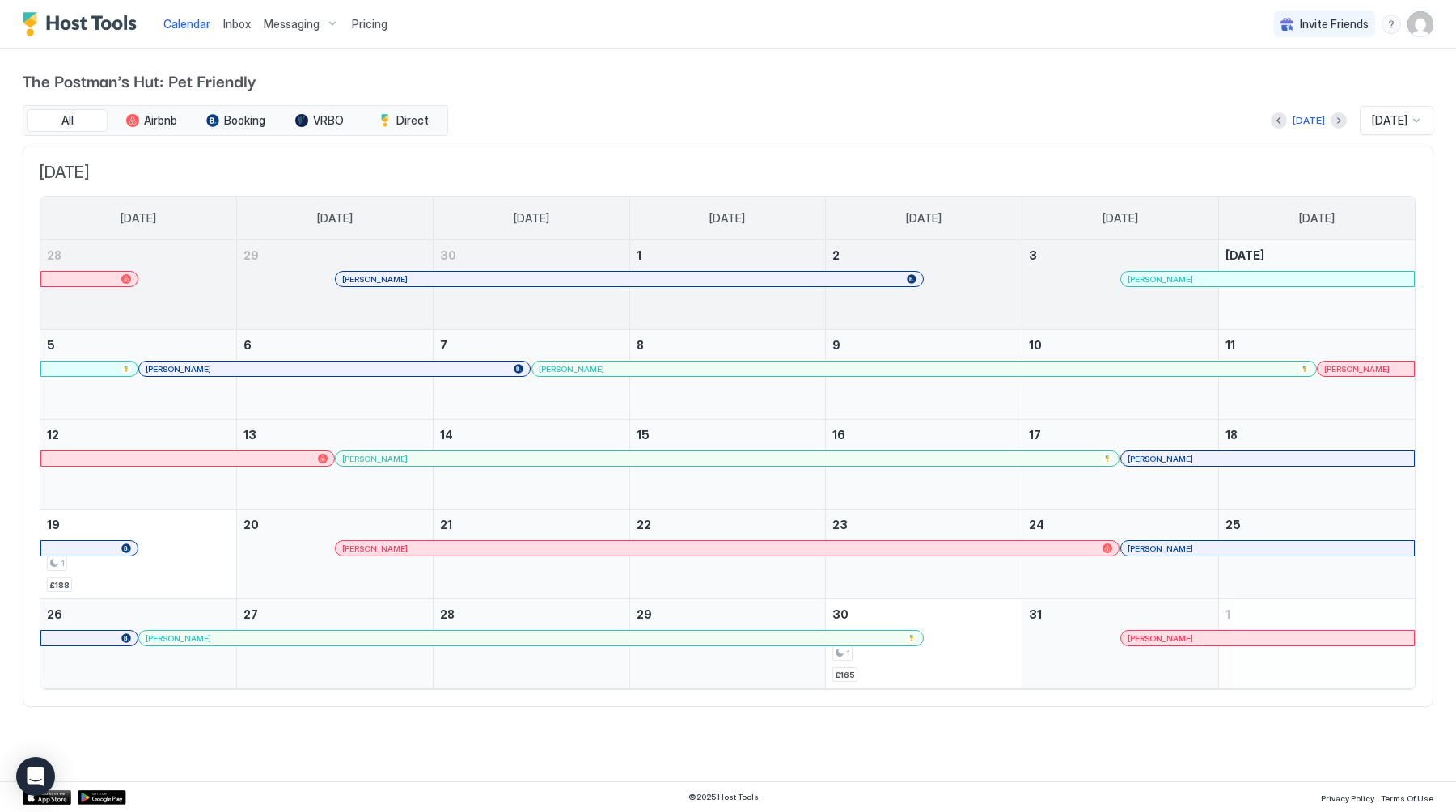
click at [1241, 642] on div at bounding box center [1242, 638] width 13 height 13
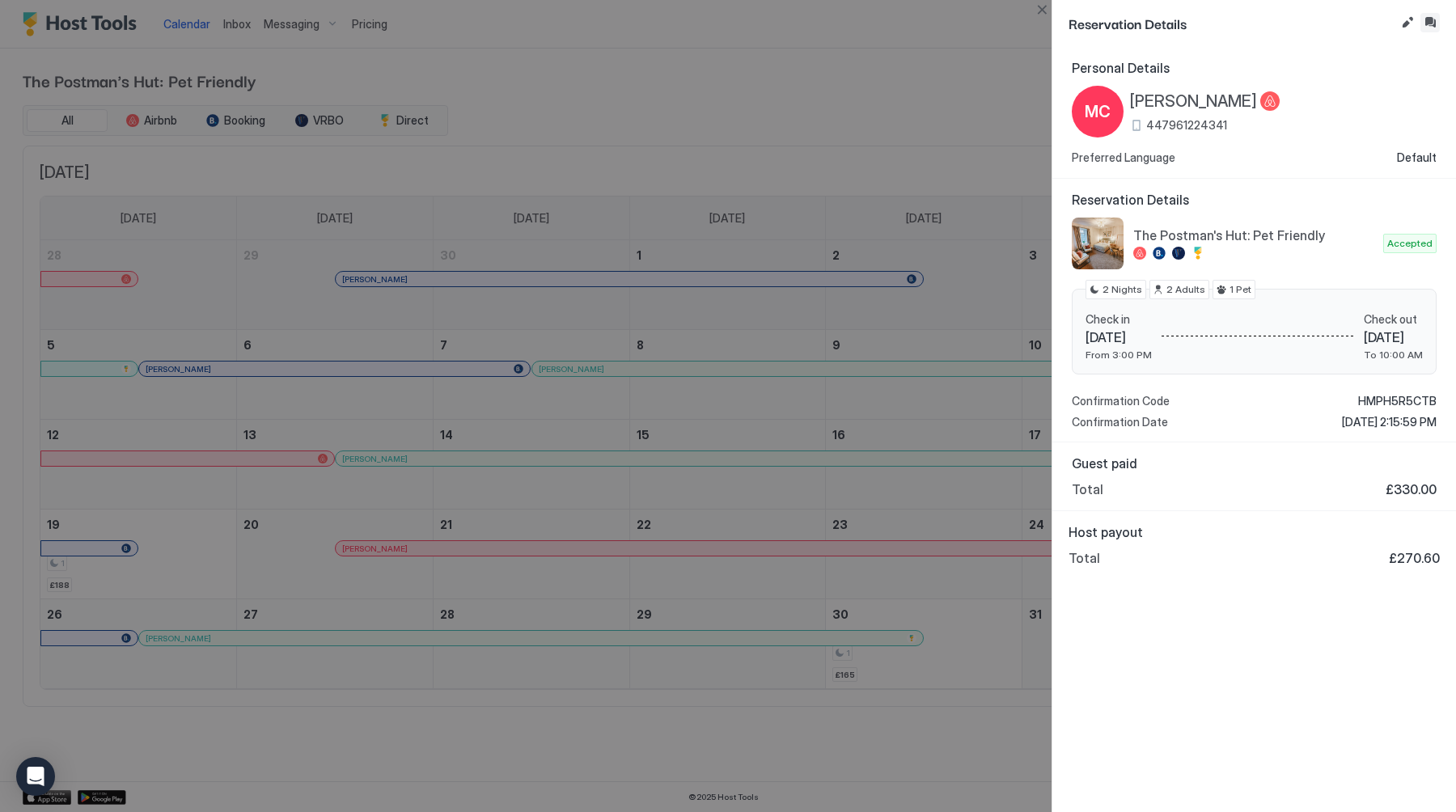
click at [1426, 20] on button "Inbox" at bounding box center [1429, 22] width 19 height 19
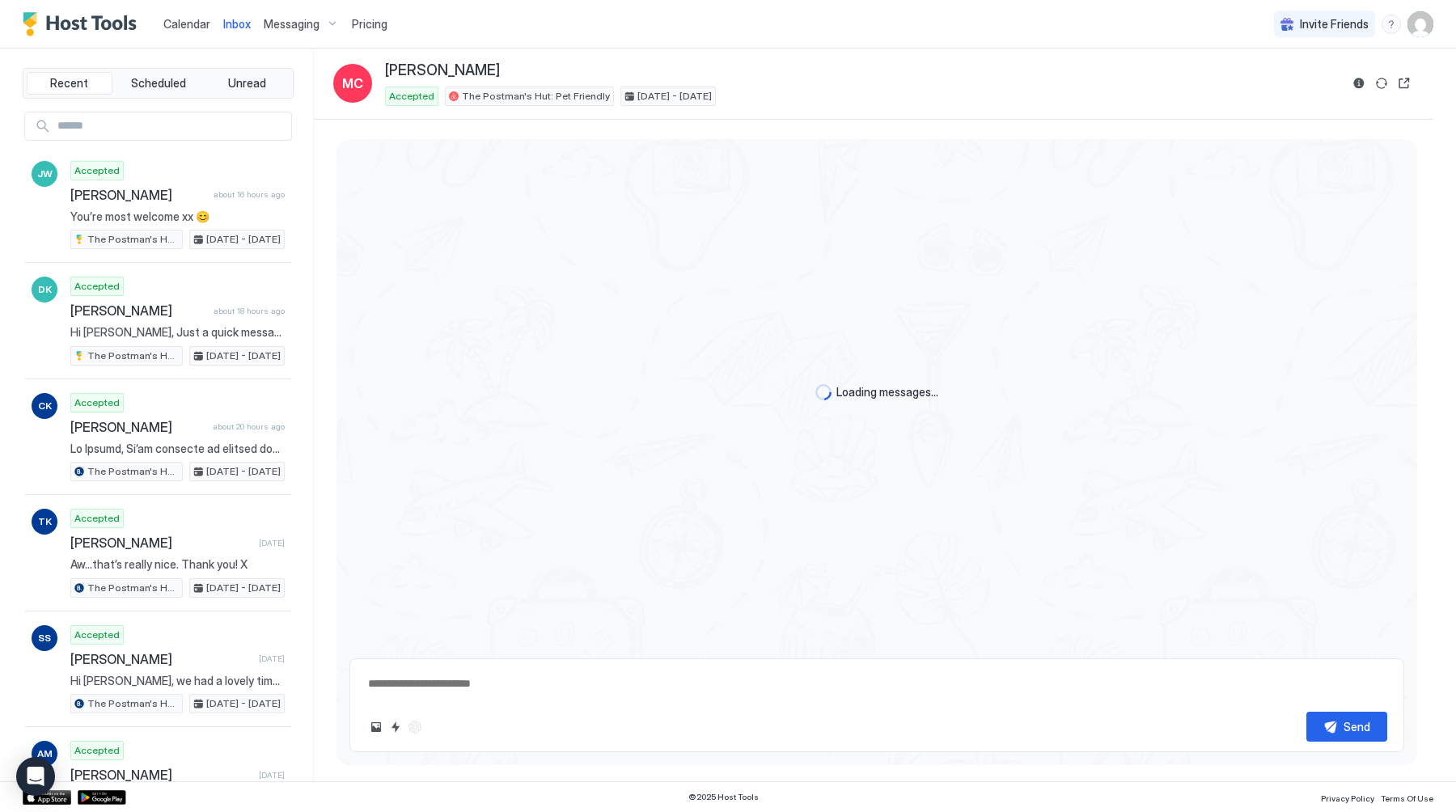
type textarea "*"
